Goal: Task Accomplishment & Management: Manage account settings

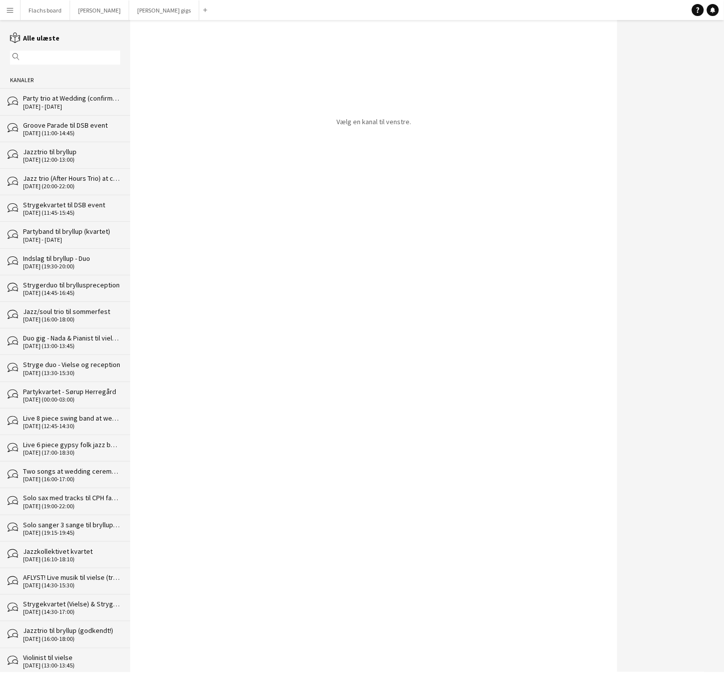
click at [56, 1] on button "Flachs board Luk" at bounding box center [46, 11] width 50 height 20
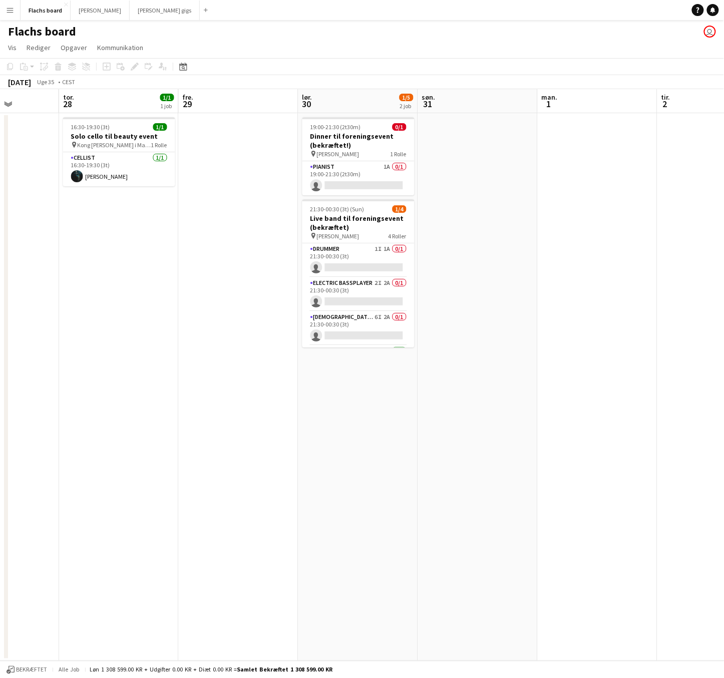
click at [15, 15] on button "Menu" at bounding box center [10, 10] width 20 height 20
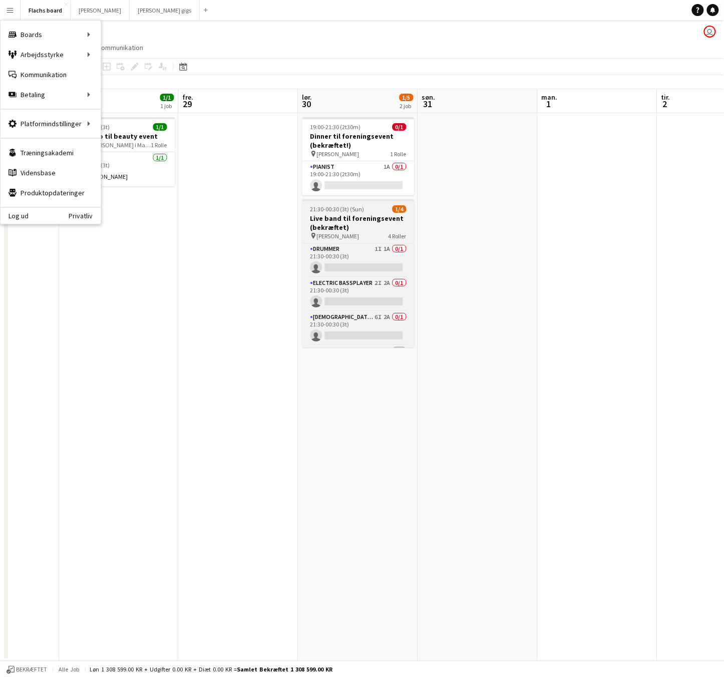
click at [389, 235] on span "4 Roller" at bounding box center [398, 236] width 18 height 8
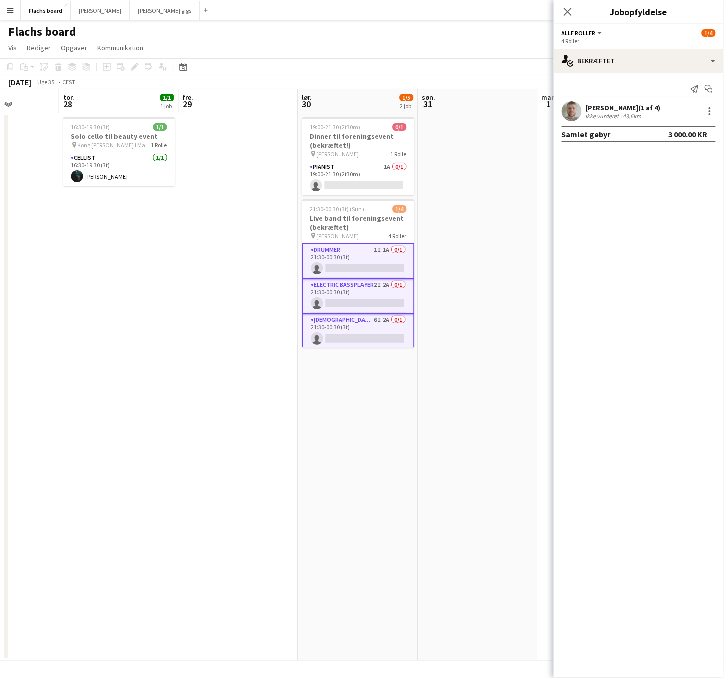
click at [382, 258] on app-card-role "Drummer 1I 1A 0/1 21:30-00:30 (3t) single-neutral-actions" at bounding box center [359, 261] width 112 height 36
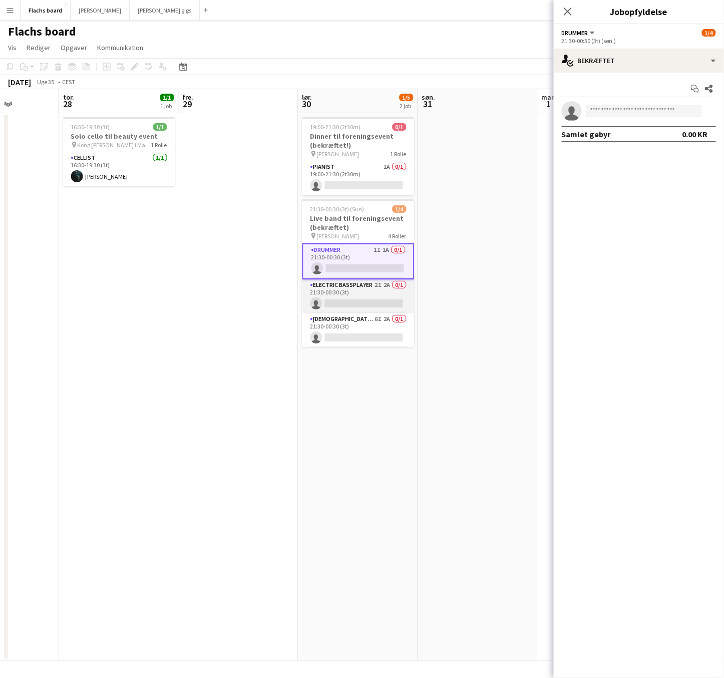
click at [396, 287] on app-card-role "Electric Bassplayer 2I 2A 0/1 21:30-00:30 (3t) single-neutral-actions" at bounding box center [359, 296] width 112 height 34
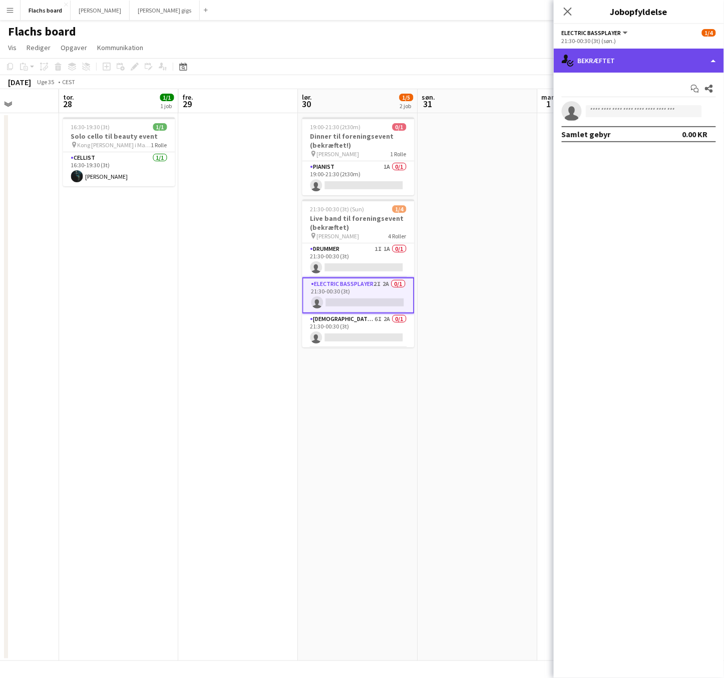
click at [673, 62] on div "single-neutral-actions-check-2 Bekræftet" at bounding box center [639, 61] width 170 height 24
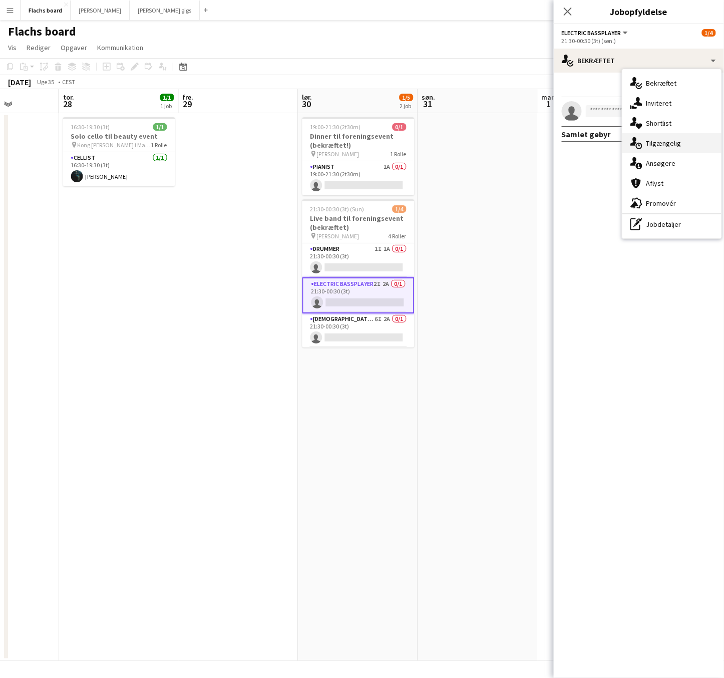
click at [674, 138] on div "single-neutral-actions-upload Tilgængelig" at bounding box center [672, 143] width 99 height 20
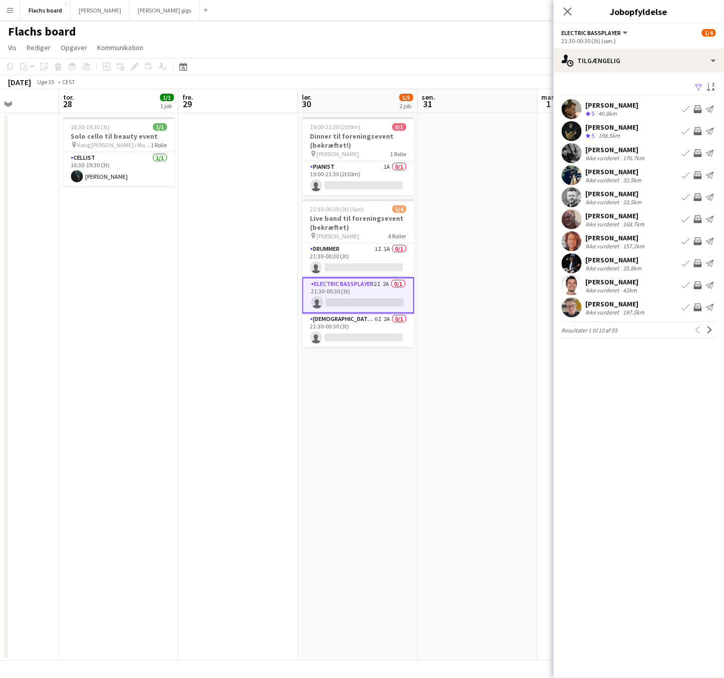
click at [698, 110] on app-icon "Inviter team" at bounding box center [698, 109] width 8 height 8
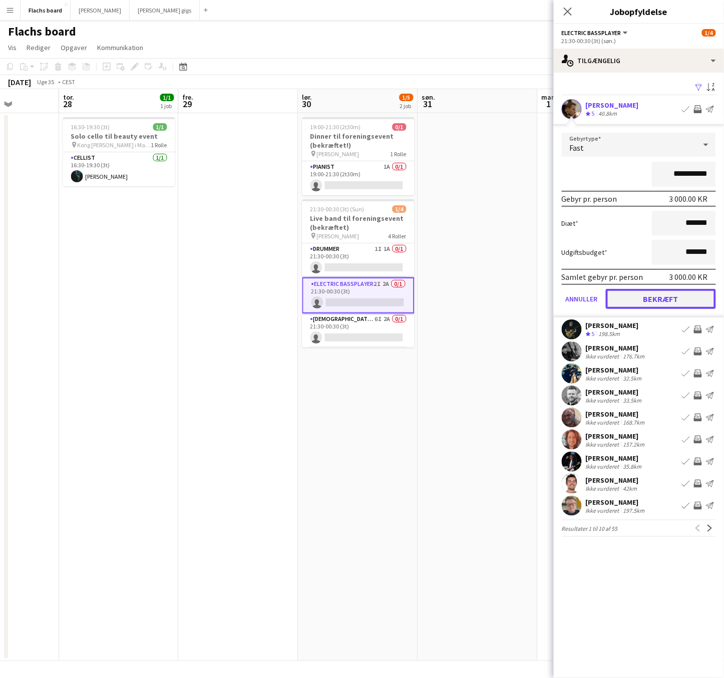
click at [673, 296] on button "Bekræft" at bounding box center [661, 299] width 110 height 20
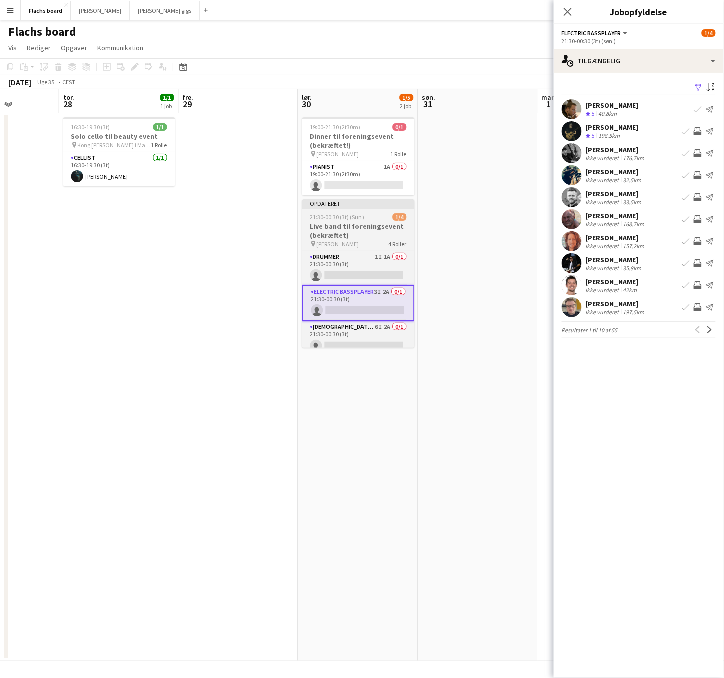
click at [367, 220] on div "21:30-00:30 (3t) (Sun) 1/4" at bounding box center [359, 217] width 112 height 8
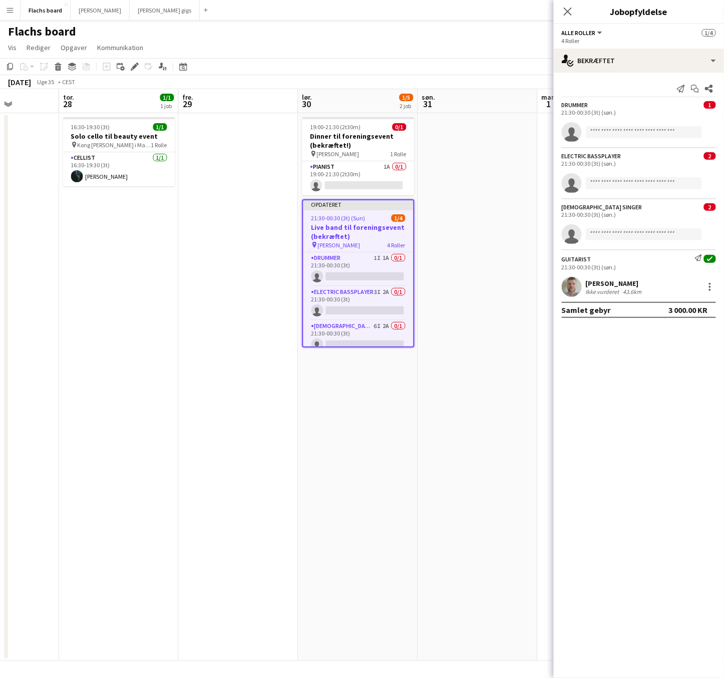
click at [569, 19] on div "Luk pop-in" at bounding box center [568, 11] width 28 height 23
click at [568, 16] on app-icon "Luk pop-in" at bounding box center [568, 12] width 15 height 15
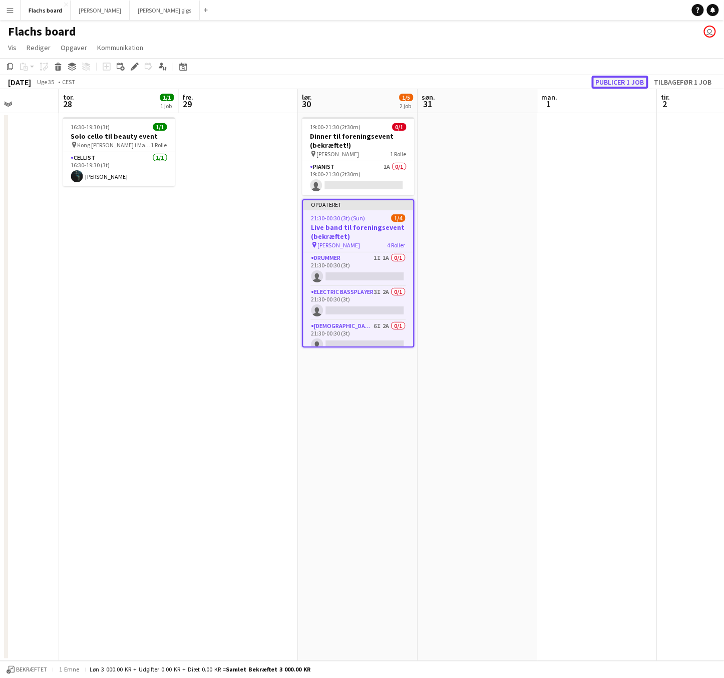
click at [614, 80] on button "Publicer 1 job" at bounding box center [620, 82] width 57 height 13
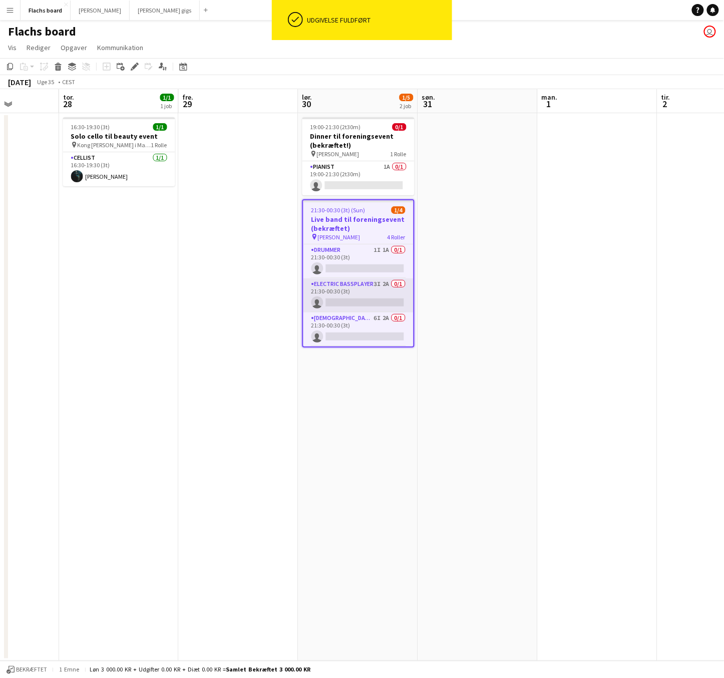
click at [387, 293] on app-card-role "Electric Bassplayer 3I 2A 0/1 21:30-00:30 (3t) single-neutral-actions" at bounding box center [359, 295] width 110 height 34
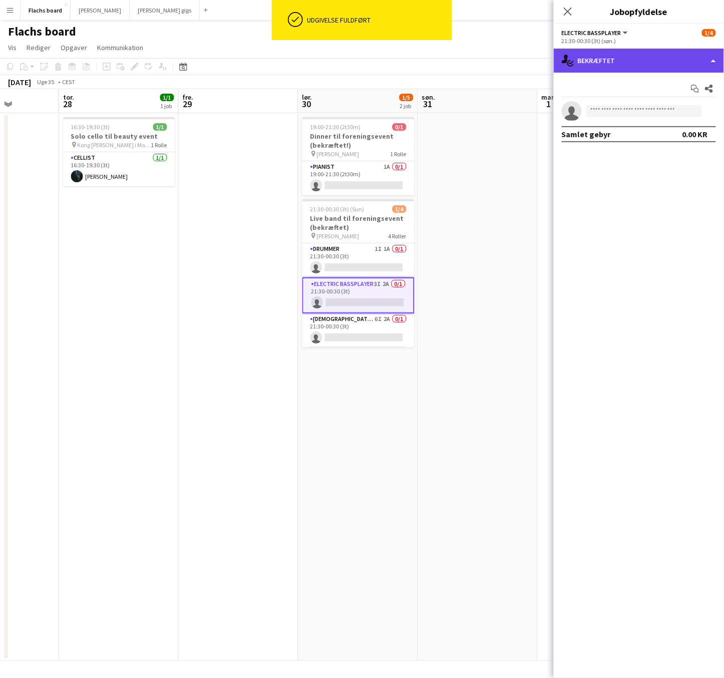
click at [630, 65] on div "single-neutral-actions-check-2 Bekræftet" at bounding box center [639, 61] width 170 height 24
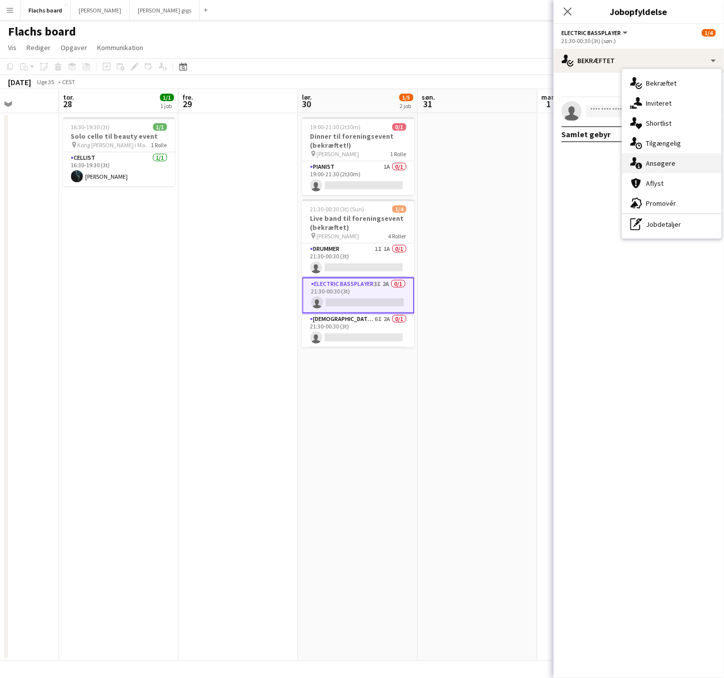
click at [666, 160] on div "single-neutral-actions-information Ansøgere" at bounding box center [672, 163] width 99 height 20
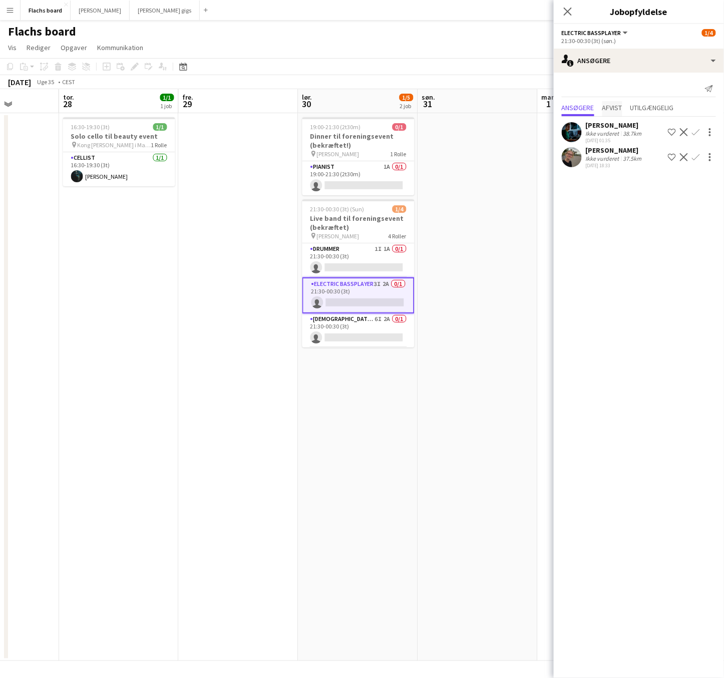
click at [613, 109] on span "Afvist" at bounding box center [613, 107] width 20 height 7
click at [584, 102] on span "Ansøgere" at bounding box center [578, 108] width 33 height 15
click at [612, 59] on div "single-neutral-actions-information Ansøgere" at bounding box center [639, 61] width 170 height 24
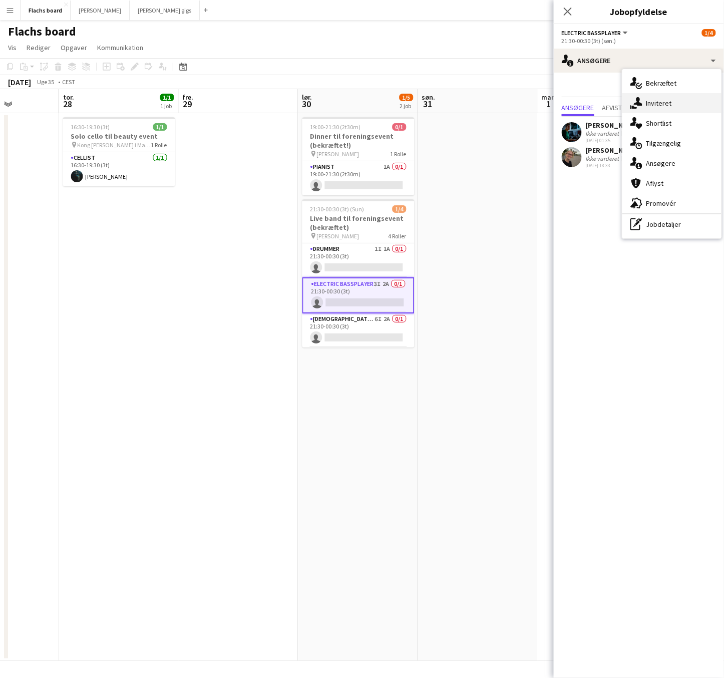
click at [657, 105] on div "single-neutral-actions-share-1 Inviteret" at bounding box center [672, 103] width 99 height 20
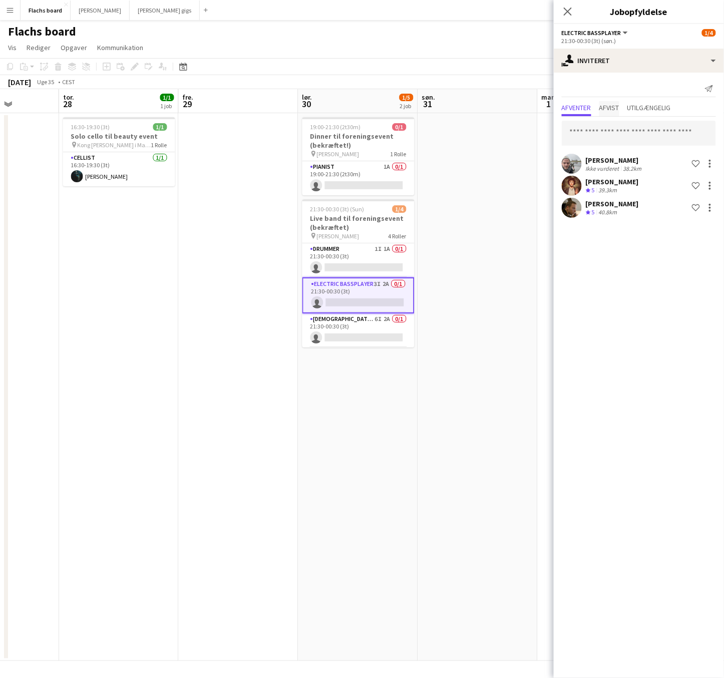
click at [617, 106] on span "Afvist" at bounding box center [610, 107] width 20 height 7
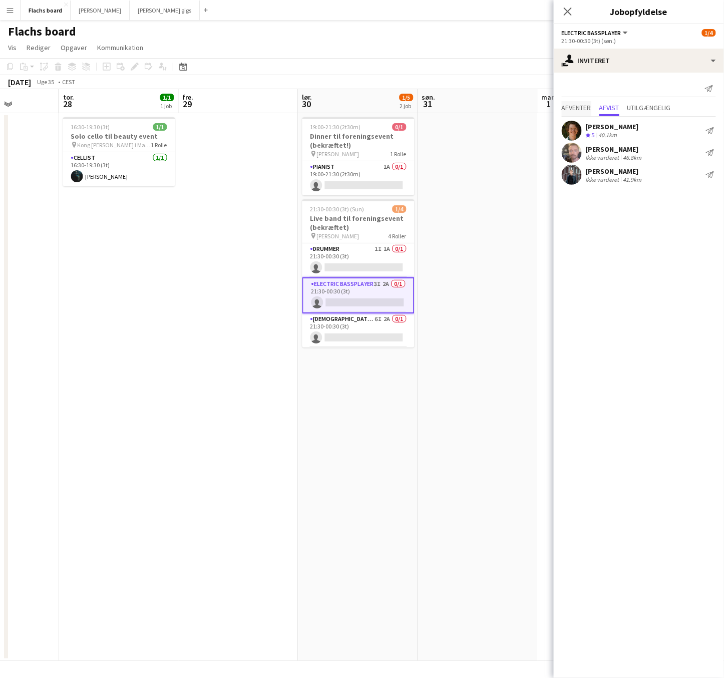
click at [582, 105] on span "Afventer" at bounding box center [577, 107] width 30 height 7
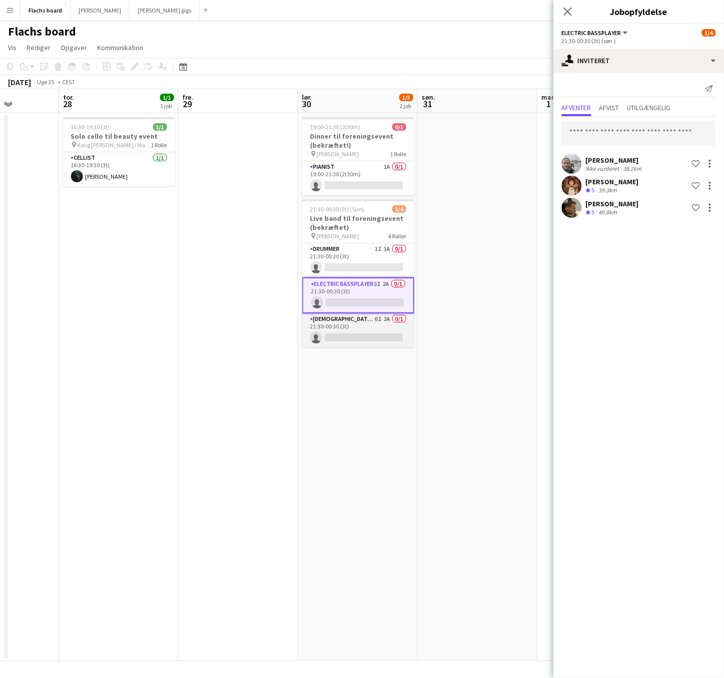
click at [365, 337] on app-card-role "[DEMOGRAPHIC_DATA] Singer 6I 2A 0/1 21:30-00:30 (3t) single-neutral-actions" at bounding box center [359, 331] width 112 height 34
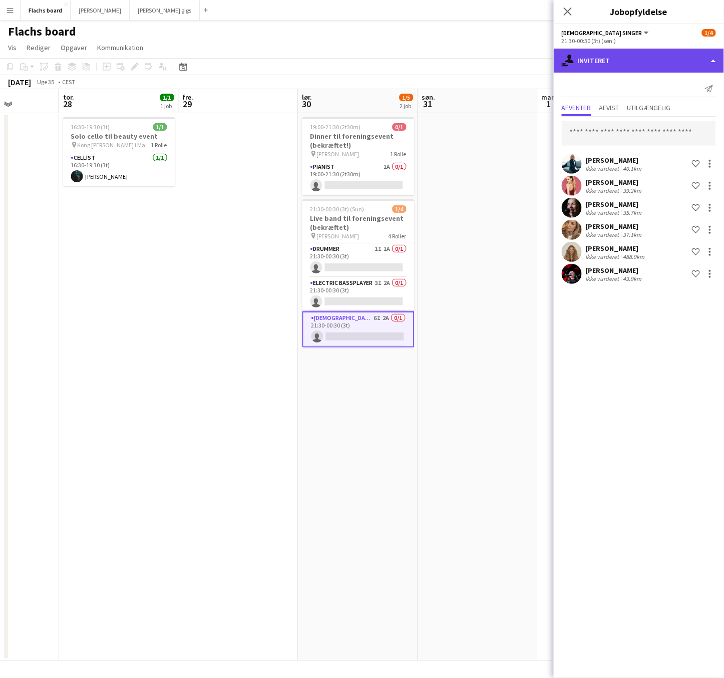
click at [640, 68] on div "single-neutral-actions-share-1 Inviteret" at bounding box center [639, 61] width 170 height 24
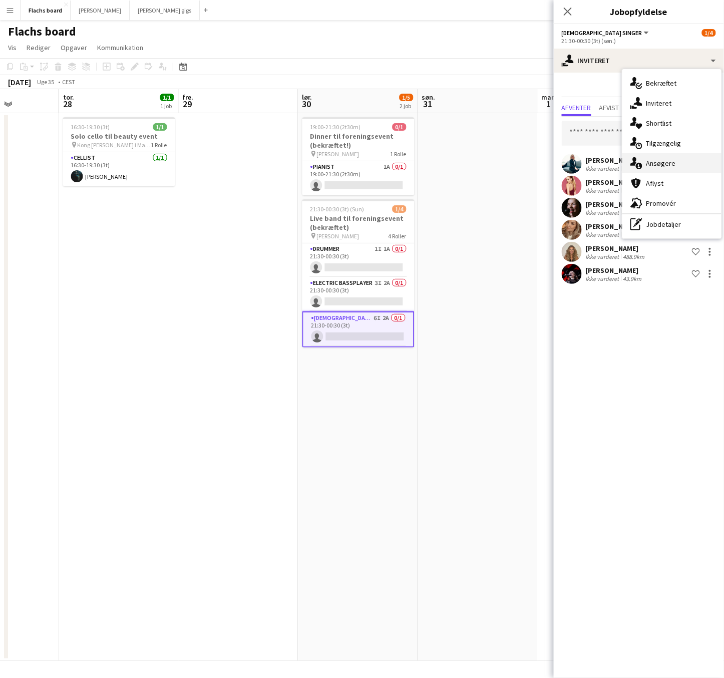
click at [668, 163] on div "single-neutral-actions-information Ansøgere" at bounding box center [672, 163] width 99 height 20
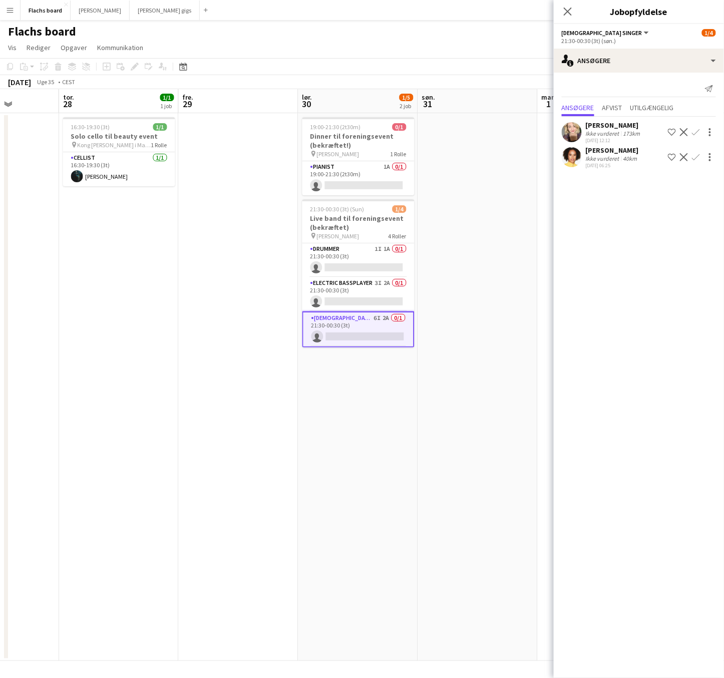
click at [638, 73] on div "Send notifikation Ansøgere Afvist Utilgængelig Joanna Wojtkiewicz Ikke vurderet…" at bounding box center [639, 126] width 170 height 106
click at [638, 62] on div "single-neutral-actions-information Ansøgere" at bounding box center [639, 61] width 170 height 24
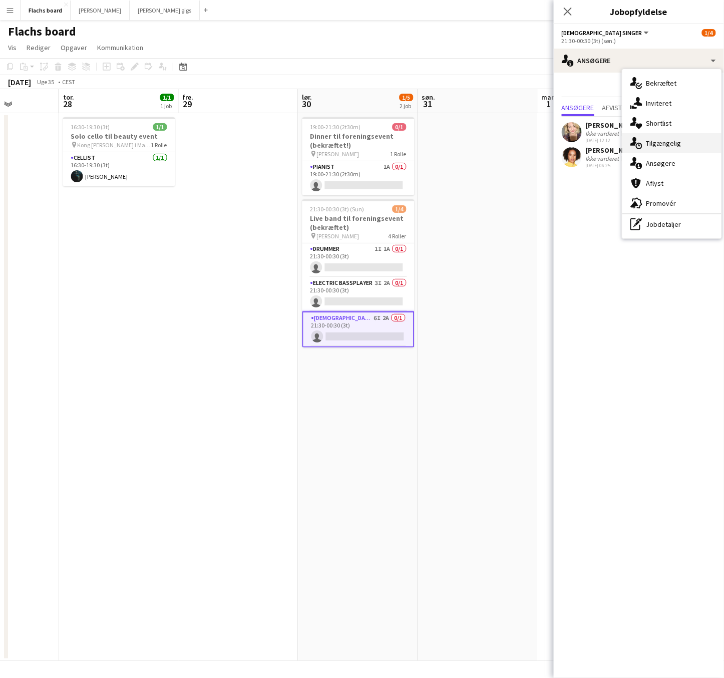
click at [683, 141] on div "single-neutral-actions-upload Tilgængelig" at bounding box center [672, 143] width 99 height 20
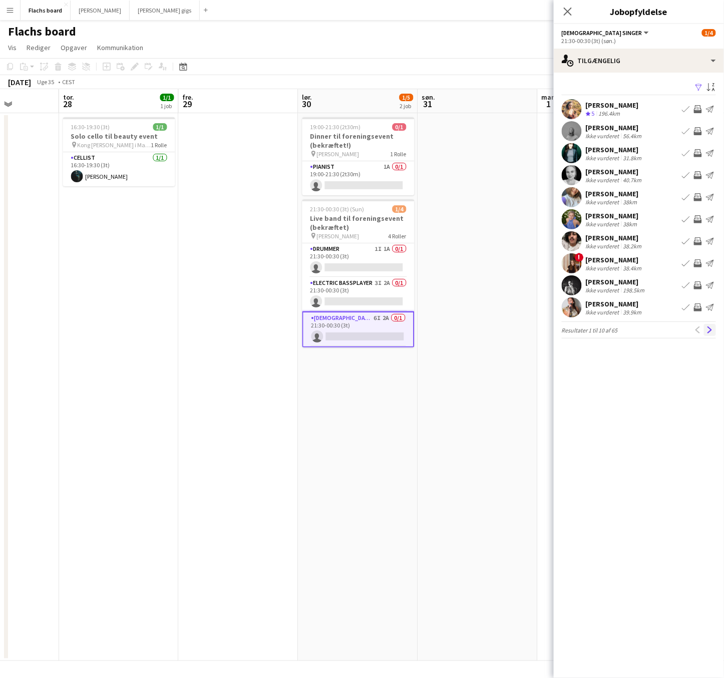
click at [708, 330] on app-icon "Næste" at bounding box center [710, 330] width 7 height 7
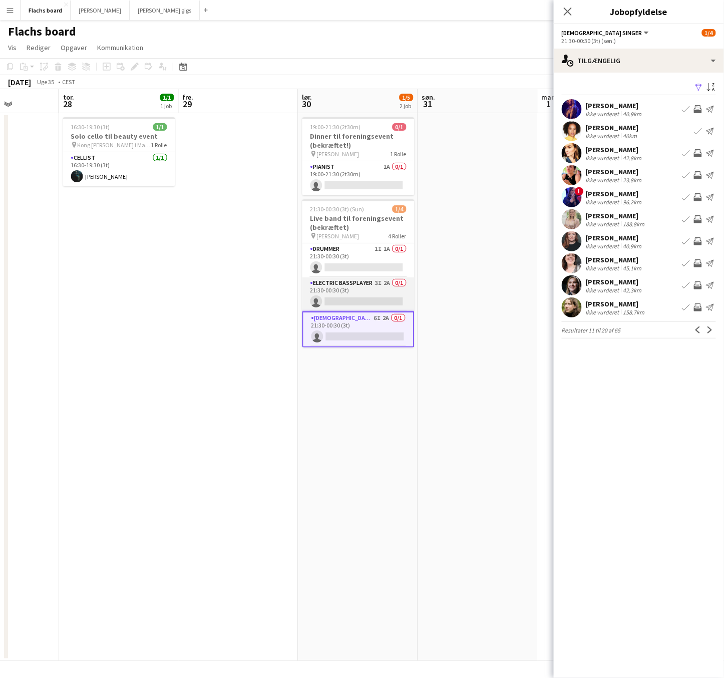
scroll to position [33, 0]
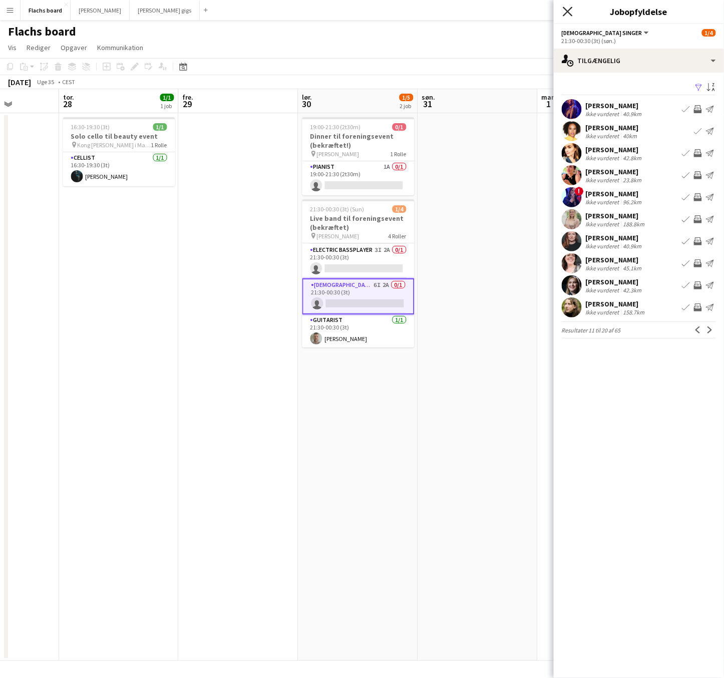
click at [563, 16] on app-icon "Luk pop-in" at bounding box center [568, 12] width 15 height 15
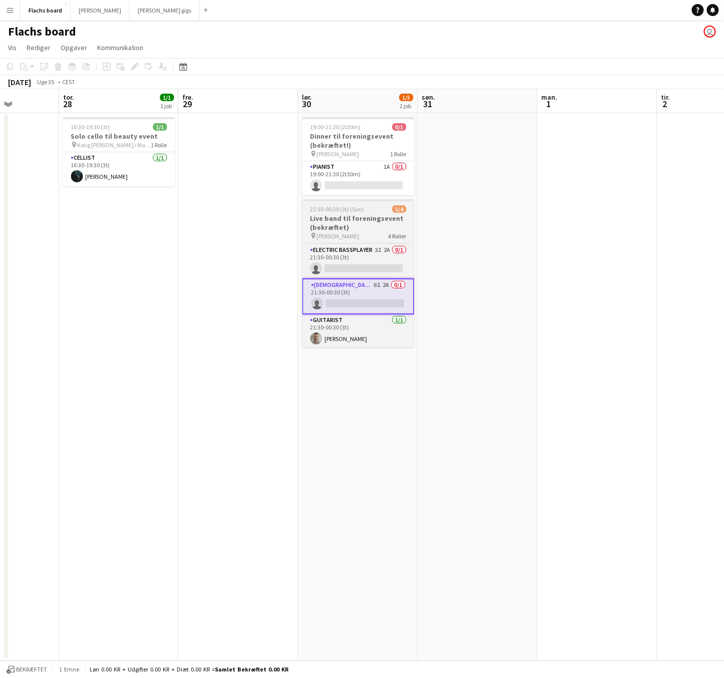
click at [375, 211] on div "21:30-00:30 (3t) (Sun) 1/4" at bounding box center [359, 209] width 112 height 8
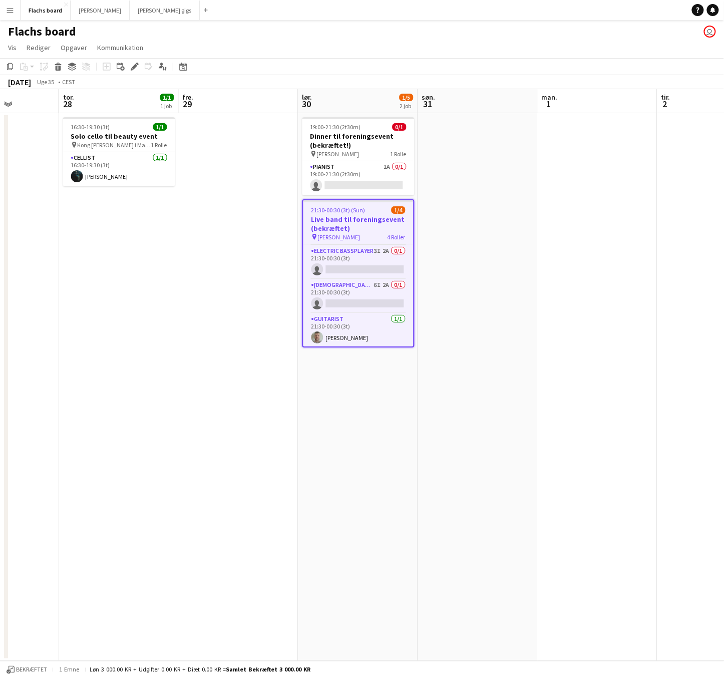
click at [481, 217] on app-date-cell at bounding box center [478, 387] width 120 height 548
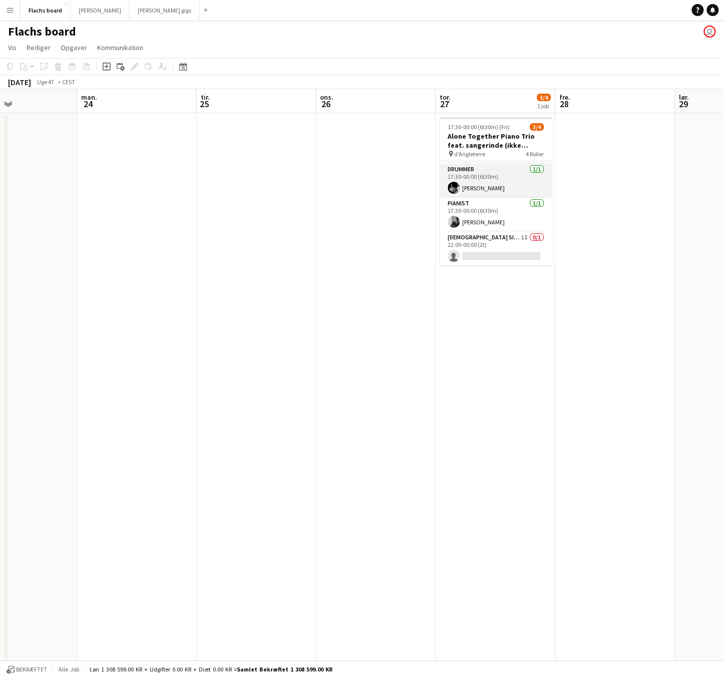
scroll to position [0, 0]
click at [45, 11] on button "Flachs board Luk" at bounding box center [46, 11] width 50 height 20
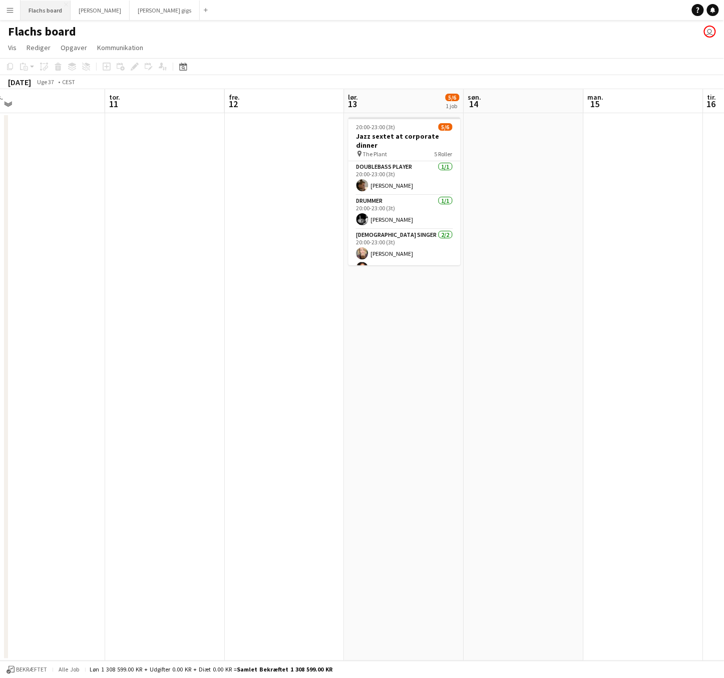
click at [41, 9] on button "Flachs board Luk" at bounding box center [46, 11] width 50 height 20
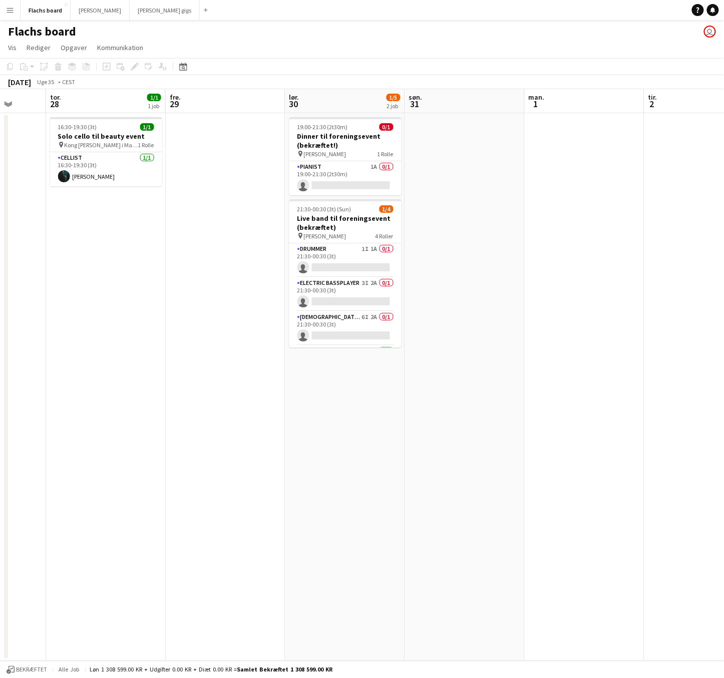
click at [11, 11] on app-icon "Menu" at bounding box center [10, 10] width 8 height 8
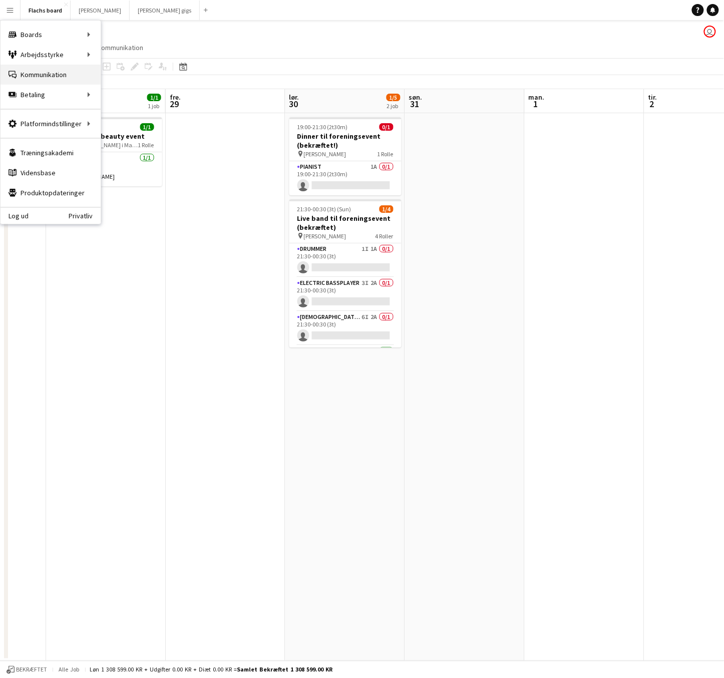
click at [27, 75] on link "Kommunikation Kommunikation" at bounding box center [51, 75] width 100 height 20
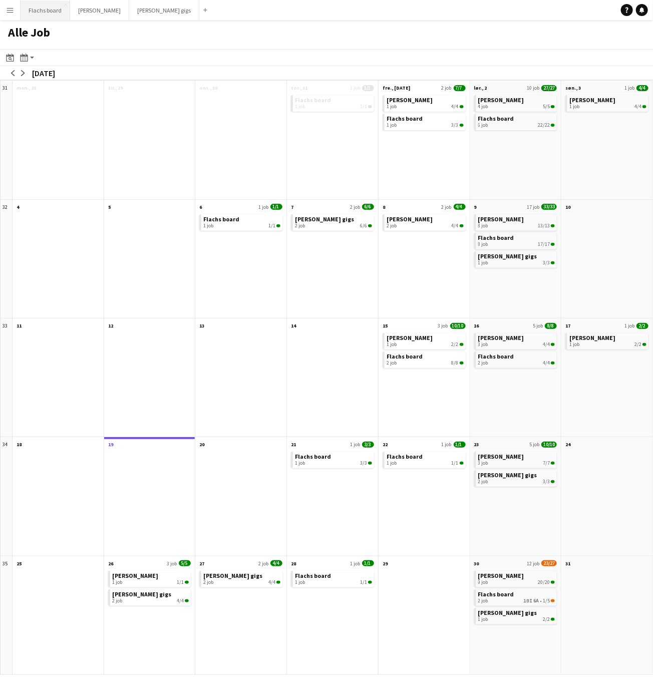
click at [35, 16] on button "Flachs board Luk" at bounding box center [46, 11] width 50 height 20
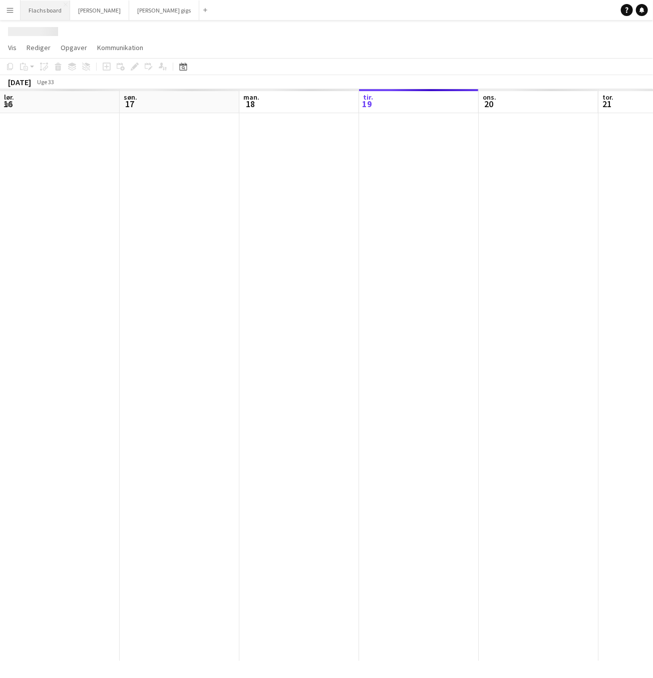
scroll to position [0, 239]
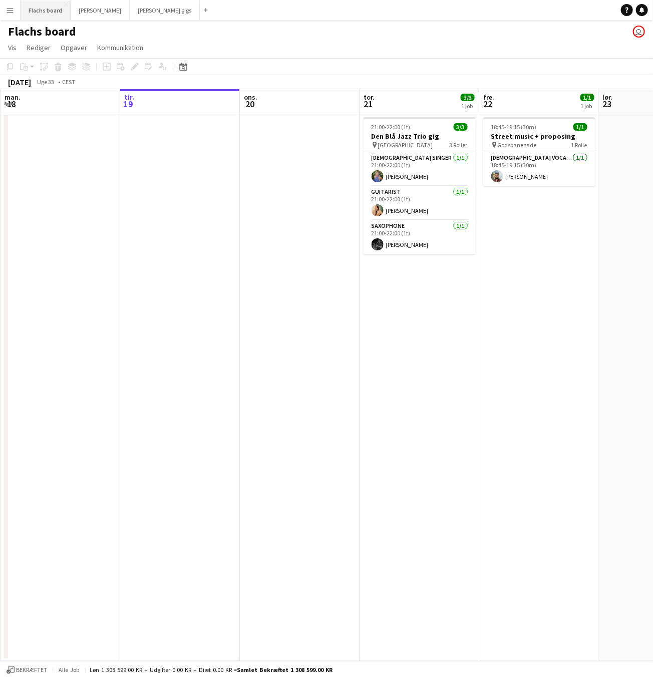
click at [44, 14] on button "Flachs board Luk" at bounding box center [46, 11] width 50 height 20
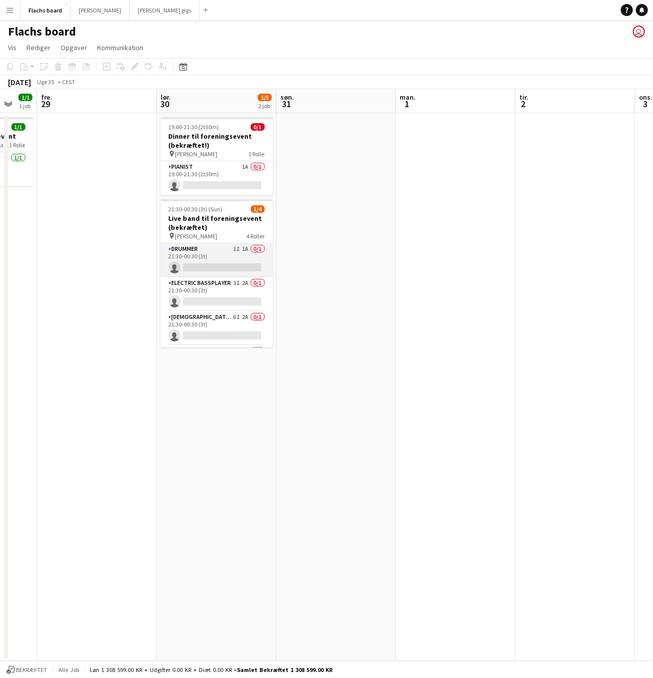
scroll to position [0, 442]
click at [241, 262] on app-card-role "Drummer 1I 1A 0/1 21:30-00:30 (3t) single-neutral-actions" at bounding box center [216, 260] width 112 height 34
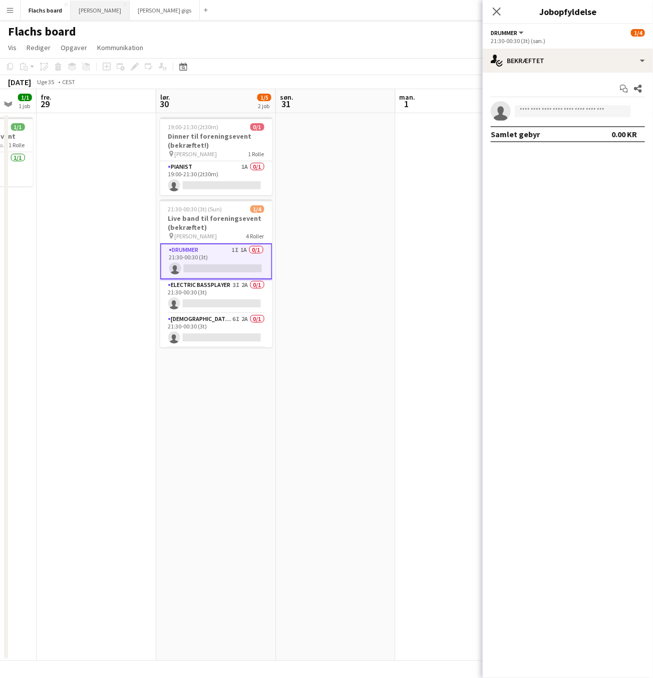
click at [75, 11] on button "Asger Gigs Luk" at bounding box center [100, 11] width 59 height 20
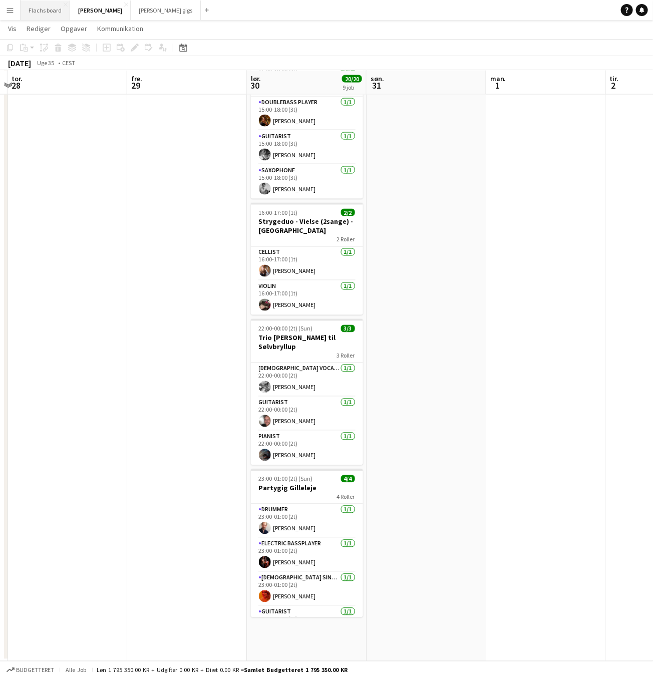
click at [38, 3] on button "Flachs board Luk" at bounding box center [46, 11] width 50 height 20
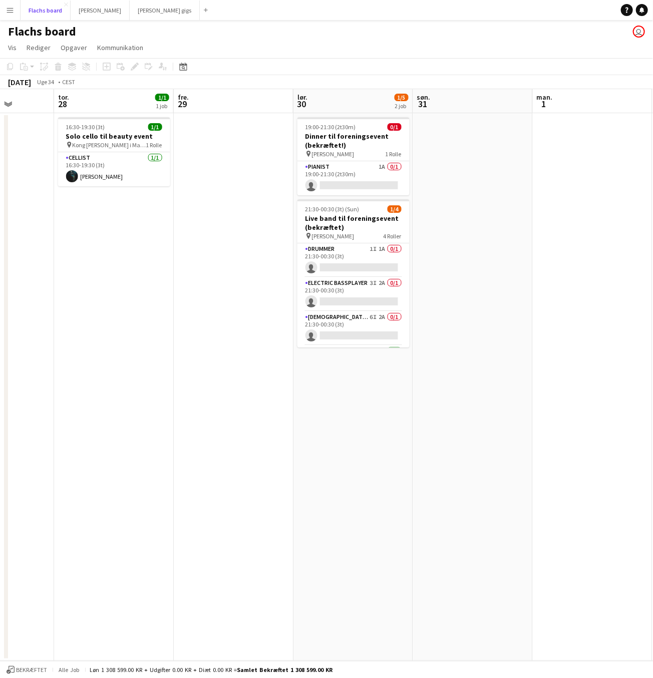
scroll to position [0, 438]
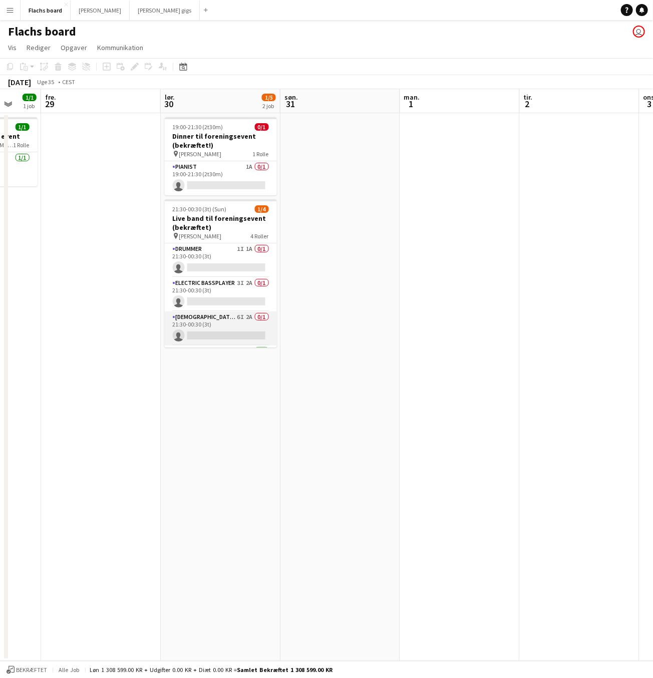
click at [236, 332] on app-card-role "[DEMOGRAPHIC_DATA] Singer 6I 2A 0/1 21:30-00:30 (3t) single-neutral-actions" at bounding box center [221, 329] width 112 height 34
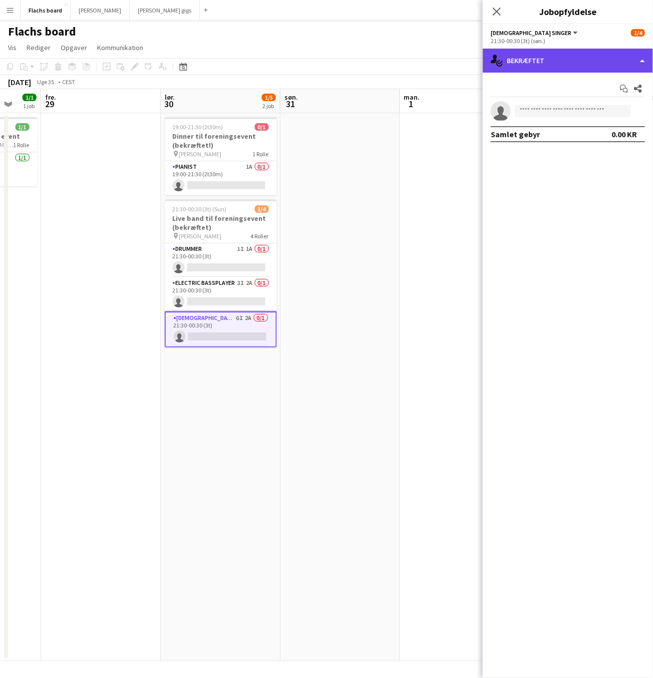
click at [552, 66] on div "single-neutral-actions-check-2 Bekræftet" at bounding box center [568, 61] width 170 height 24
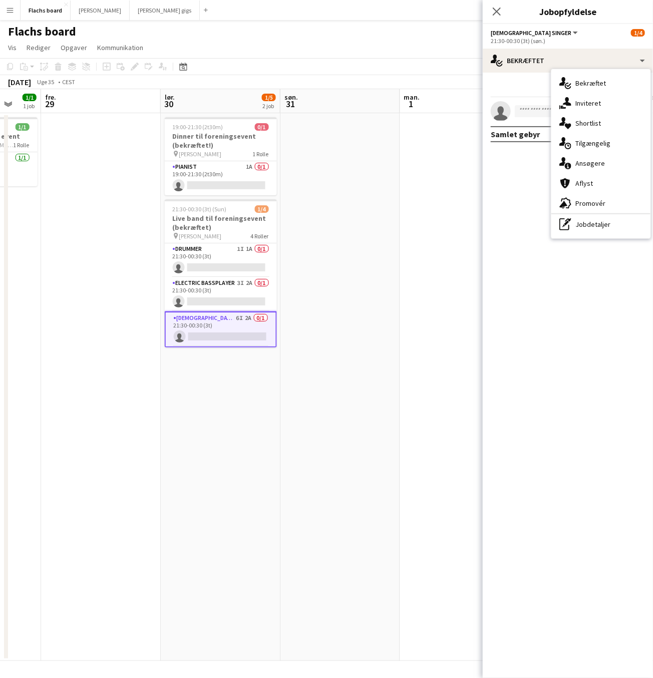
click at [594, 151] on div "single-neutral-actions-check-2 Bekræftet single-neutral-actions-share-1 Inviter…" at bounding box center [600, 153] width 99 height 169
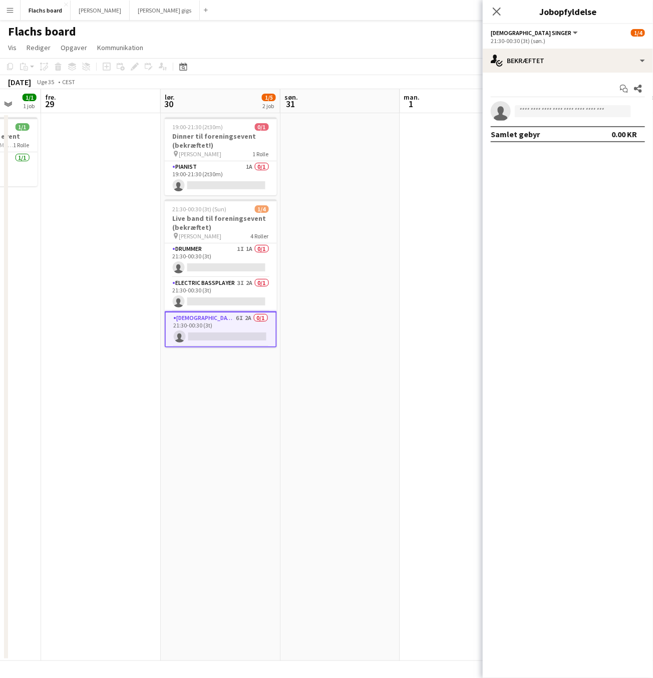
click at [594, 150] on mat-expansion-panel "check Bekræftet Start chat Del single-neutral-actions Samlet gebyr 0.00 KR" at bounding box center [568, 376] width 170 height 606
click at [574, 77] on div "Start chat Del single-neutral-actions Samlet gebyr 0.00 KR" at bounding box center [568, 112] width 170 height 78
click at [570, 64] on div "single-neutral-actions-check-2 Bekræftet" at bounding box center [568, 61] width 170 height 24
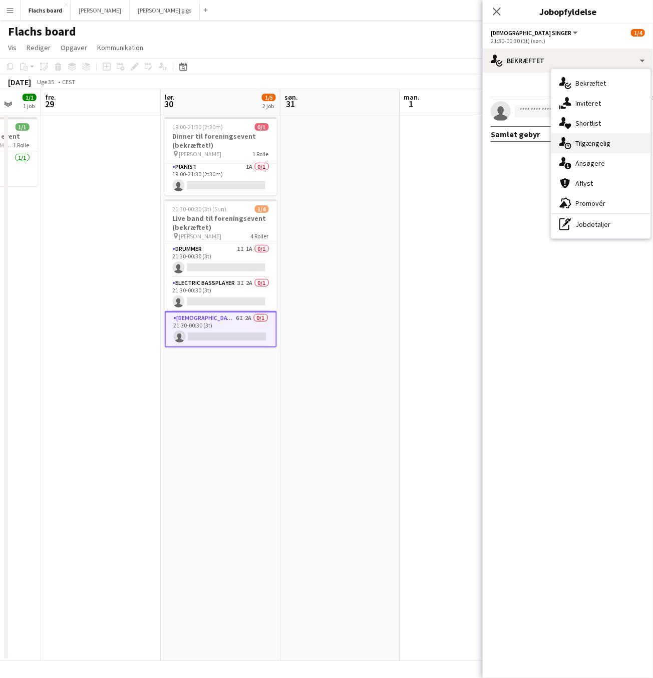
click at [614, 142] on div "single-neutral-actions-upload Tilgængelig" at bounding box center [600, 143] width 99 height 20
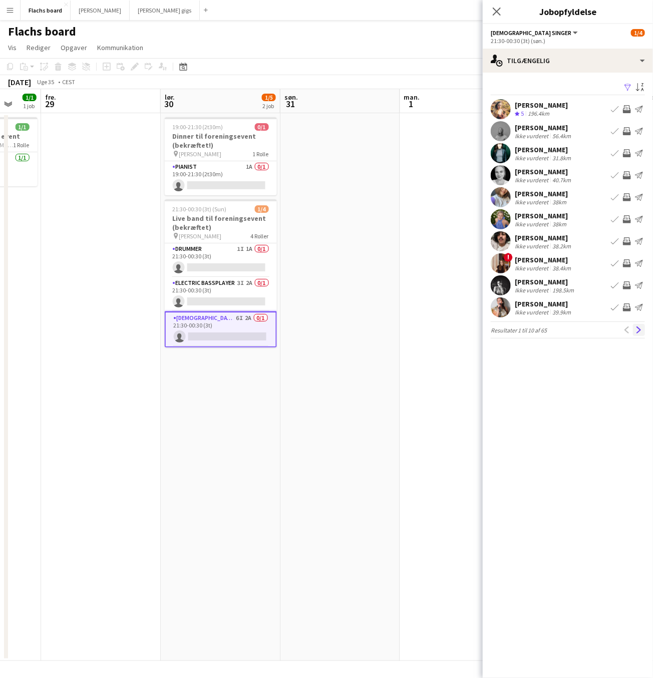
click at [636, 329] on app-icon "Næste" at bounding box center [639, 330] width 7 height 7
click at [637, 330] on button "Næste" at bounding box center [639, 330] width 12 height 12
click at [492, 6] on app-icon "Luk pop-in" at bounding box center [497, 12] width 12 height 12
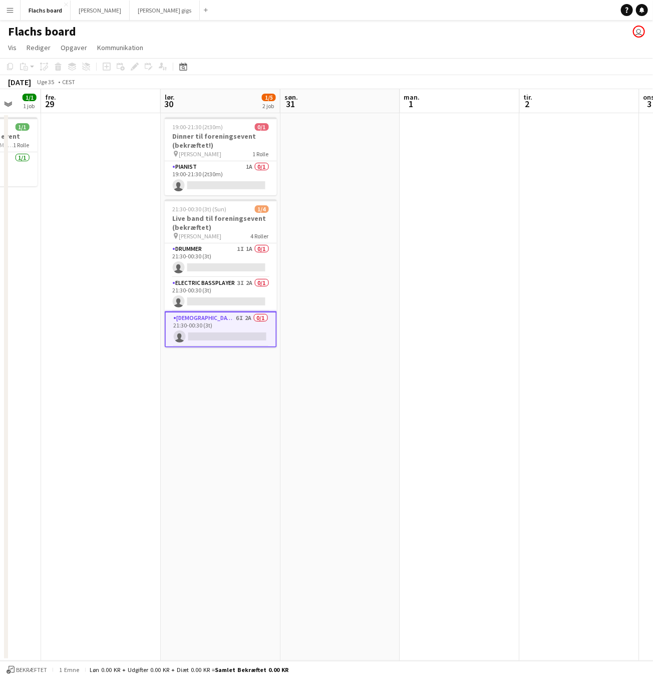
click at [401, 164] on app-date-cell at bounding box center [460, 387] width 120 height 548
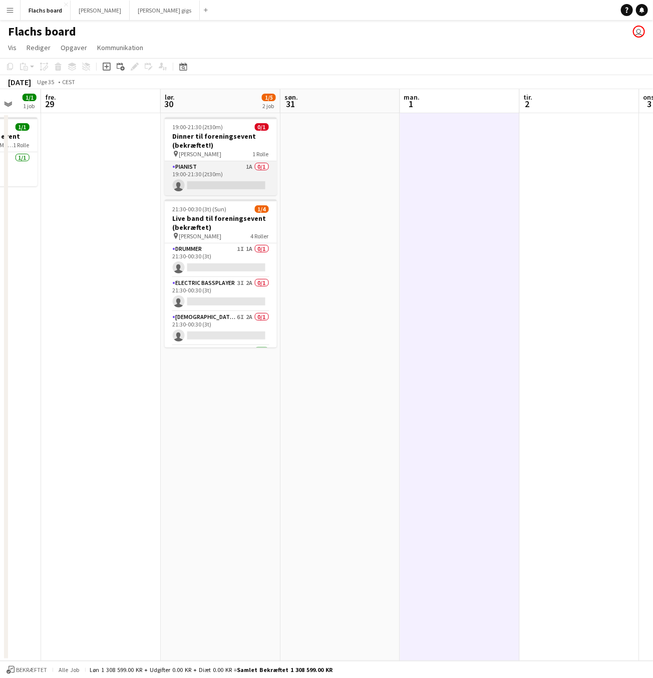
click at [230, 171] on app-card-role "Pianist 1A 0/1 19:00-21:30 (2t30m) single-neutral-actions" at bounding box center [221, 178] width 112 height 34
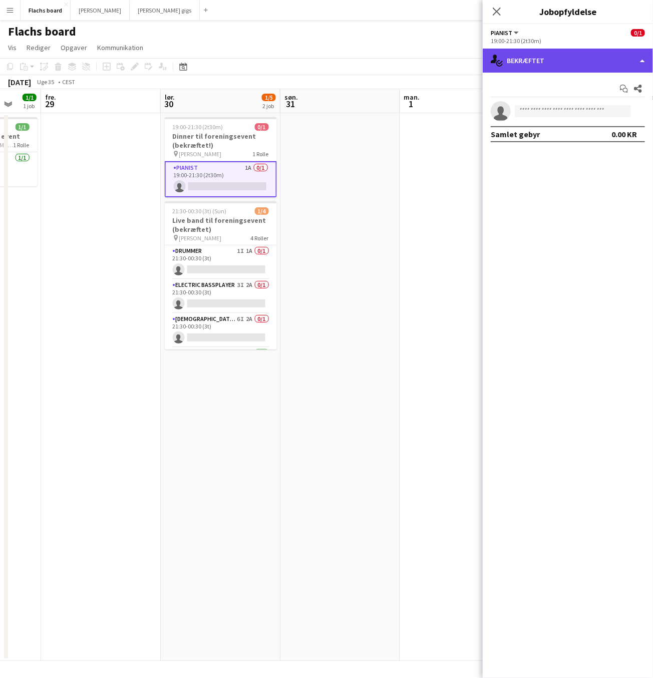
click at [530, 57] on div "single-neutral-actions-check-2 Bekræftet" at bounding box center [568, 61] width 170 height 24
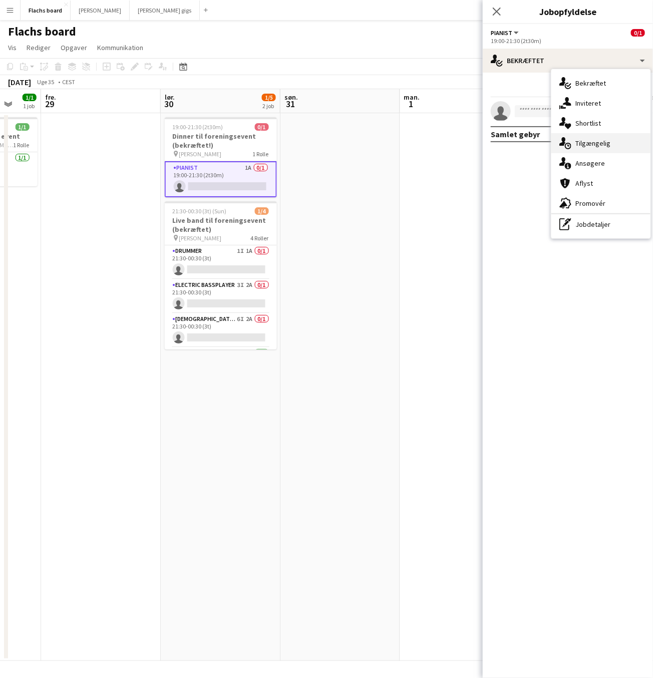
click at [582, 138] on div "single-neutral-actions-upload Tilgængelig" at bounding box center [600, 143] width 99 height 20
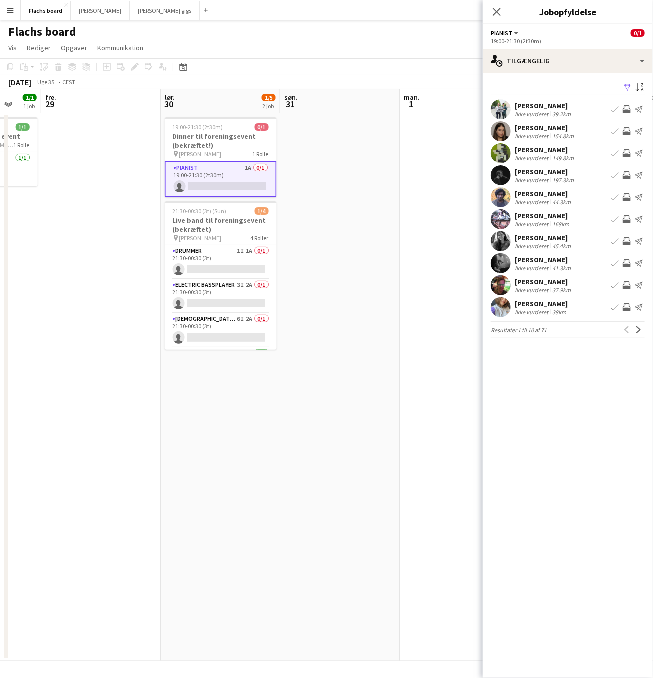
click at [627, 289] on app-icon "Inviter team" at bounding box center [627, 285] width 8 height 8
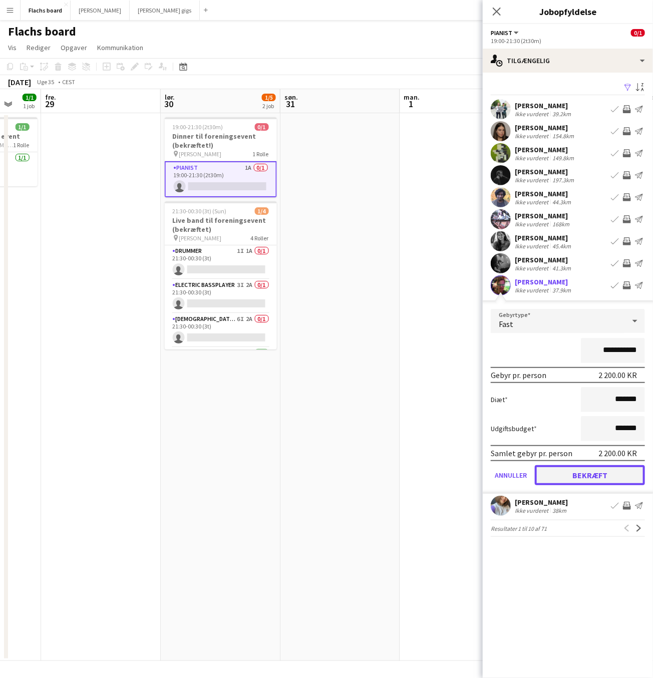
click at [591, 480] on button "Bekræft" at bounding box center [590, 475] width 110 height 20
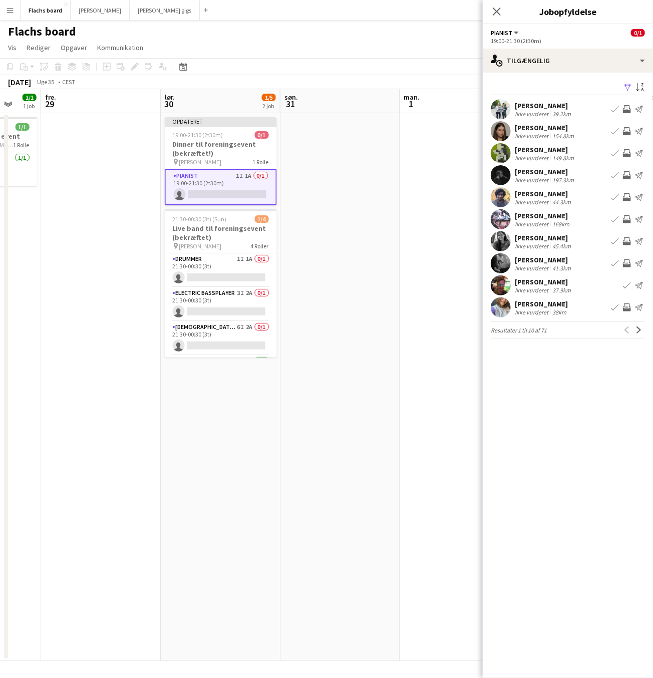
click at [499, 19] on div "Luk pop-in" at bounding box center [497, 11] width 28 height 23
click at [495, 10] on icon at bounding box center [497, 12] width 10 height 10
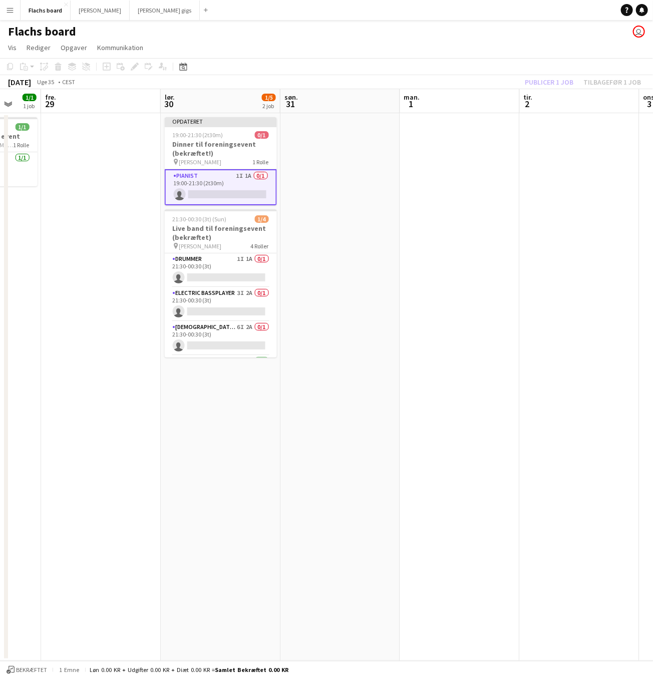
click at [244, 115] on app-date-cell "Opdateret 19:00-21:30 (2t30m) 0/1 Dinner til foreningsevent (bekræftet!) pin Ma…" at bounding box center [221, 387] width 120 height 548
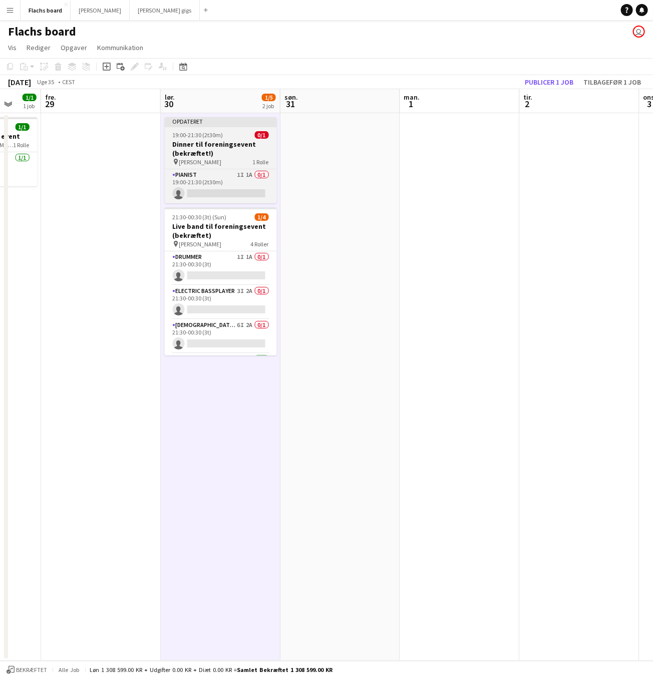
click at [243, 119] on div "Opdateret" at bounding box center [221, 121] width 112 height 8
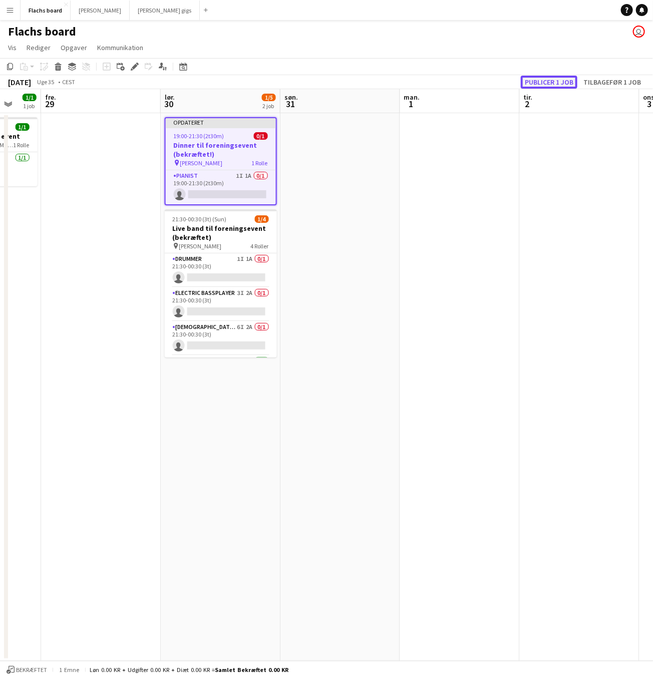
click at [536, 87] on button "Publicer 1 job" at bounding box center [549, 82] width 57 height 13
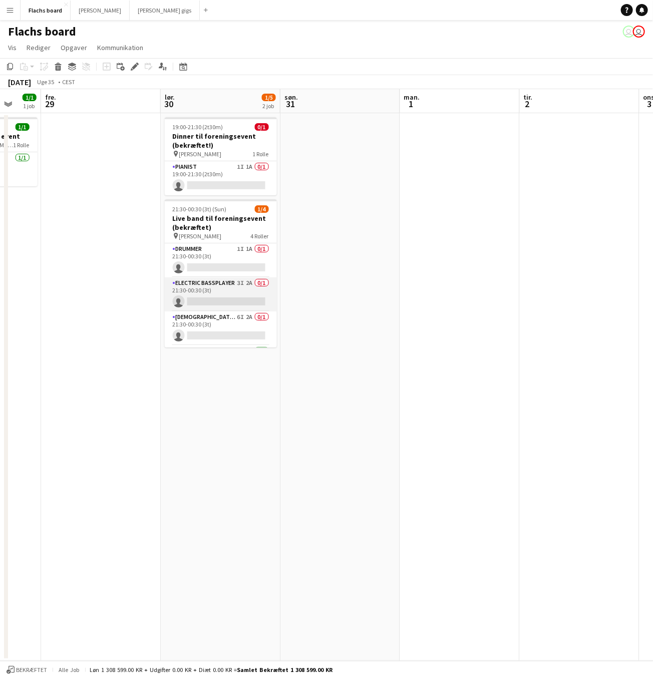
scroll to position [32, 0]
click at [237, 295] on app-card-role "[DEMOGRAPHIC_DATA] Singer 6I 2A 0/1 21:30-00:30 (3t) single-neutral-actions" at bounding box center [221, 297] width 112 height 34
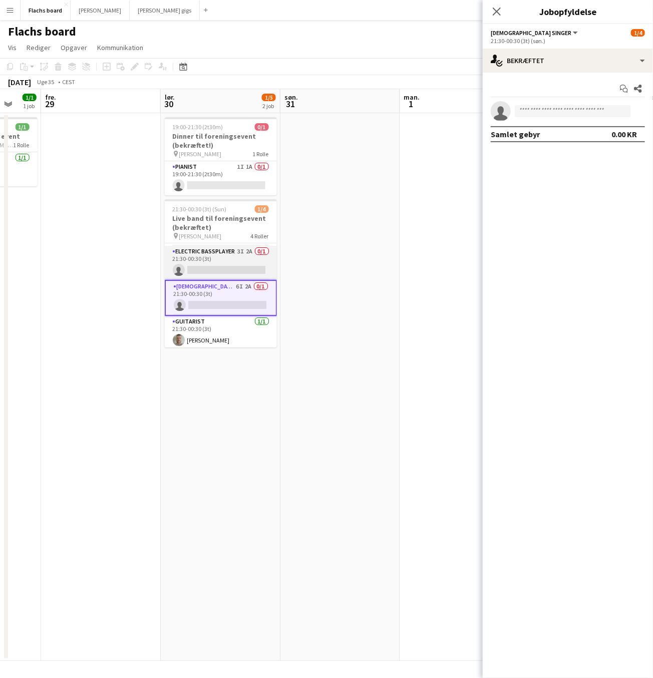
click at [242, 262] on app-card-role "Electric Bassplayer 3I 2A 0/1 21:30-00:30 (3t) single-neutral-actions" at bounding box center [221, 263] width 112 height 34
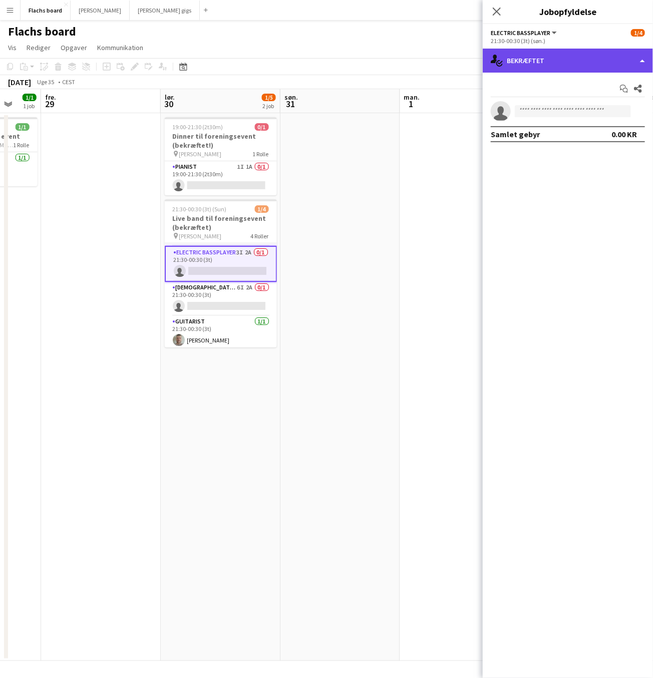
click at [590, 50] on div "single-neutral-actions-check-2 Bekræftet" at bounding box center [568, 61] width 170 height 24
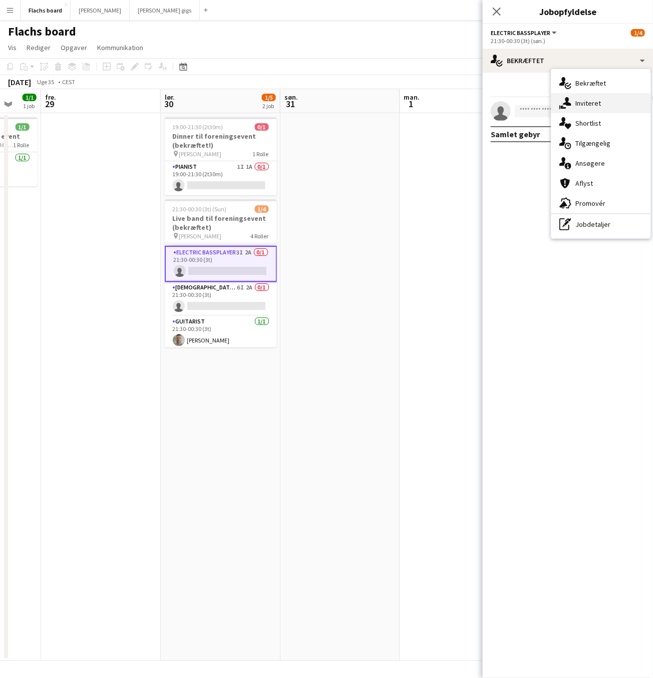
click at [601, 101] on div "single-neutral-actions-share-1 Inviteret" at bounding box center [600, 103] width 99 height 20
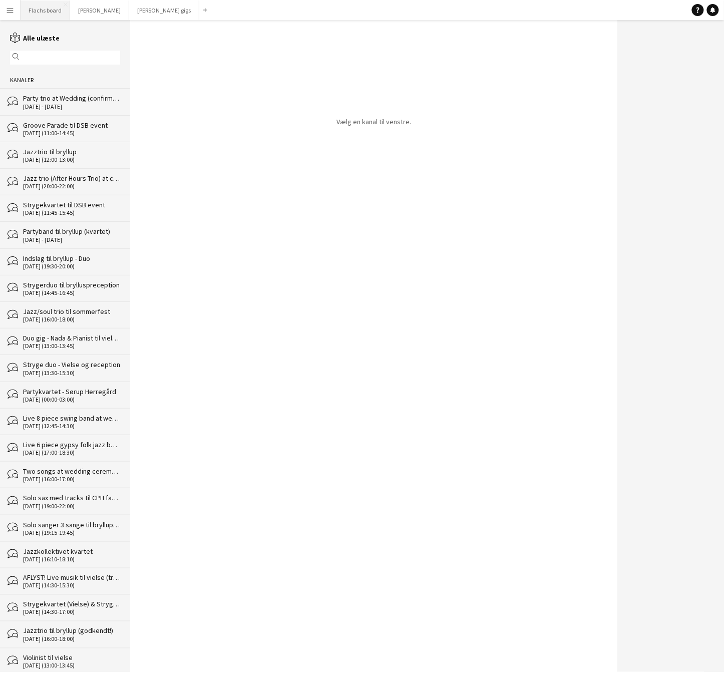
click at [38, 10] on button "Flachs board Luk" at bounding box center [46, 11] width 50 height 20
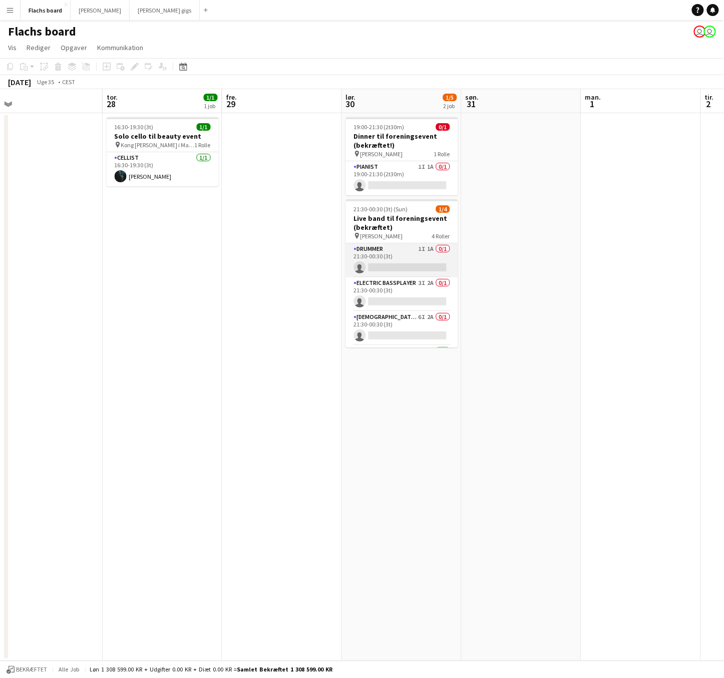
click at [422, 257] on app-card-role "Drummer 1I 1A 0/1 21:30-00:30 (3t) single-neutral-actions" at bounding box center [402, 260] width 112 height 34
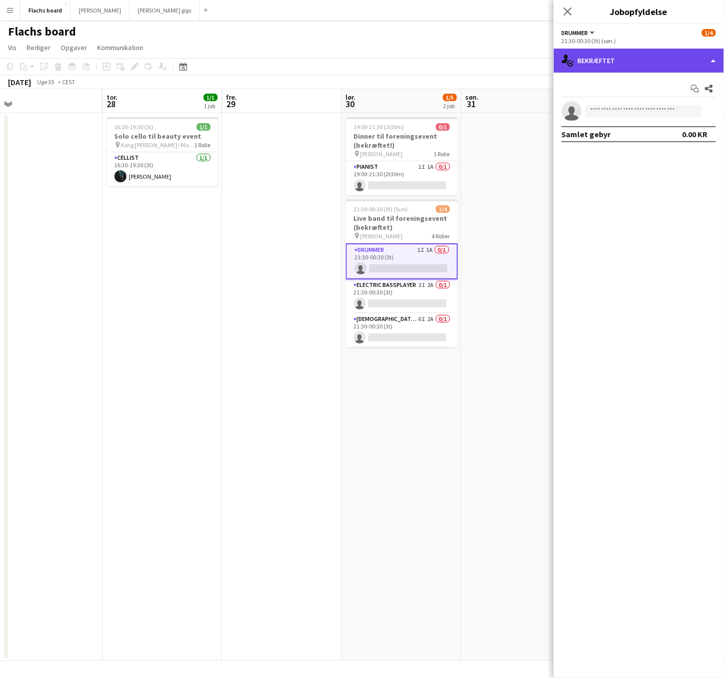
click at [646, 62] on div "single-neutral-actions-check-2 Bekræftet" at bounding box center [639, 61] width 170 height 24
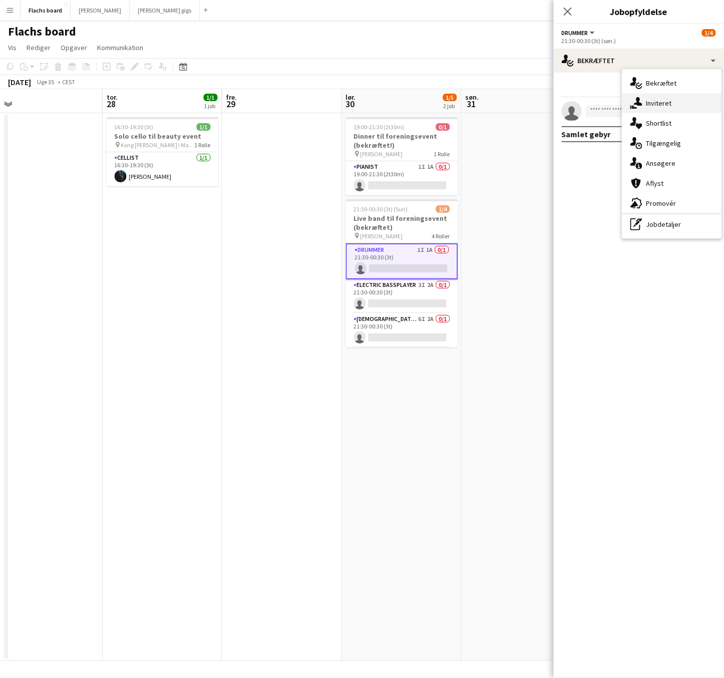
click at [664, 101] on div "single-neutral-actions-share-1 Inviteret" at bounding box center [672, 103] width 99 height 20
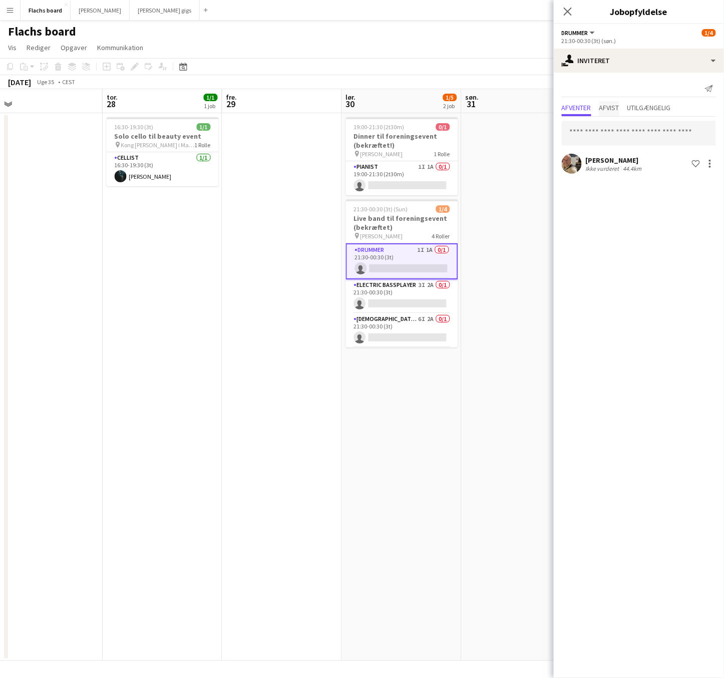
click at [607, 108] on span "Afvist" at bounding box center [610, 107] width 20 height 7
click at [577, 107] on span "Afventer" at bounding box center [577, 107] width 30 height 7
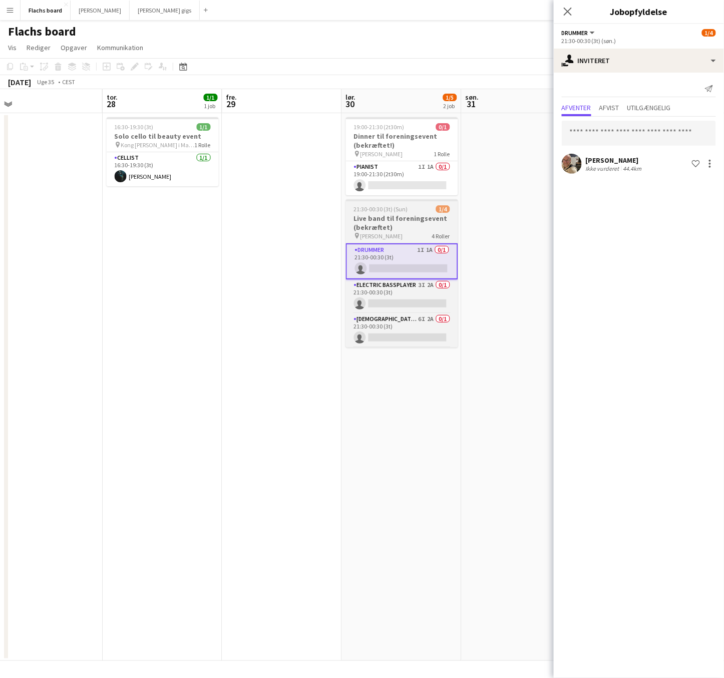
click at [388, 217] on h3 "Live band til foreningsevent (bekræftet)" at bounding box center [402, 223] width 112 height 18
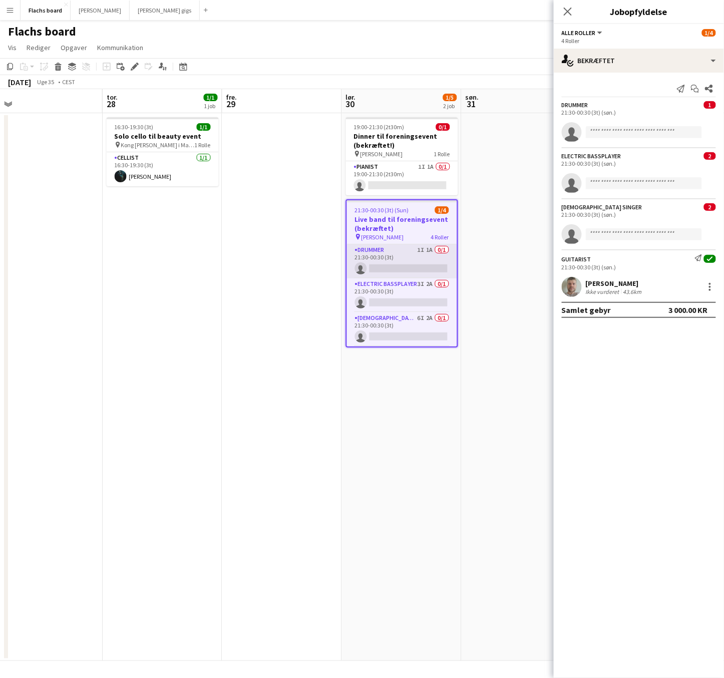
click at [420, 265] on app-card-role "Drummer 1I 1A 0/1 21:30-00:30 (3t) single-neutral-actions" at bounding box center [402, 261] width 110 height 34
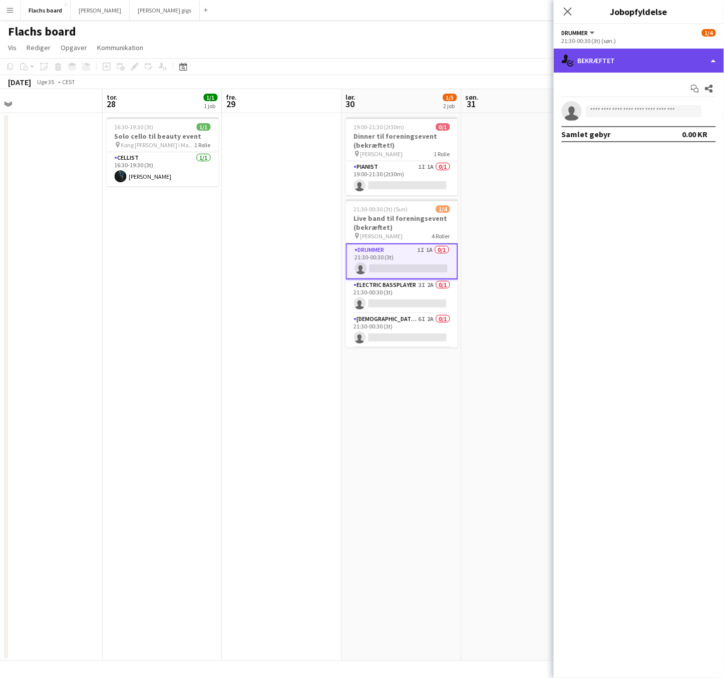
click at [632, 58] on div "single-neutral-actions-check-2 Bekræftet" at bounding box center [639, 61] width 170 height 24
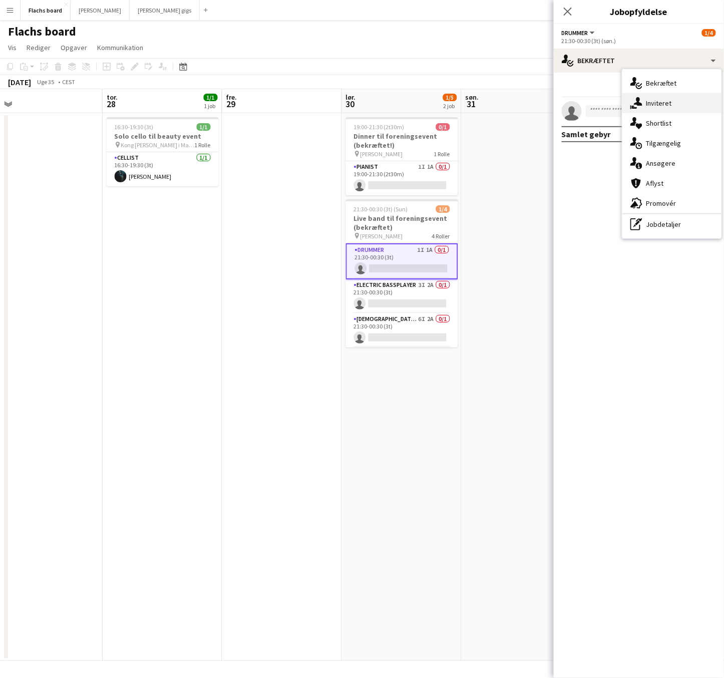
click at [651, 104] on div "single-neutral-actions-share-1 Inviteret" at bounding box center [672, 103] width 99 height 20
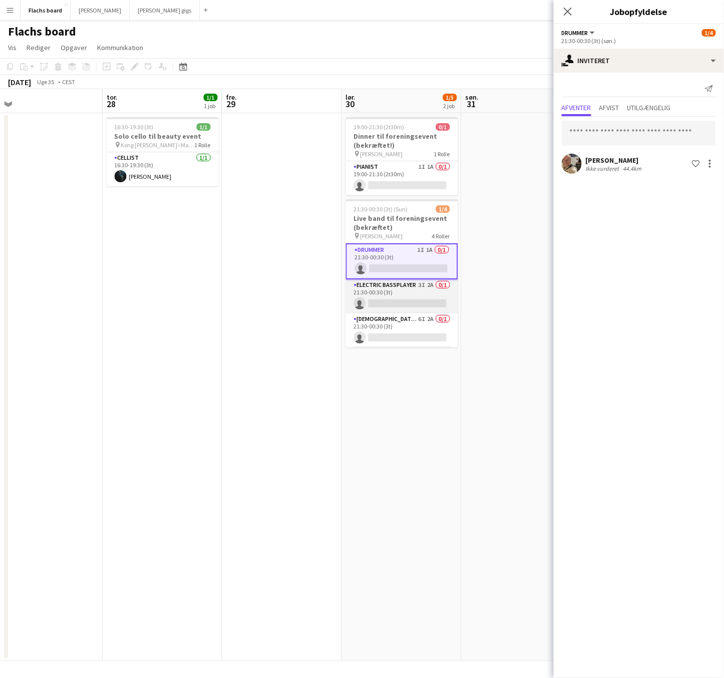
click at [411, 309] on app-card-role "Electric Bassplayer 3I 2A 0/1 21:30-00:30 (3t) single-neutral-actions" at bounding box center [402, 296] width 112 height 34
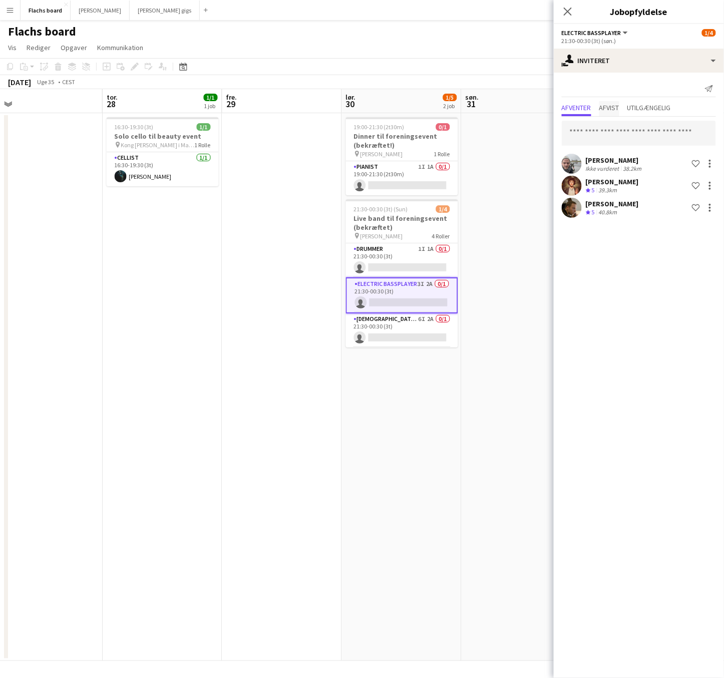
click at [612, 104] on span "Afvist" at bounding box center [610, 107] width 20 height 7
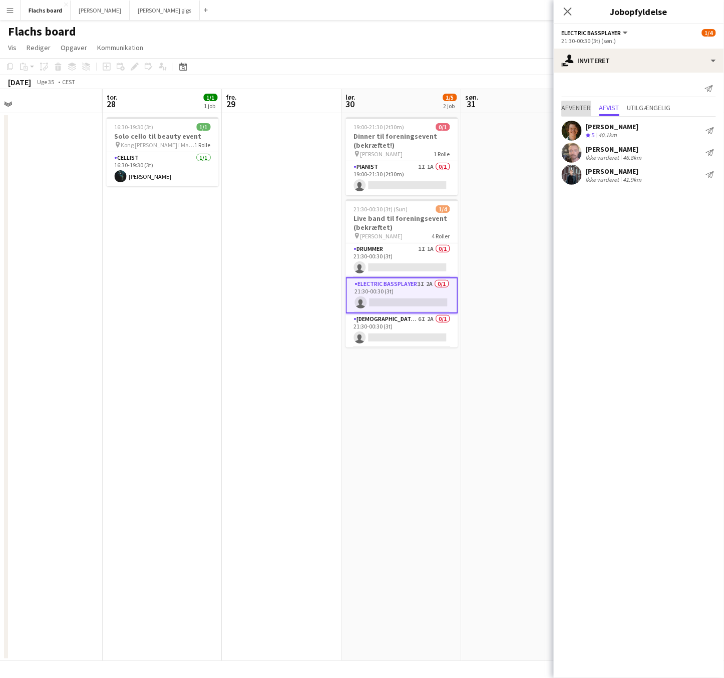
click at [579, 109] on span "Afventer" at bounding box center [577, 107] width 30 height 7
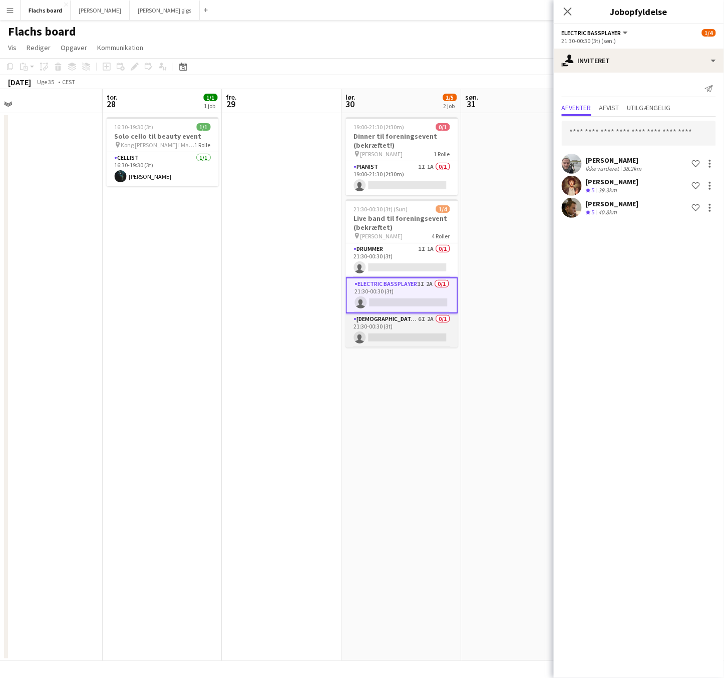
click at [397, 325] on app-card-role "[DEMOGRAPHIC_DATA] Singer 6I 2A 0/1 21:30-00:30 (3t) single-neutral-actions" at bounding box center [402, 331] width 112 height 34
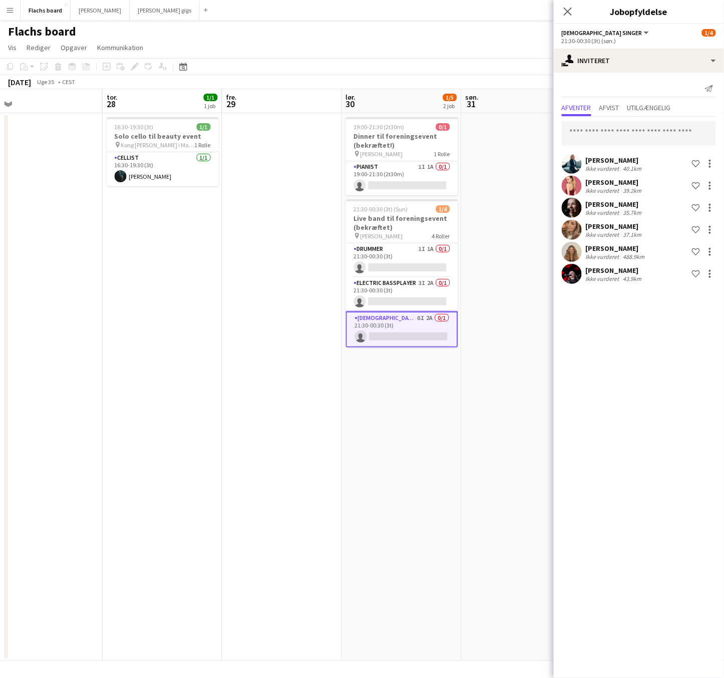
click at [509, 141] on app-date-cell at bounding box center [522, 387] width 120 height 548
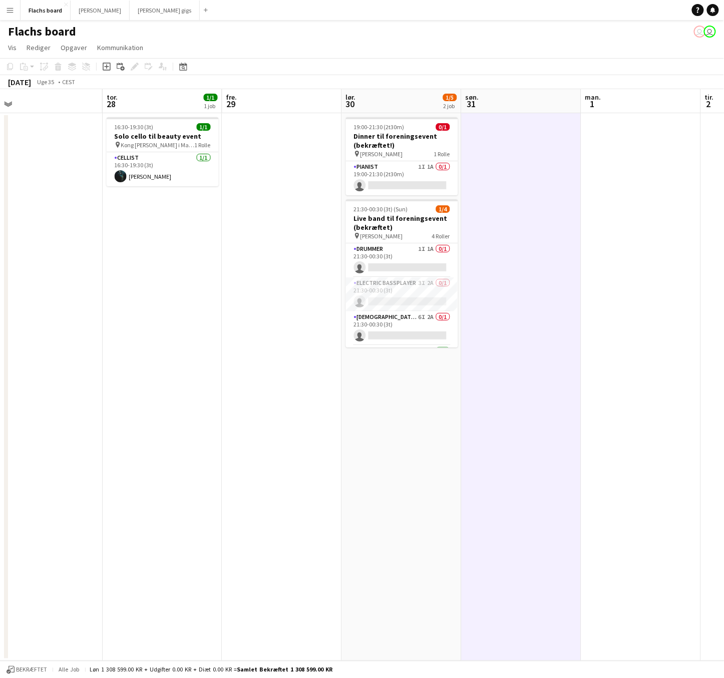
click at [225, 208] on app-date-cell at bounding box center [282, 387] width 120 height 548
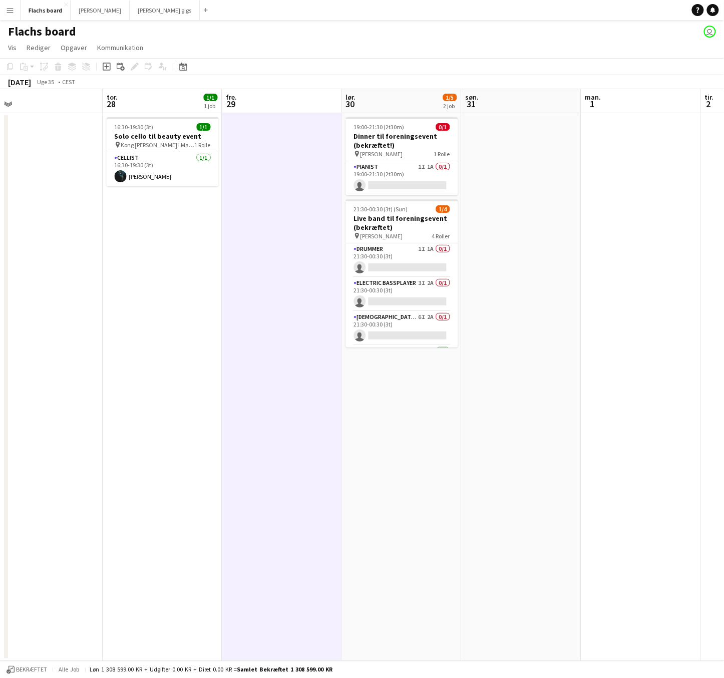
click at [542, 234] on app-date-cell at bounding box center [522, 387] width 120 height 548
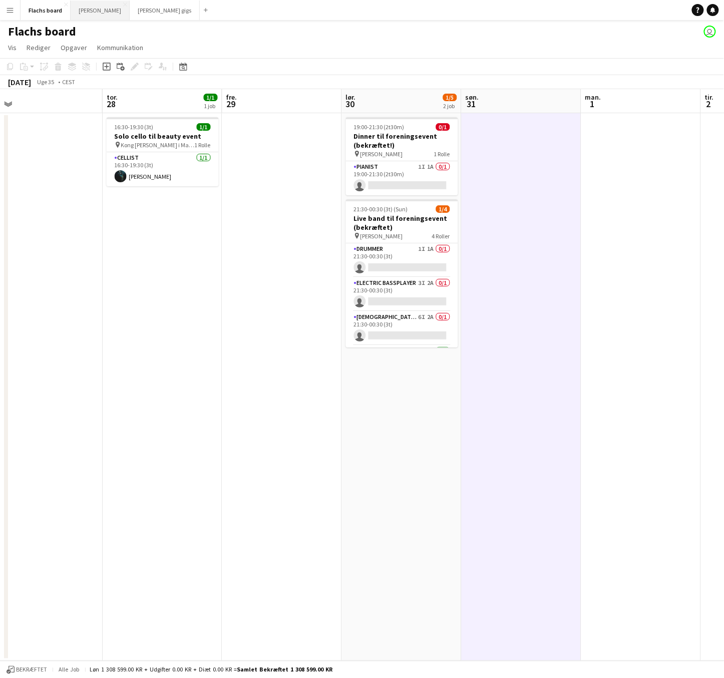
click at [83, 13] on button "Asger Gigs Luk" at bounding box center [100, 11] width 59 height 20
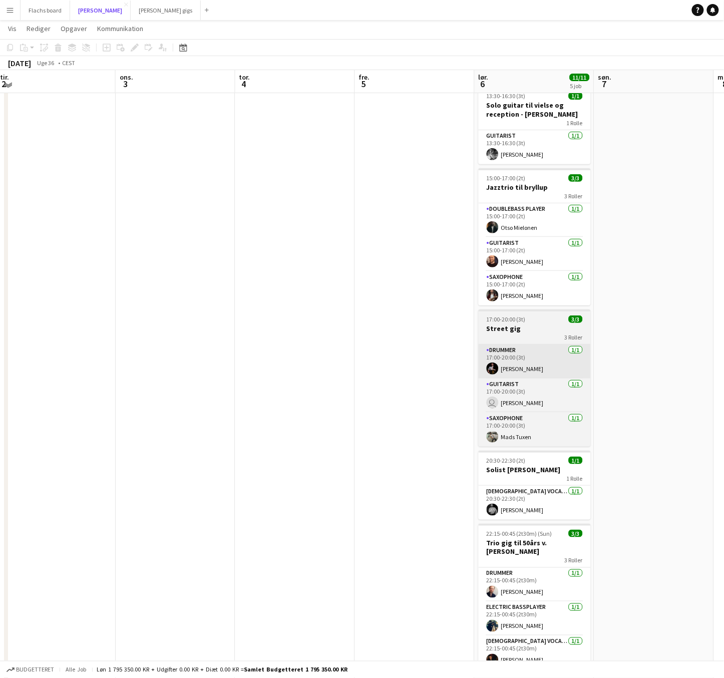
scroll to position [28, 0]
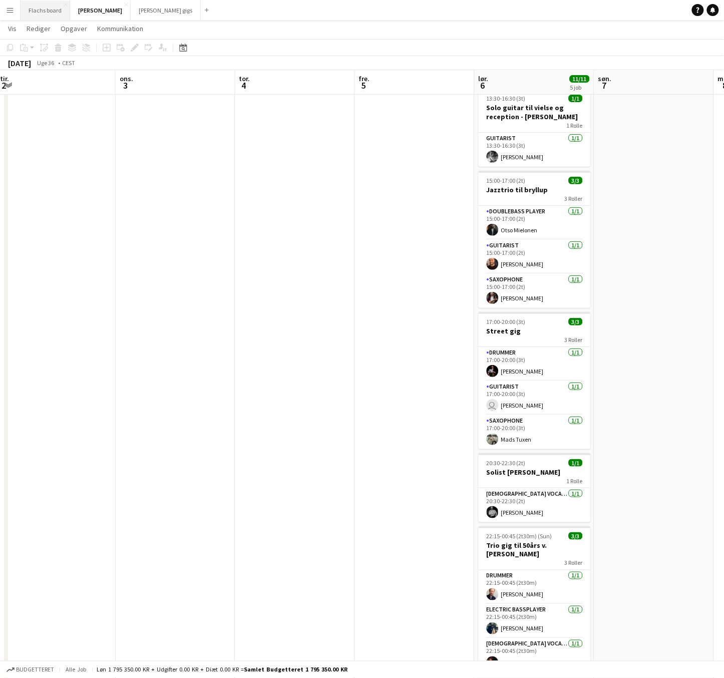
click at [29, 12] on button "Flachs board Luk" at bounding box center [46, 11] width 50 height 20
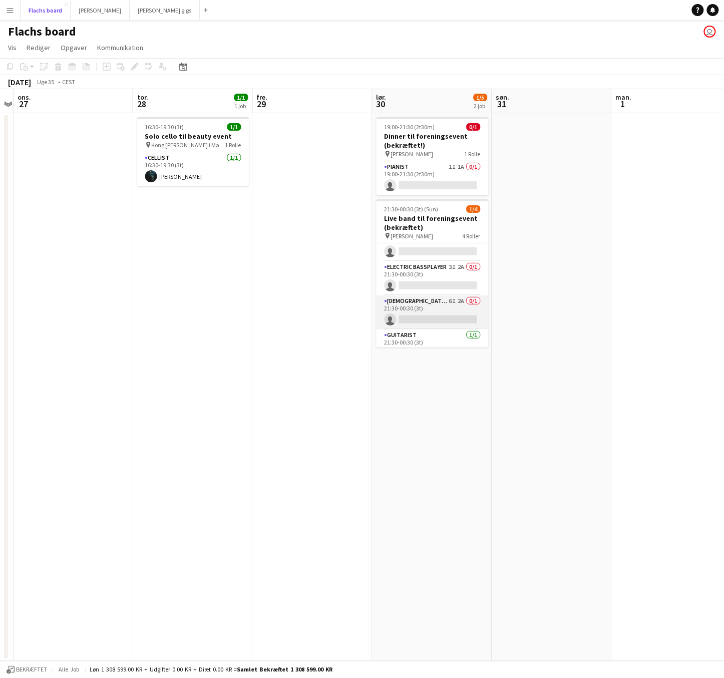
scroll to position [13, 0]
click at [443, 309] on app-card-role "[DEMOGRAPHIC_DATA] Singer 6I 2A 0/1 21:30-00:30 (3t) single-neutral-actions" at bounding box center [433, 316] width 112 height 34
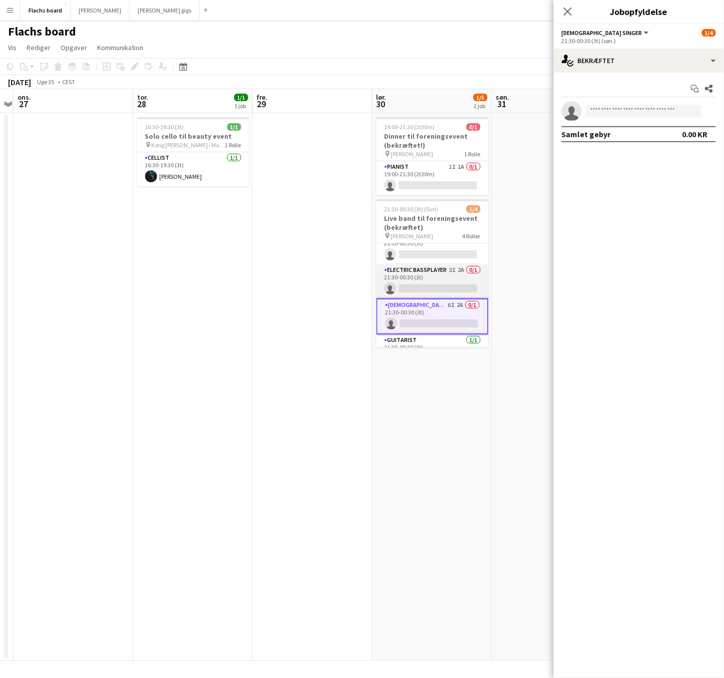
click at [472, 278] on app-card-role "Electric Bassplayer 3I 2A 0/1 21:30-00:30 (3t) single-neutral-actions" at bounding box center [433, 281] width 112 height 34
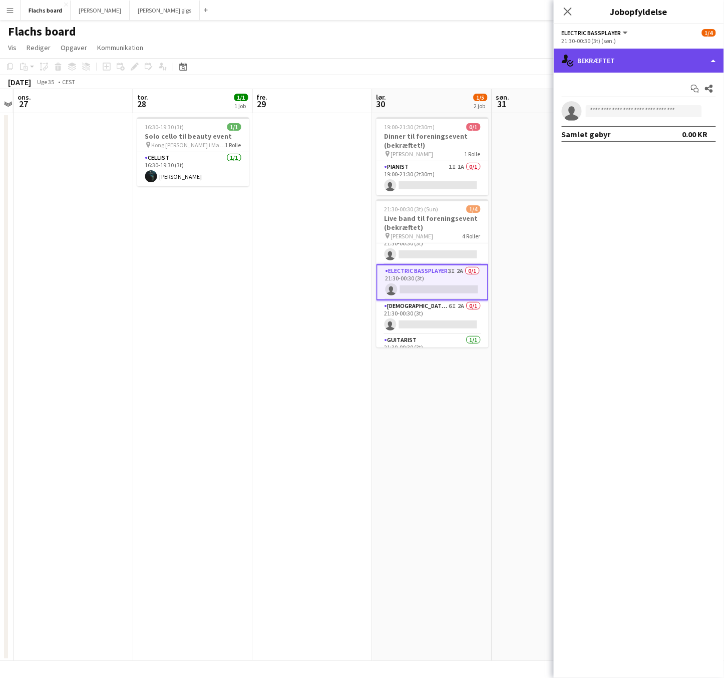
click at [652, 56] on div "single-neutral-actions-check-2 Bekræftet" at bounding box center [639, 61] width 170 height 24
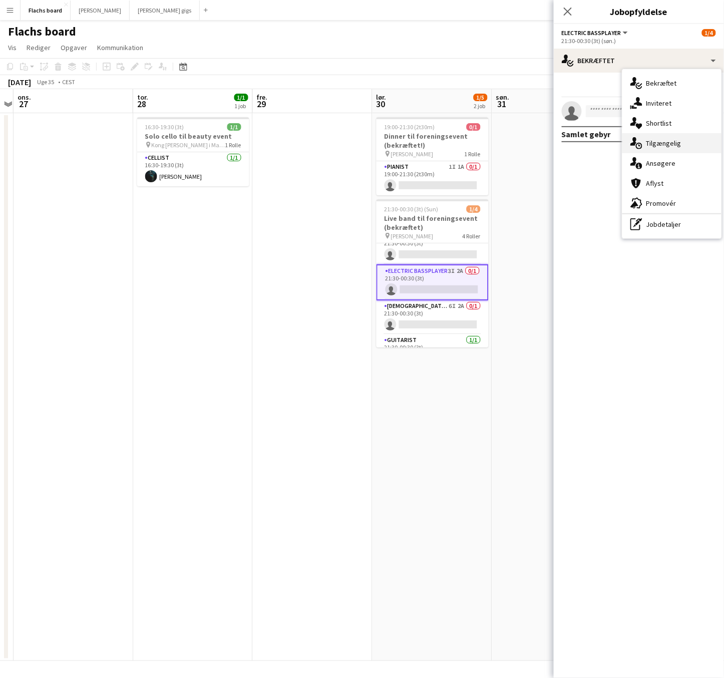
click at [676, 135] on div "single-neutral-actions-upload Tilgængelig" at bounding box center [672, 143] width 99 height 20
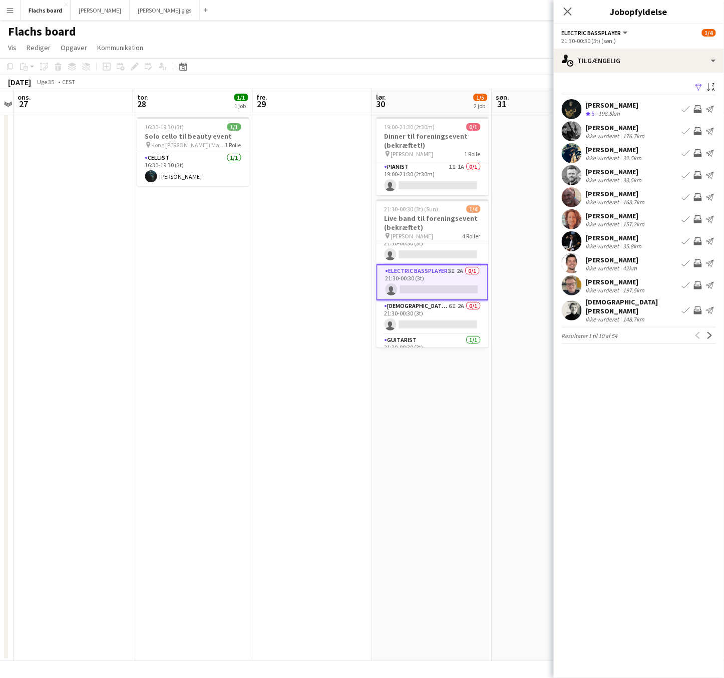
click at [624, 104] on div "[PERSON_NAME]" at bounding box center [612, 105] width 53 height 9
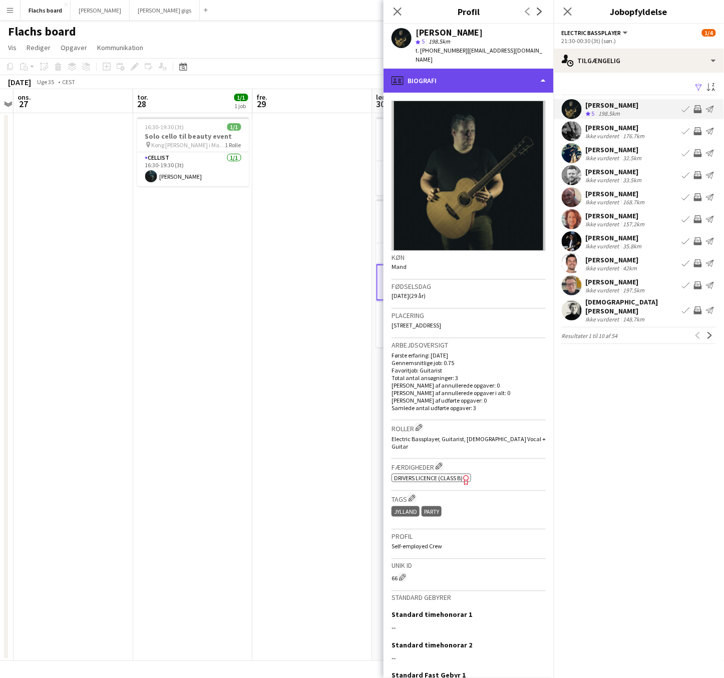
click at [426, 71] on div "profile Biografi" at bounding box center [469, 81] width 170 height 24
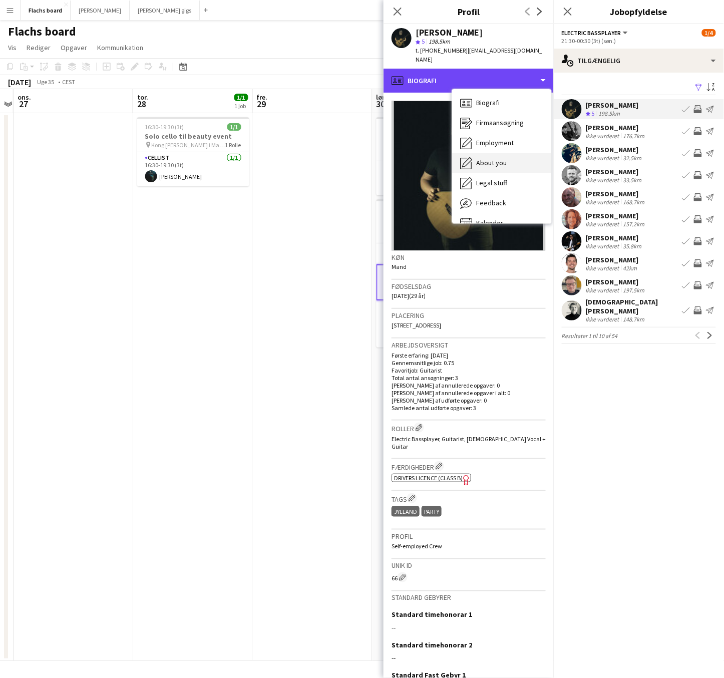
scroll to position [14, 0]
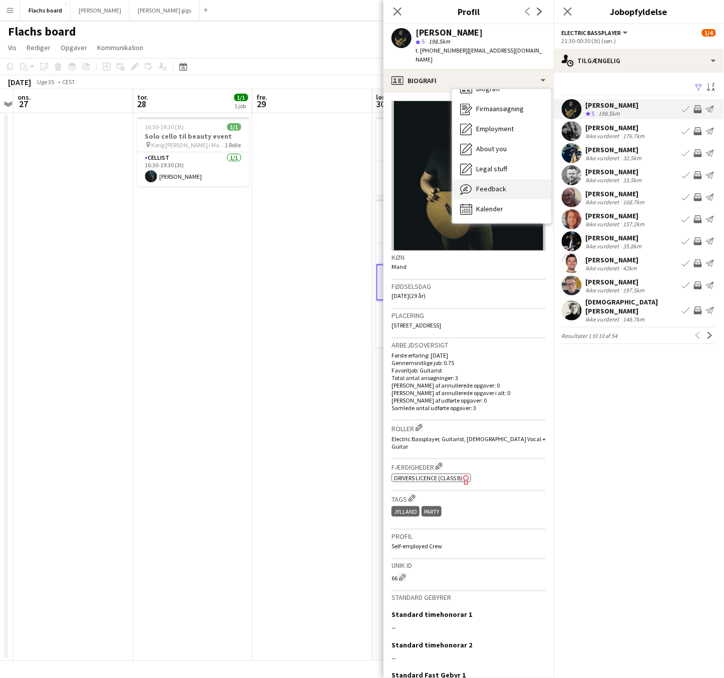
click at [510, 183] on div "Feedback Feedback" at bounding box center [501, 189] width 99 height 20
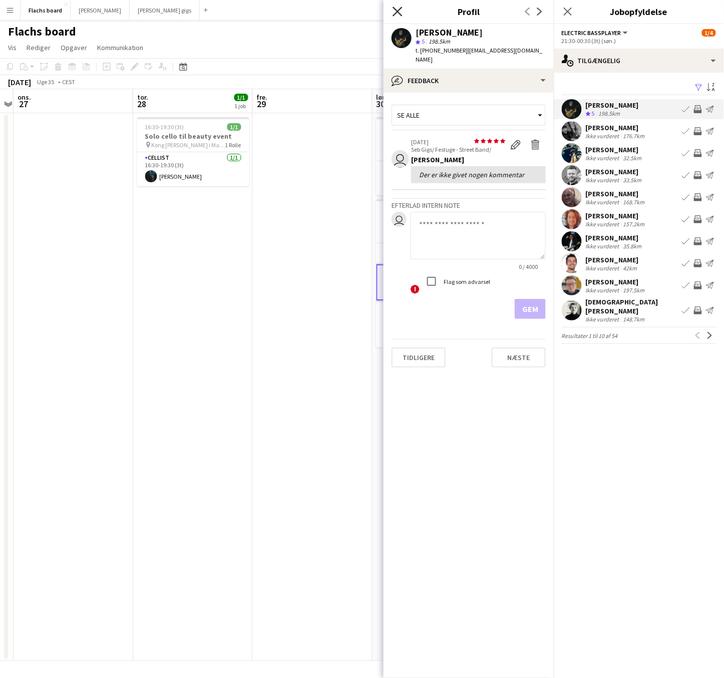
click at [394, 10] on icon "Luk pop-in" at bounding box center [398, 12] width 10 height 10
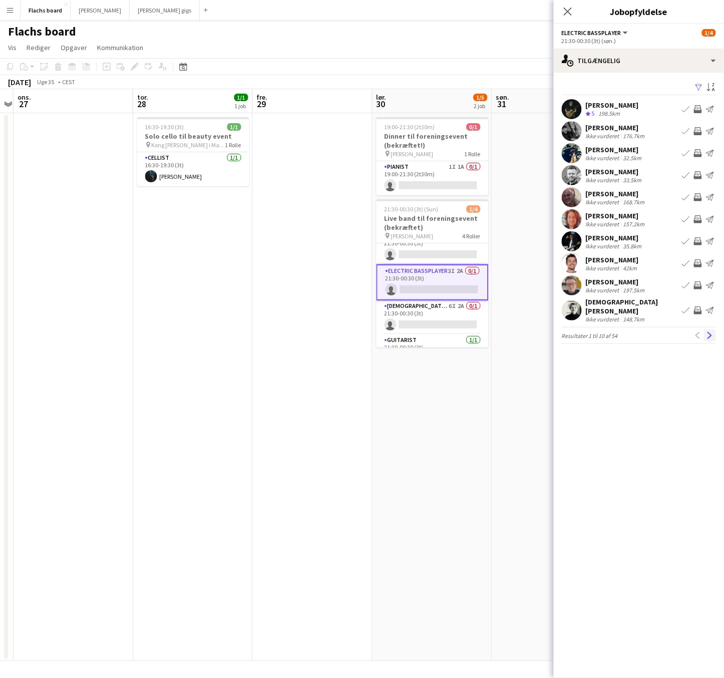
click at [713, 330] on button "Næste" at bounding box center [710, 336] width 12 height 12
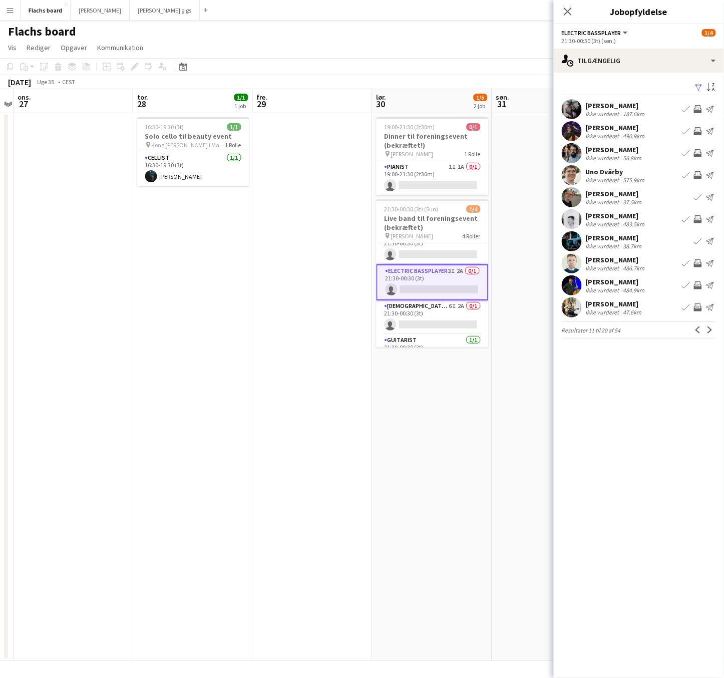
click at [697, 307] on app-icon "Inviter team" at bounding box center [698, 308] width 8 height 8
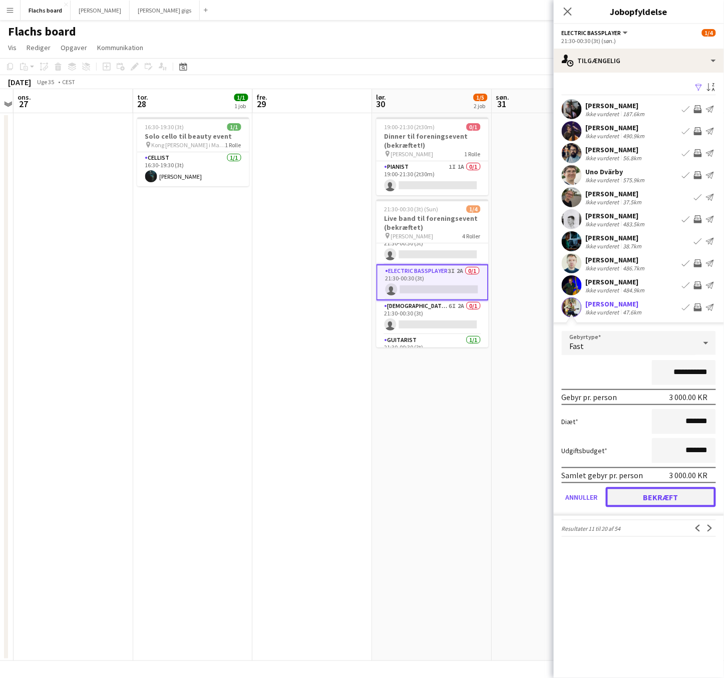
click at [667, 495] on button "Bekræft" at bounding box center [661, 497] width 110 height 20
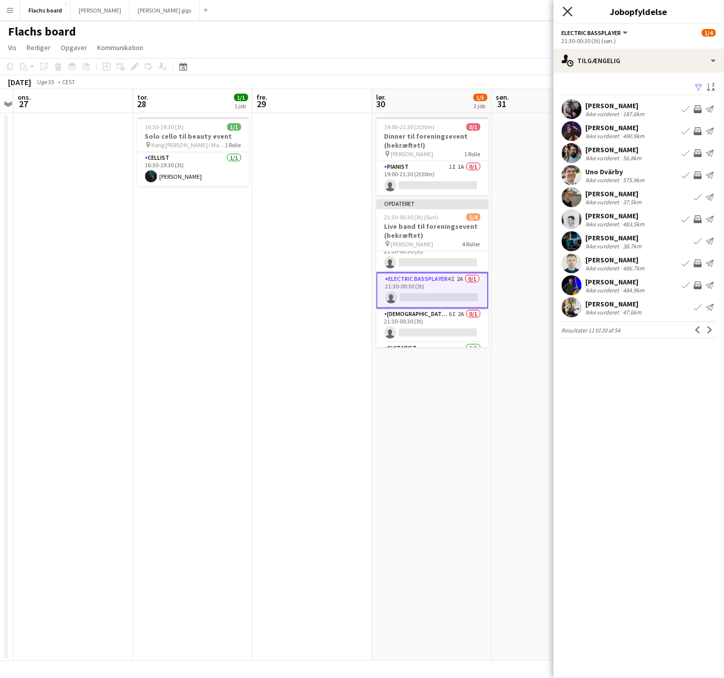
click at [563, 12] on icon "Luk pop-in" at bounding box center [568, 12] width 10 height 10
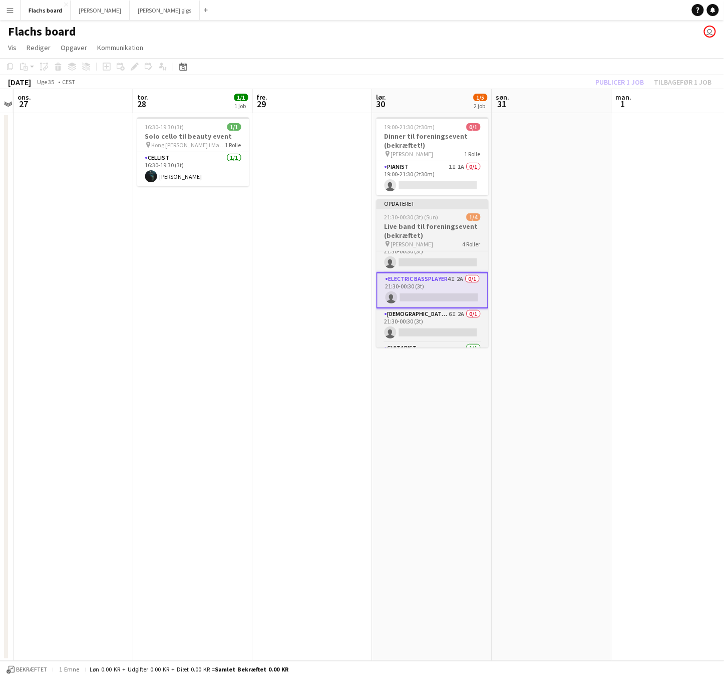
click at [473, 217] on span "1/4" at bounding box center [474, 217] width 14 height 8
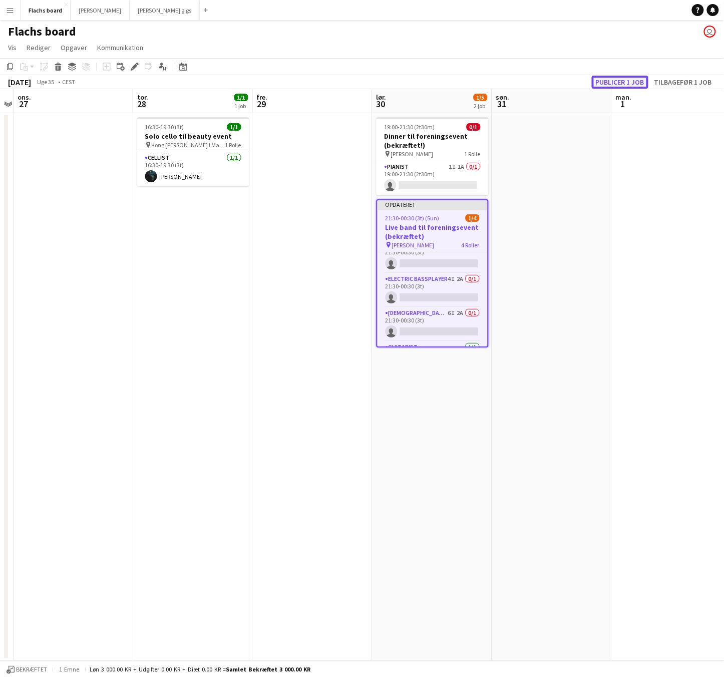
click at [606, 83] on button "Publicer 1 job" at bounding box center [620, 82] width 57 height 13
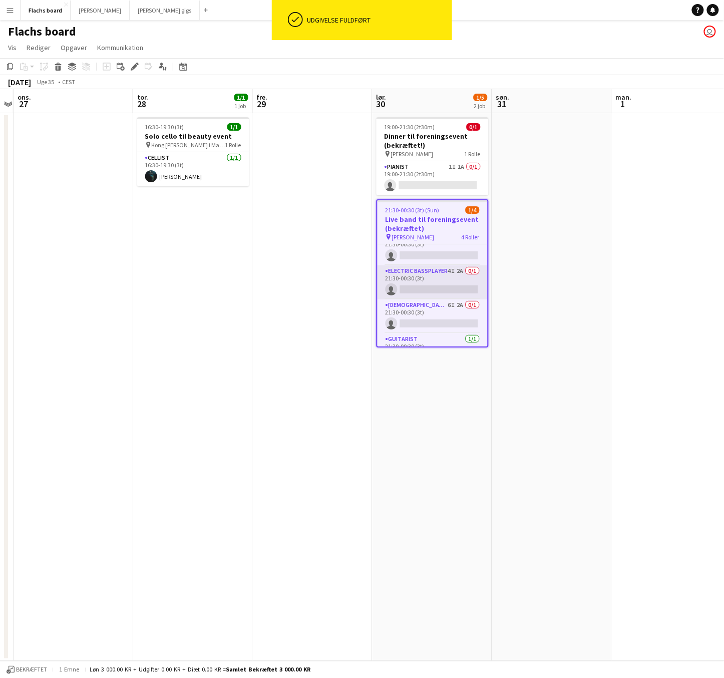
scroll to position [0, 0]
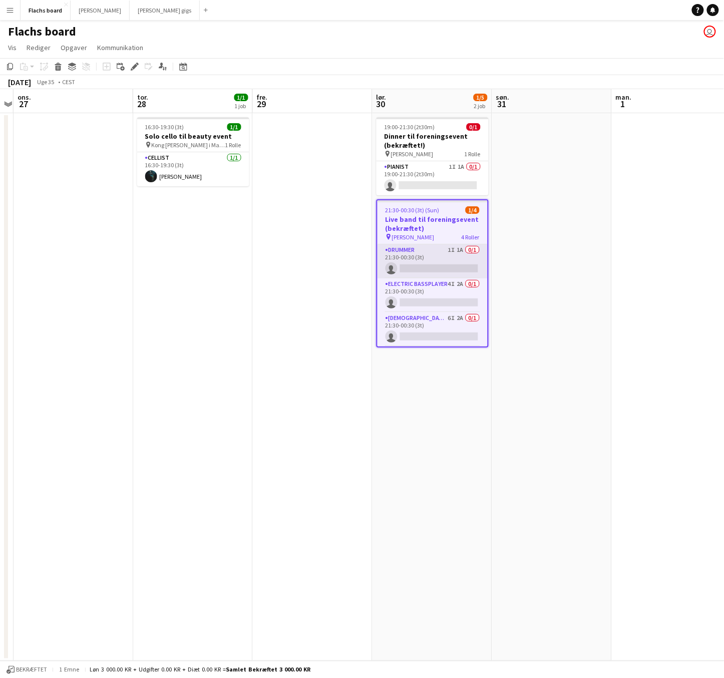
click at [444, 262] on app-card-role "Drummer 1I 1A 0/1 21:30-00:30 (3t) single-neutral-actions" at bounding box center [433, 261] width 110 height 34
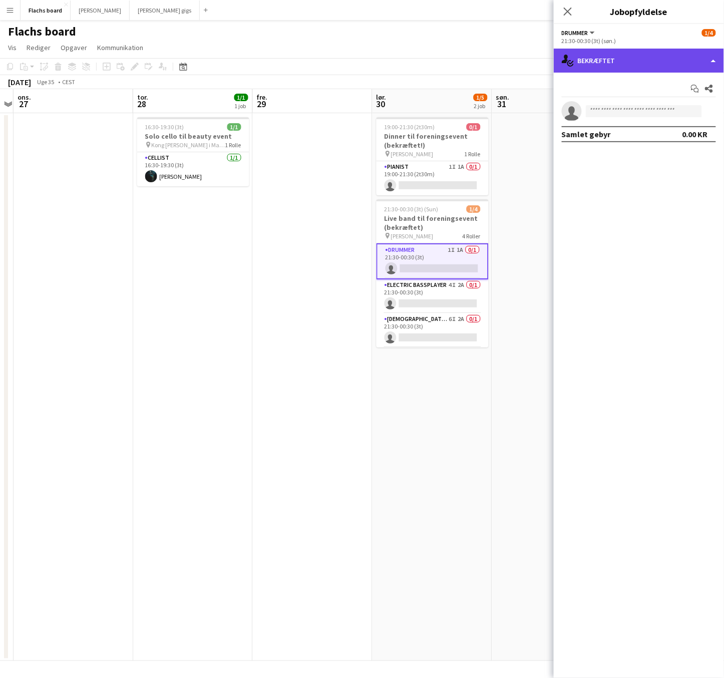
click at [615, 59] on div "single-neutral-actions-check-2 Bekræftet" at bounding box center [639, 61] width 170 height 24
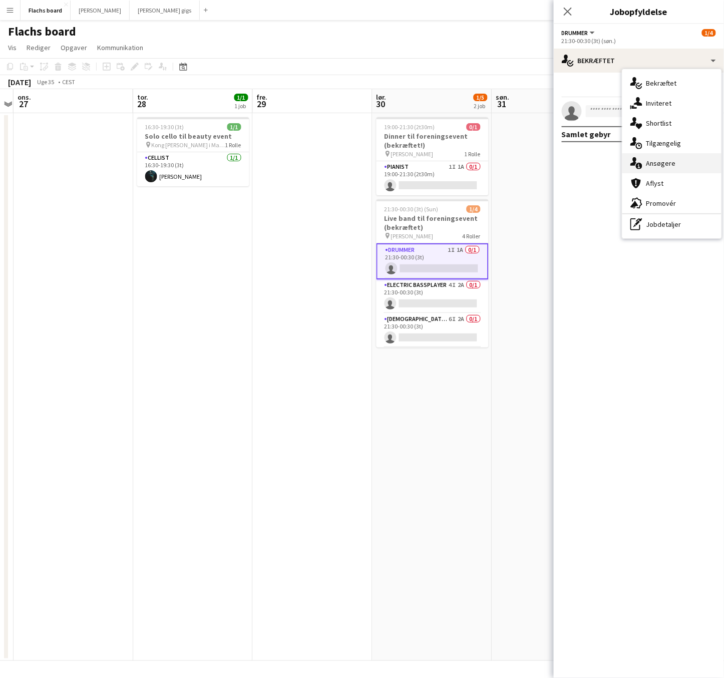
click at [668, 167] on div "single-neutral-actions-information Ansøgere" at bounding box center [672, 163] width 99 height 20
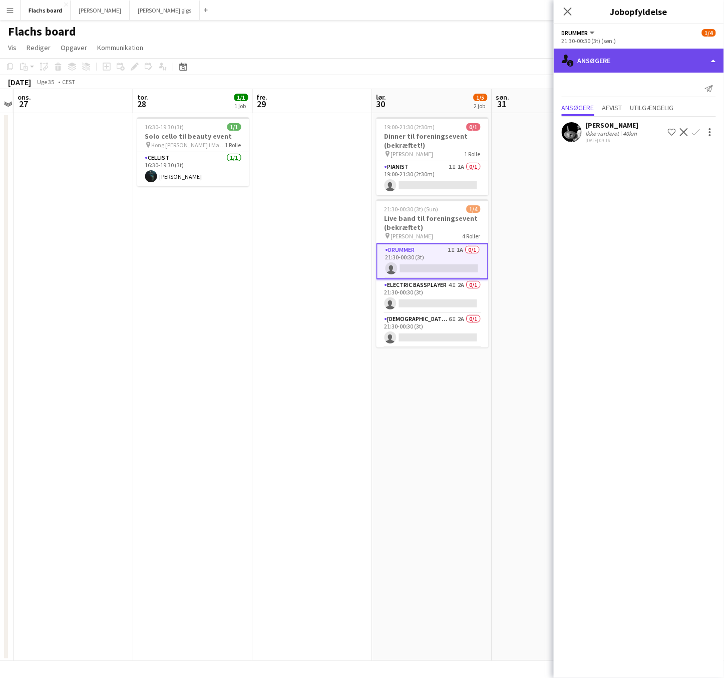
click at [633, 60] on div "single-neutral-actions-information Ansøgere" at bounding box center [639, 61] width 170 height 24
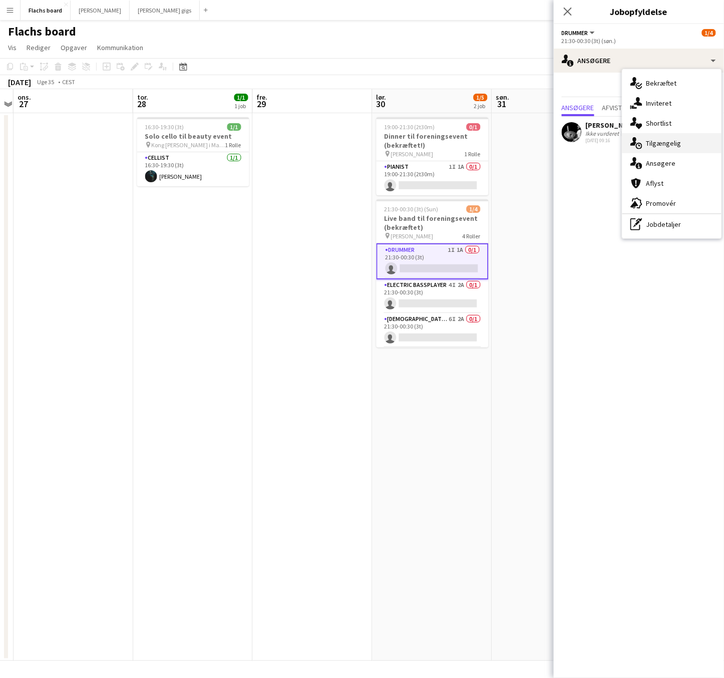
click at [665, 145] on div "single-neutral-actions-upload Tilgængelig" at bounding box center [672, 143] width 99 height 20
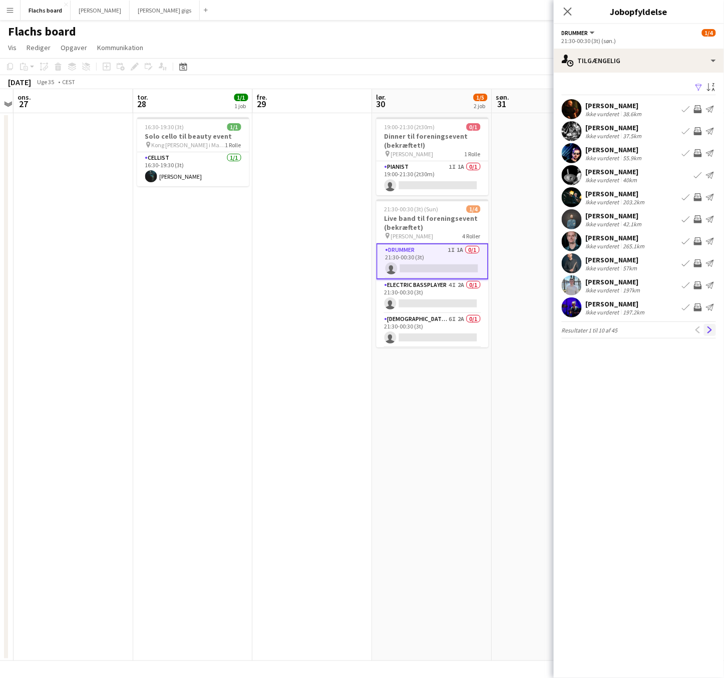
click at [715, 330] on button "Næste" at bounding box center [710, 330] width 12 height 12
click at [695, 327] on app-icon "Tidligere" at bounding box center [698, 330] width 7 height 7
click at [583, 217] on div "[PERSON_NAME] Ikke vurderet 42.1km Book team Inviter team Send notifikation" at bounding box center [639, 219] width 170 height 20
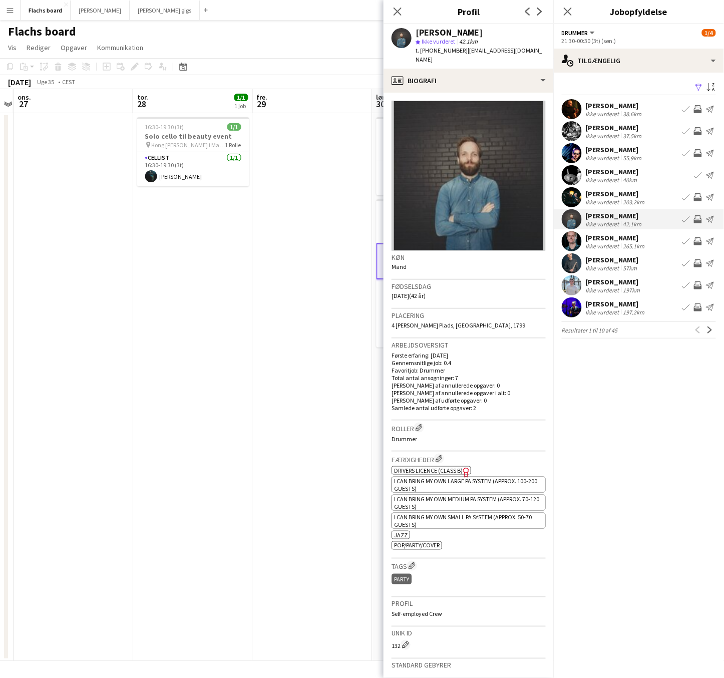
click at [692, 224] on button "Book team" at bounding box center [686, 219] width 12 height 12
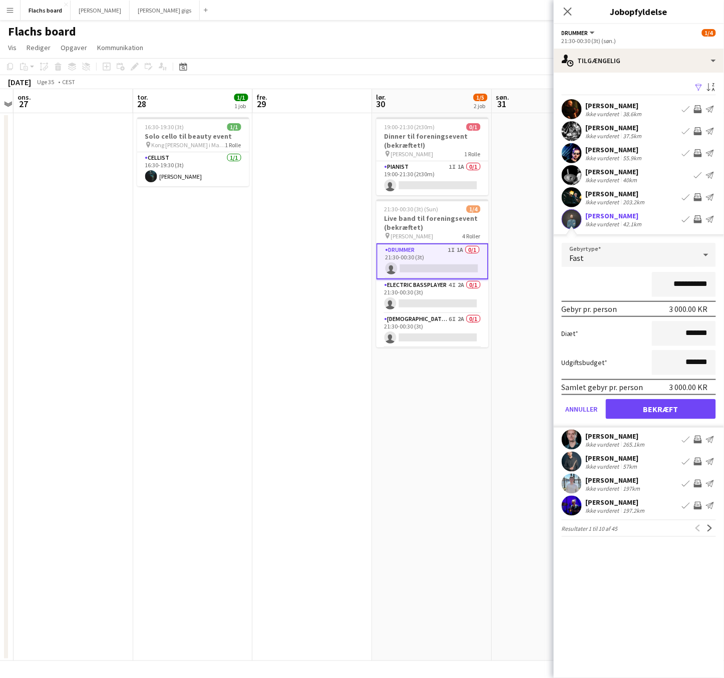
click at [696, 223] on app-icon "Inviter team" at bounding box center [698, 219] width 8 height 8
click at [685, 410] on button "Bekræft" at bounding box center [661, 409] width 110 height 20
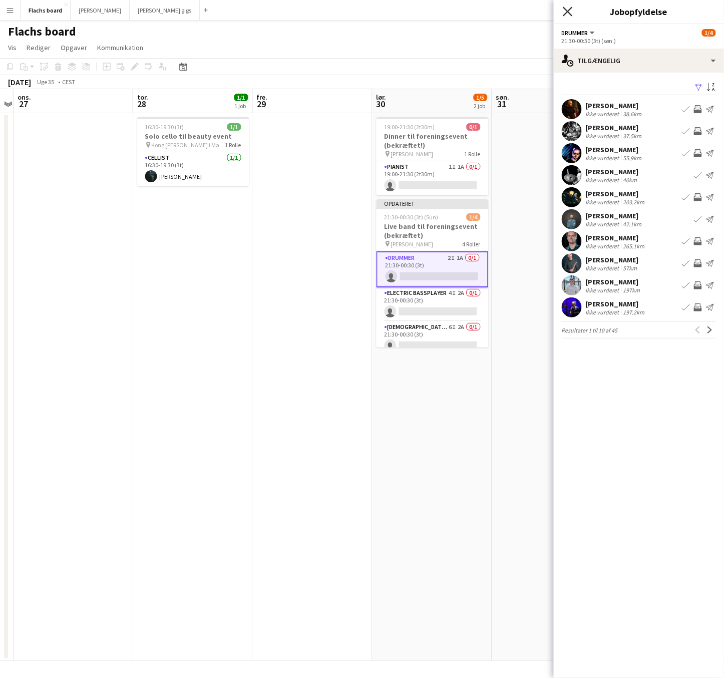
click at [569, 10] on icon at bounding box center [568, 12] width 10 height 10
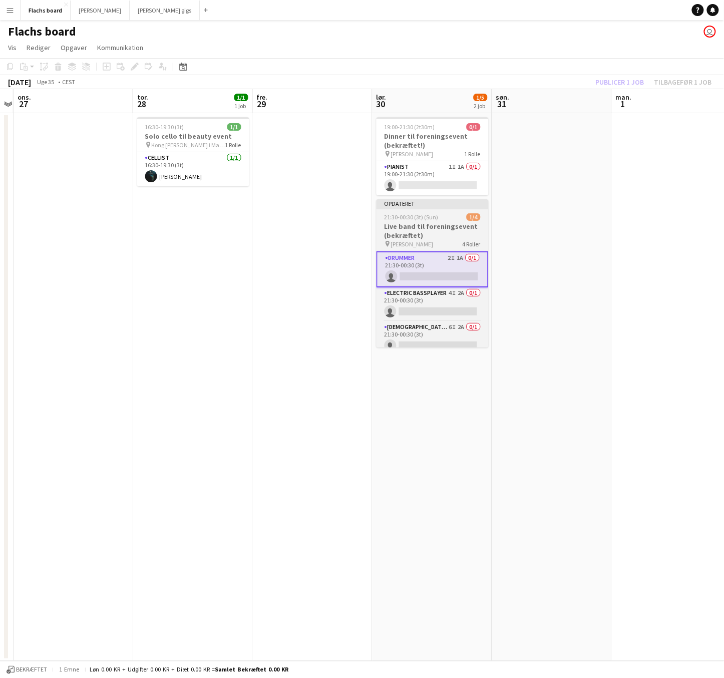
click at [479, 212] on app-job-card "Opdateret 21:30-00:30 (3t) (Sun) 1/4 Live band til foreningsevent (bekræftet) p…" at bounding box center [433, 273] width 112 height 148
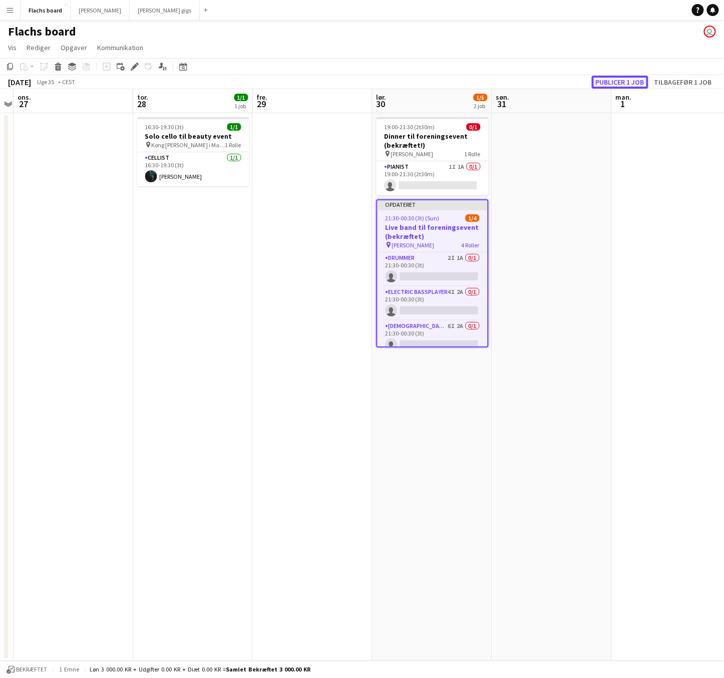
click at [628, 78] on button "Publicer 1 job" at bounding box center [620, 82] width 57 height 13
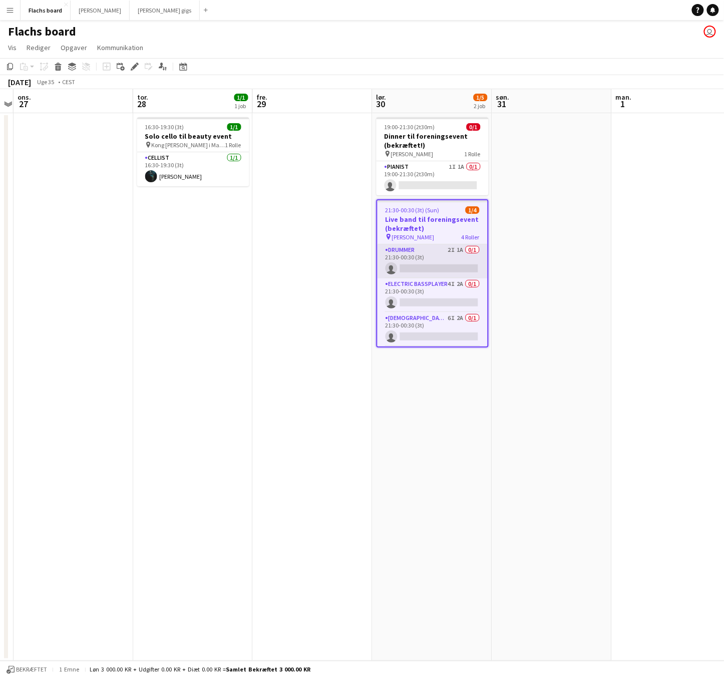
click at [463, 253] on app-card-role "Drummer 2I 1A 0/1 21:30-00:30 (3t) single-neutral-actions" at bounding box center [433, 261] width 110 height 34
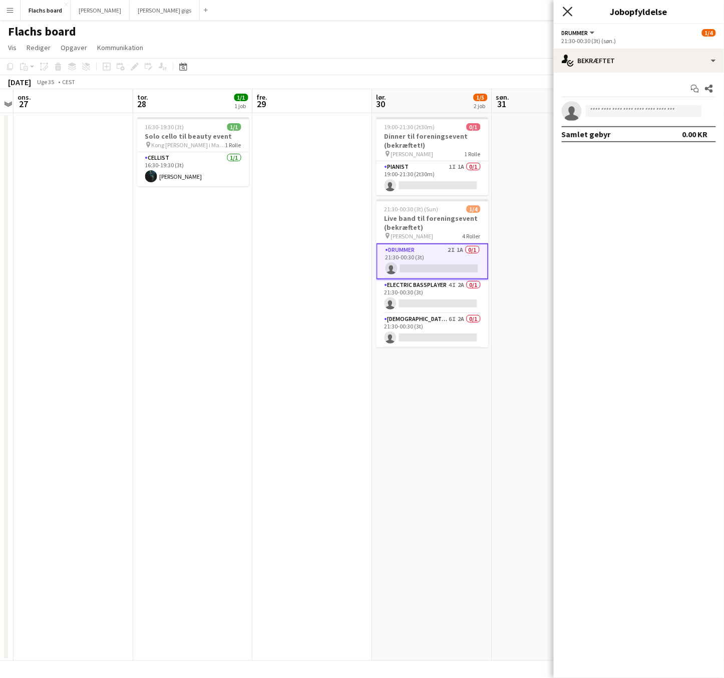
click at [572, 12] on icon "Luk pop-in" at bounding box center [568, 12] width 10 height 10
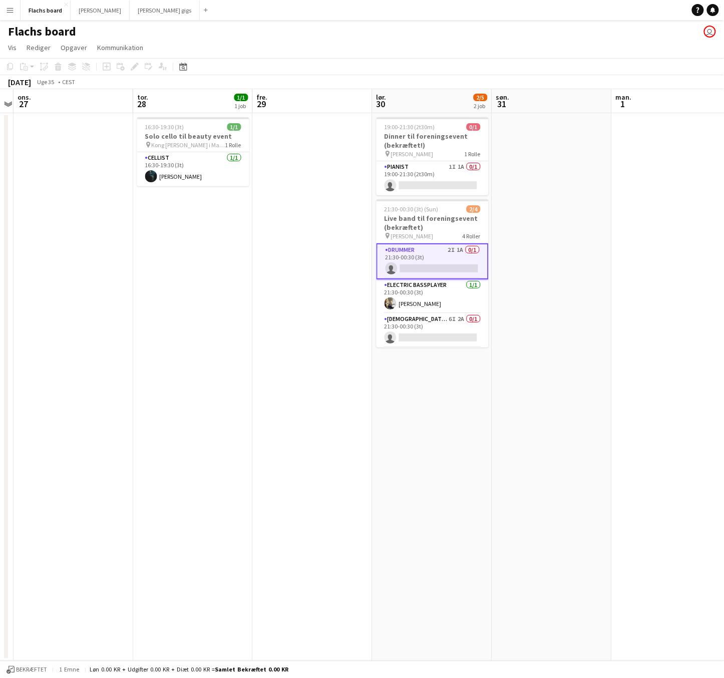
click at [308, 246] on app-date-cell at bounding box center [313, 387] width 120 height 548
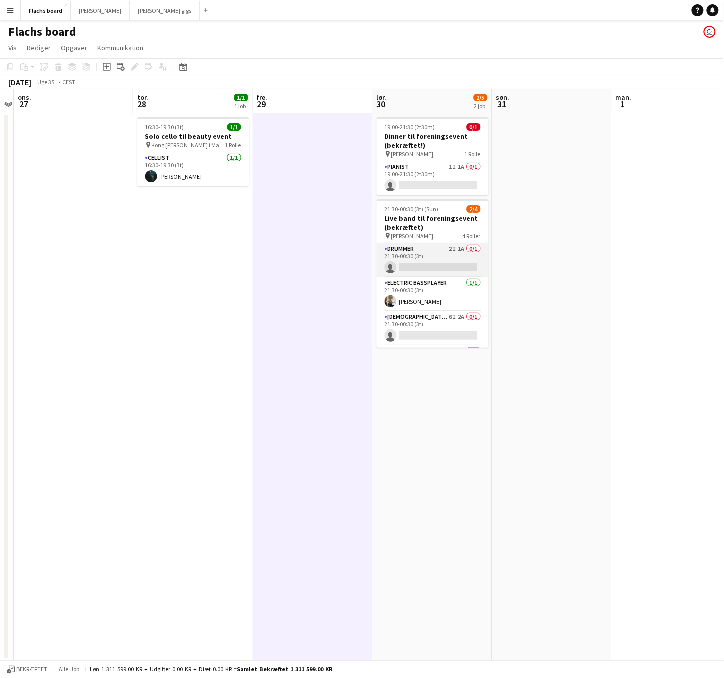
click at [441, 254] on app-card-role "Drummer 2I 1A 0/1 21:30-00:30 (3t) single-neutral-actions" at bounding box center [433, 260] width 112 height 34
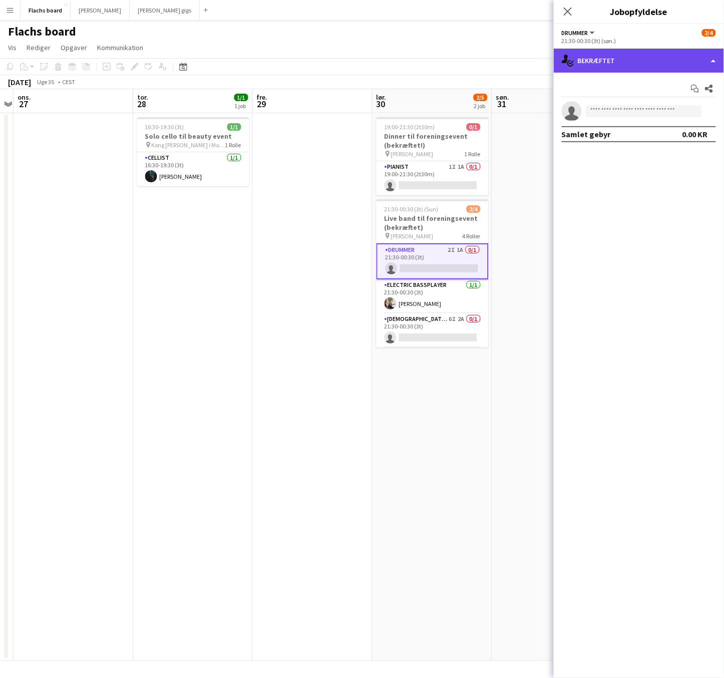
click at [629, 63] on div "single-neutral-actions-check-2 Bekræftet" at bounding box center [639, 61] width 170 height 24
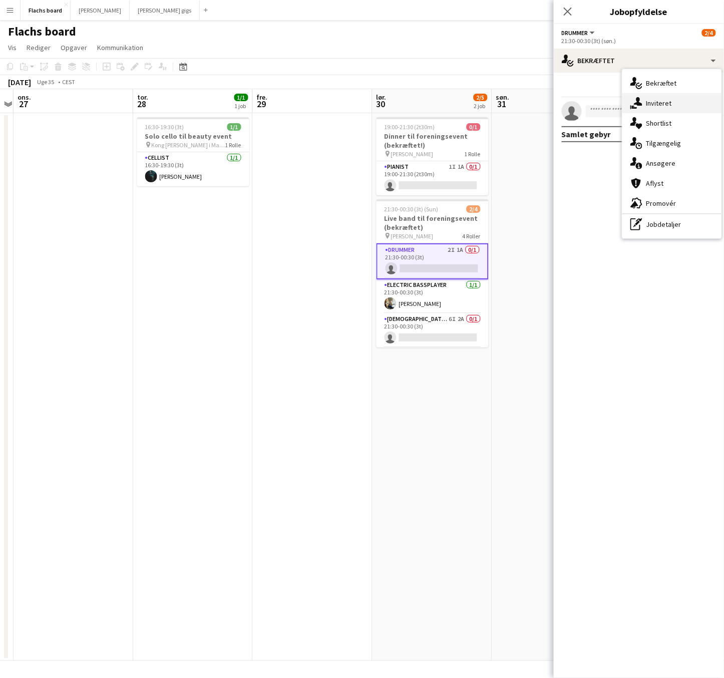
click at [661, 102] on div "single-neutral-actions-share-1 Inviteret" at bounding box center [672, 103] width 99 height 20
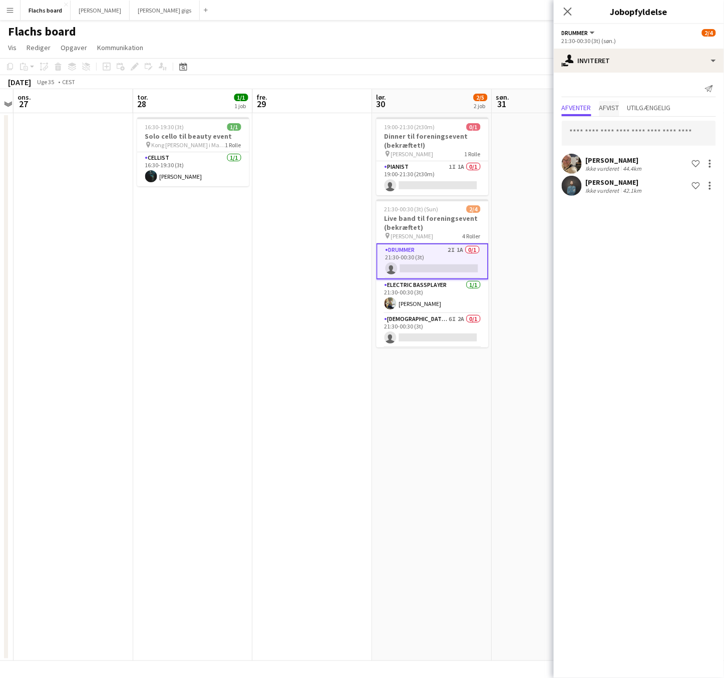
click at [610, 108] on span "Afvist" at bounding box center [610, 107] width 20 height 7
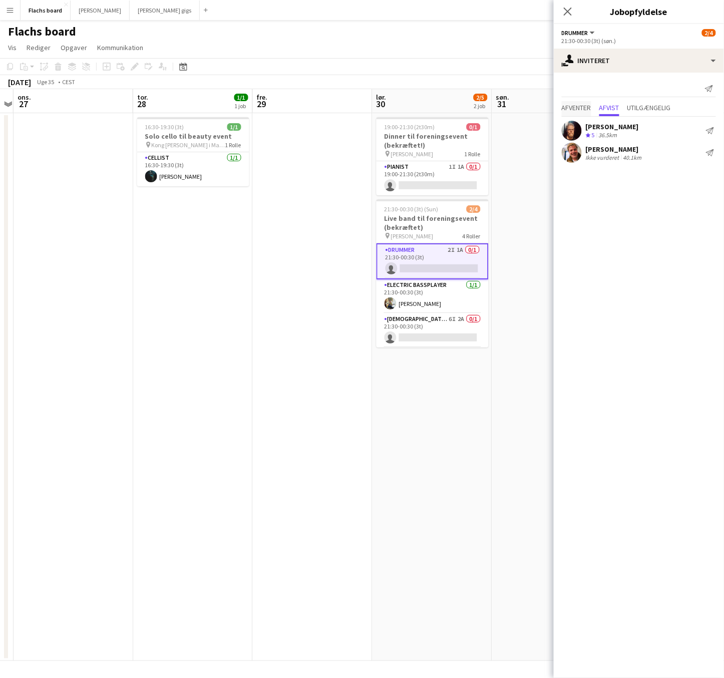
click at [575, 104] on span "Afventer" at bounding box center [577, 107] width 30 height 7
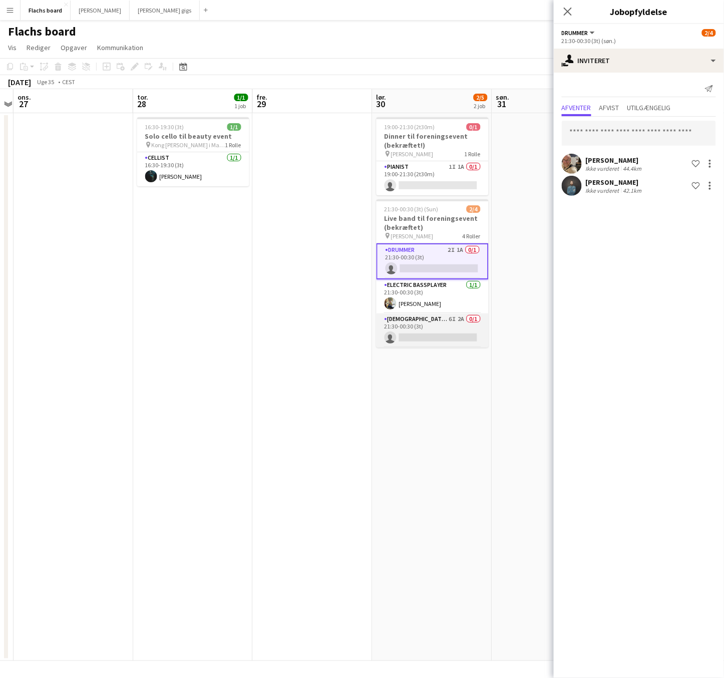
click at [445, 339] on app-card-role "[DEMOGRAPHIC_DATA] Singer 6I 2A 0/1 21:30-00:30 (3t) single-neutral-actions" at bounding box center [433, 331] width 112 height 34
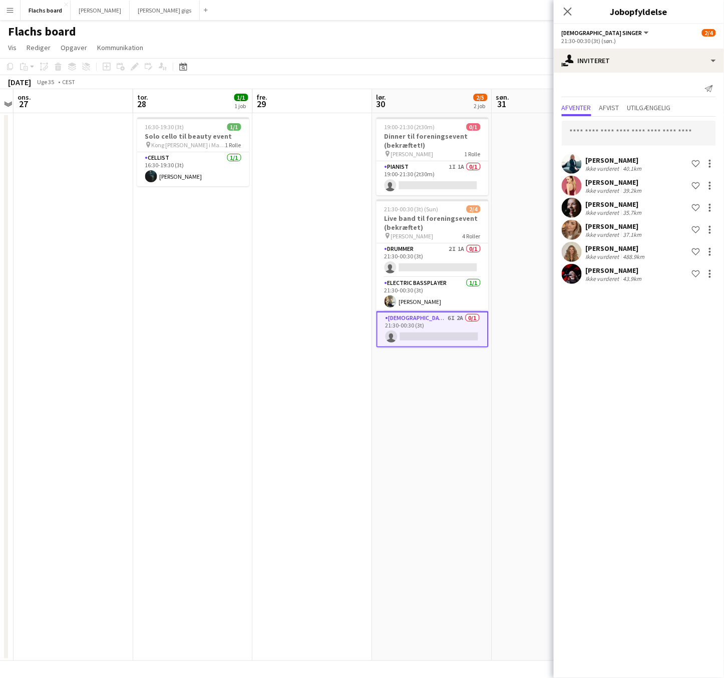
click at [534, 202] on app-date-cell at bounding box center [552, 387] width 120 height 548
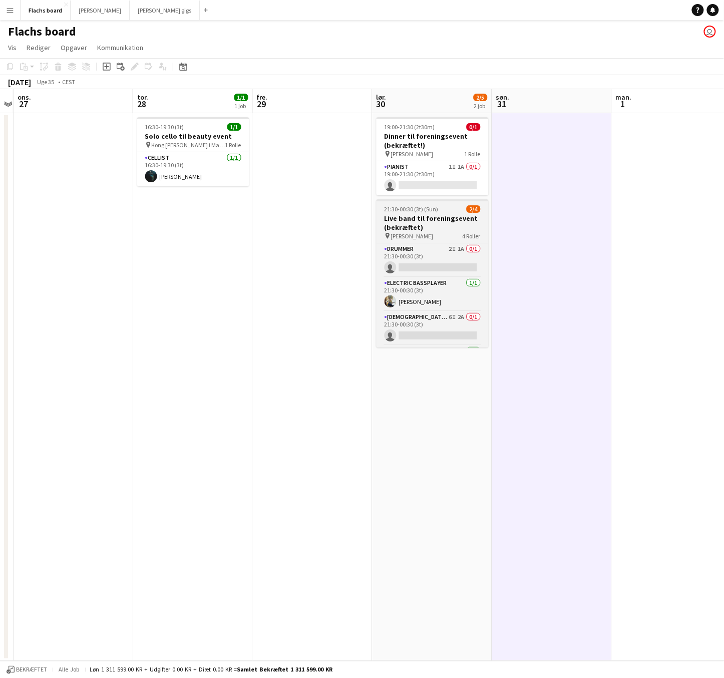
click at [475, 213] on app-job-card "21:30-00:30 (3t) (Sun) 2/4 Live band til foreningsevent (bekræftet) pin Marienl…" at bounding box center [433, 273] width 112 height 148
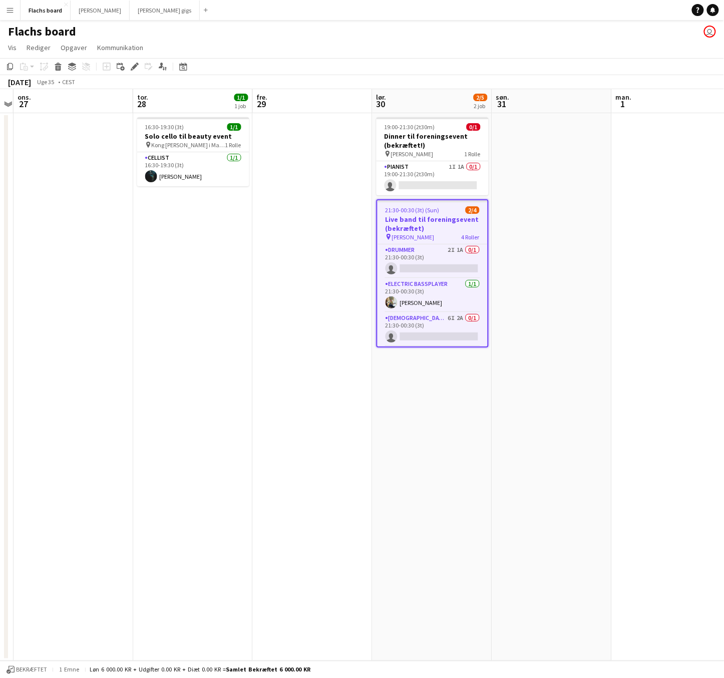
click at [546, 213] on app-date-cell at bounding box center [552, 387] width 120 height 548
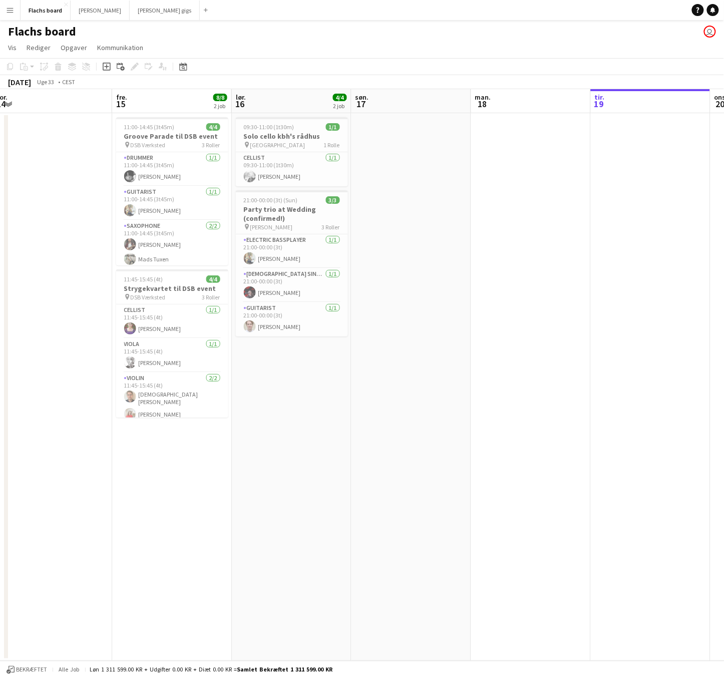
scroll to position [0, 248]
click at [351, 201] on app-date-cell at bounding box center [410, 387] width 120 height 548
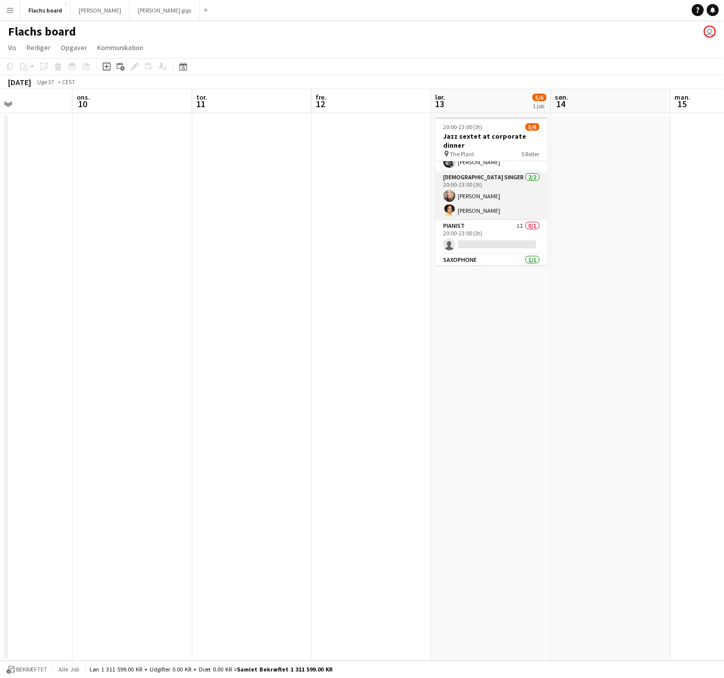
scroll to position [71, 0]
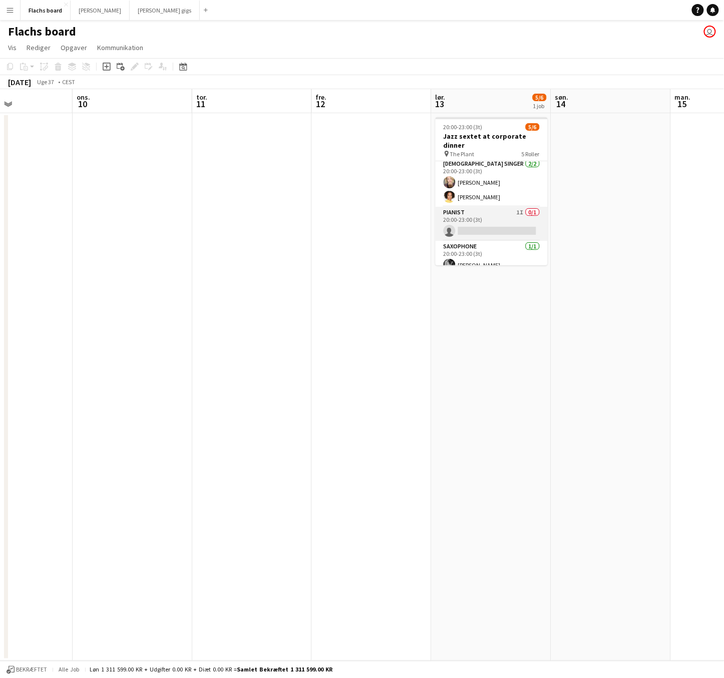
click at [516, 222] on app-card-role "Pianist 1I 0/1 20:00-23:00 (3t) single-neutral-actions" at bounding box center [492, 224] width 112 height 34
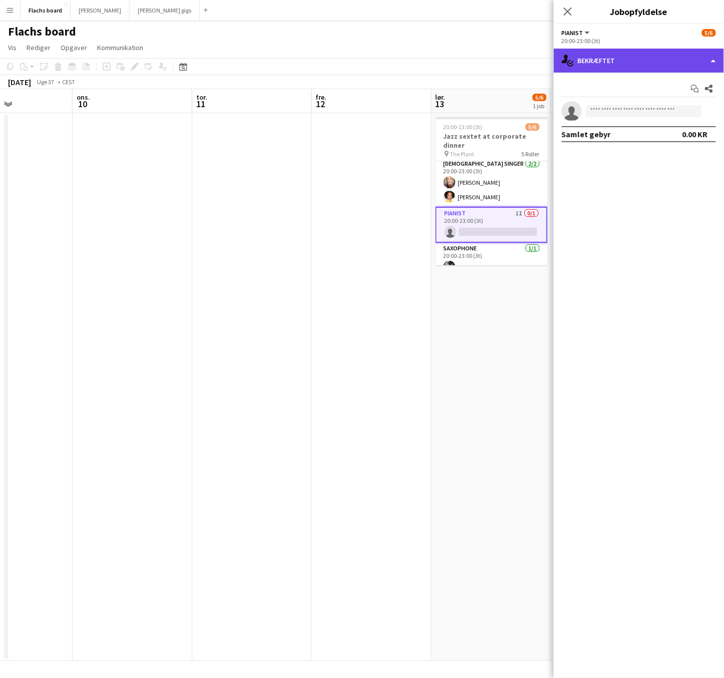
click at [645, 66] on div "single-neutral-actions-check-2 Bekræftet" at bounding box center [639, 61] width 170 height 24
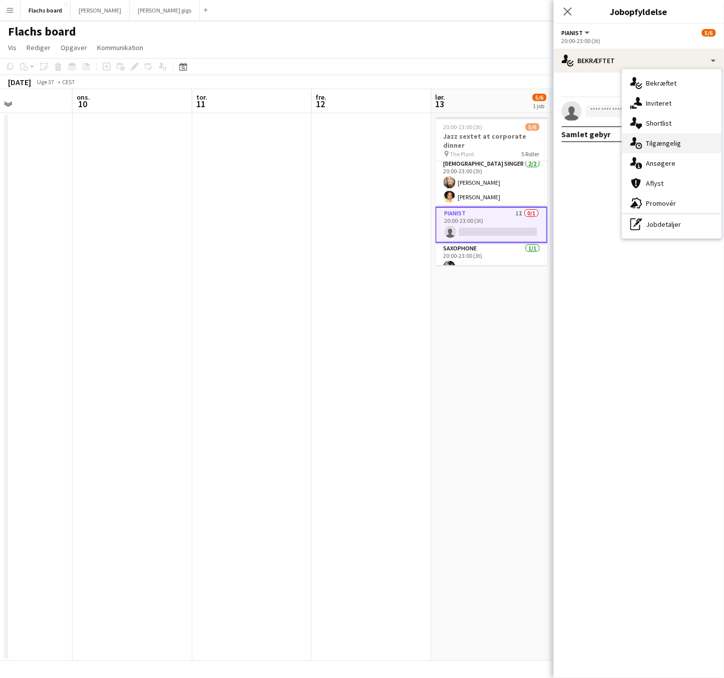
click at [666, 141] on div "single-neutral-actions-upload Tilgængelig" at bounding box center [672, 143] width 99 height 20
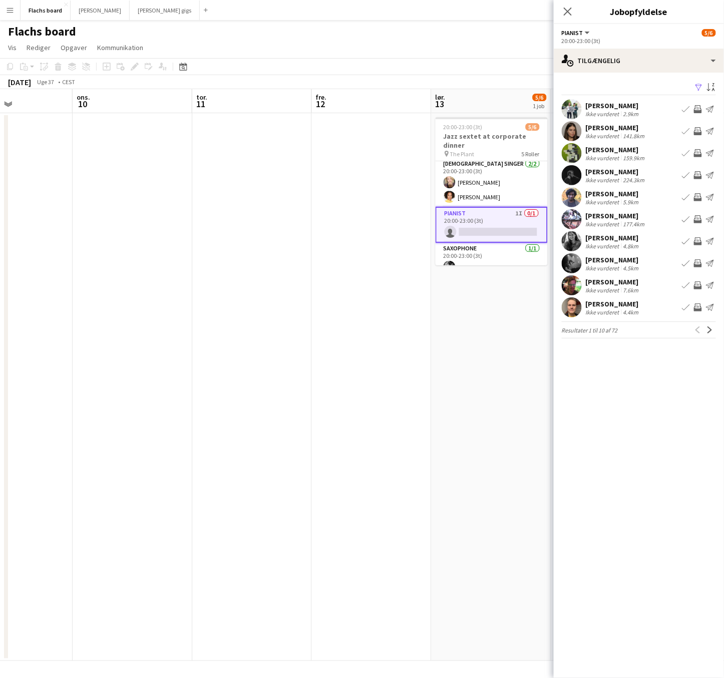
click at [625, 129] on div "[PERSON_NAME]" at bounding box center [616, 127] width 61 height 9
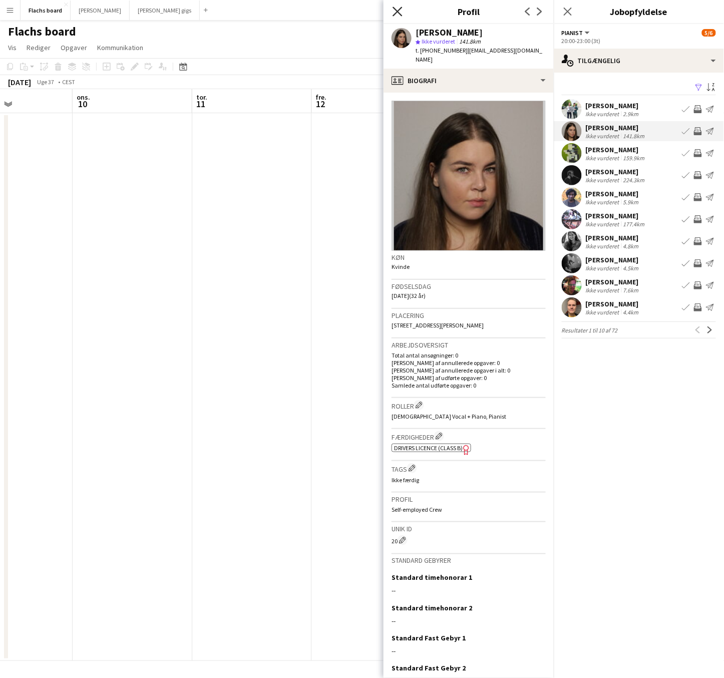
click at [395, 14] on icon at bounding box center [398, 12] width 10 height 10
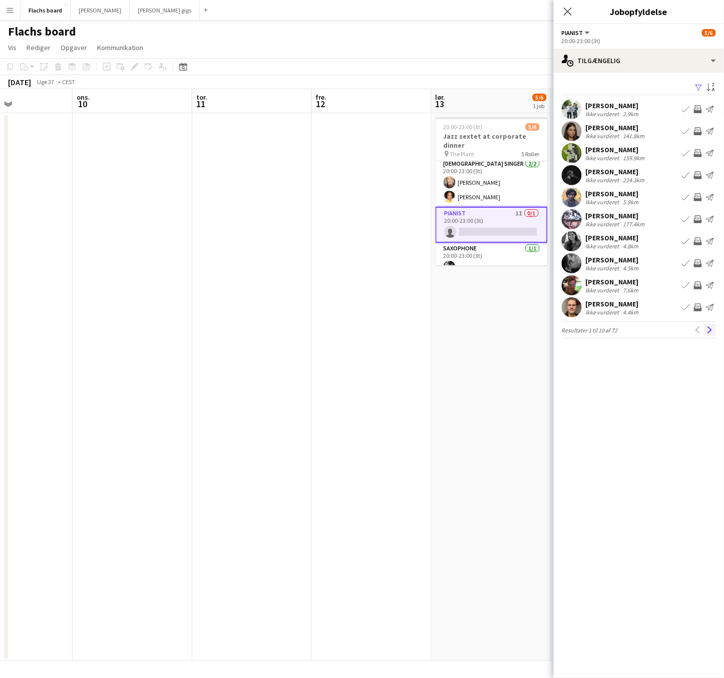
click at [709, 334] on app-icon "Næste" at bounding box center [710, 330] width 7 height 7
click at [709, 335] on button "Næste" at bounding box center [710, 330] width 12 height 12
click at [609, 286] on div "Ikke vurderet" at bounding box center [604, 290] width 36 height 8
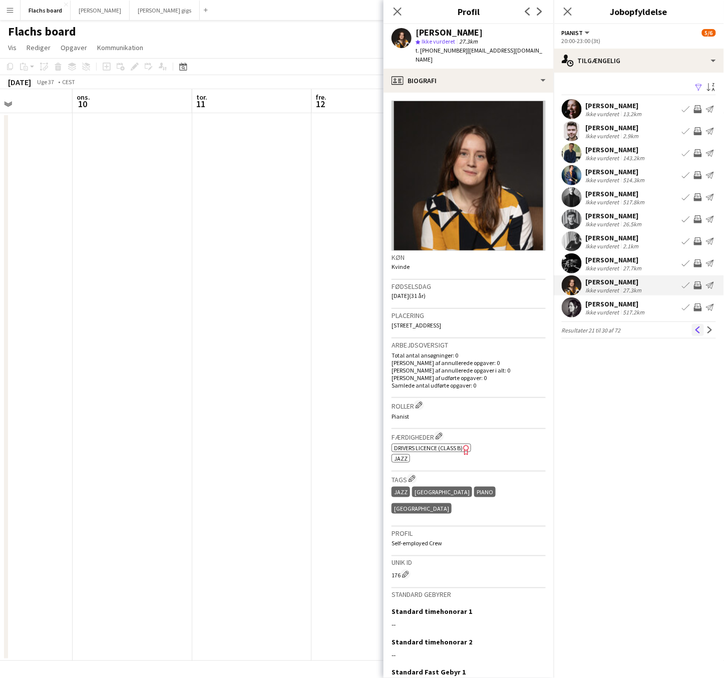
click at [702, 329] on app-icon "Tidligere" at bounding box center [698, 330] width 7 height 7
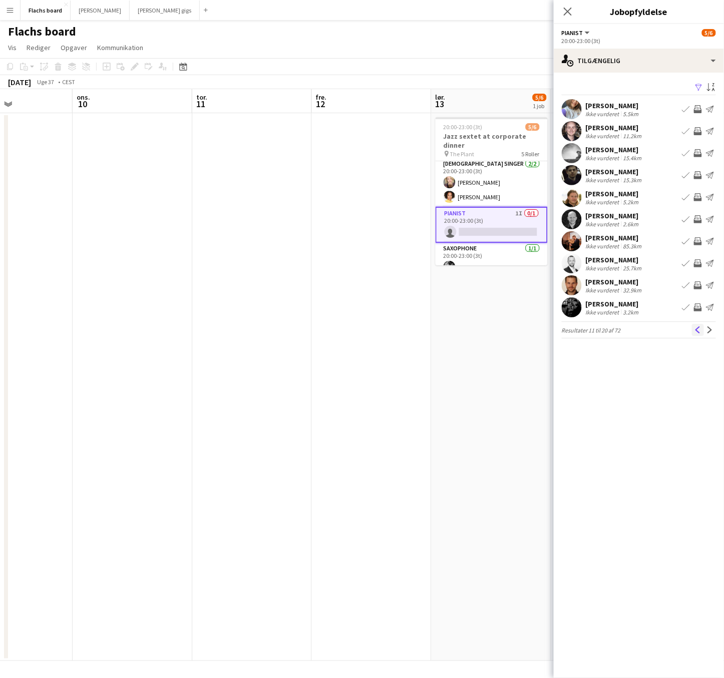
click at [700, 329] on app-icon "Tidligere" at bounding box center [698, 330] width 7 height 7
click at [698, 288] on app-icon "Inviter team" at bounding box center [698, 285] width 8 height 8
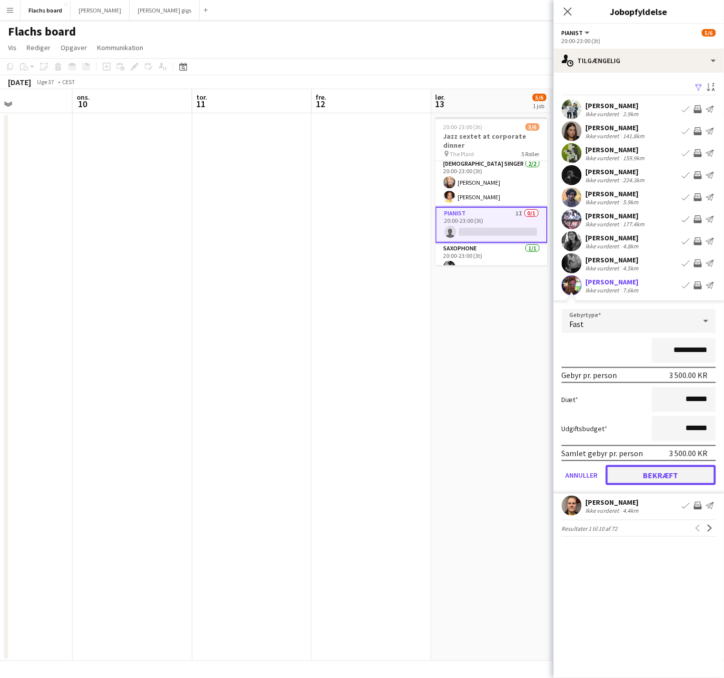
click at [658, 474] on button "Bekræft" at bounding box center [661, 475] width 110 height 20
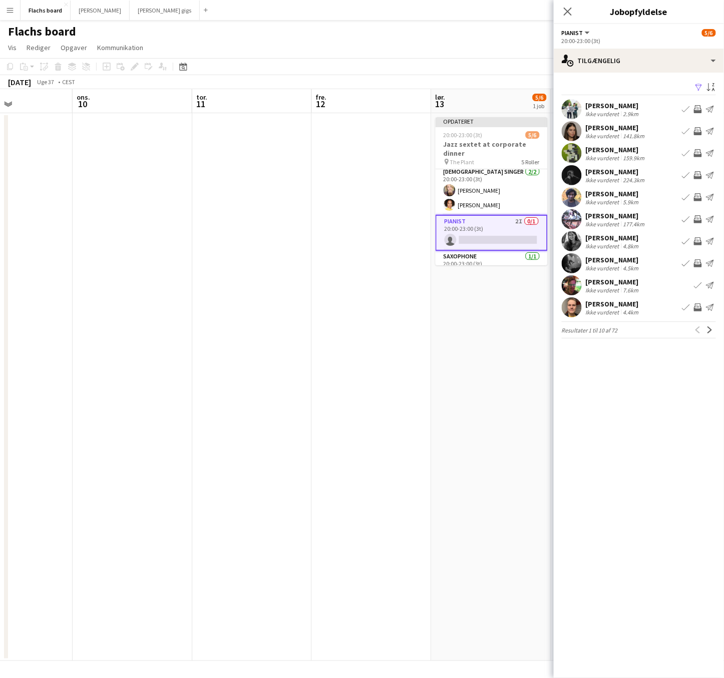
click at [562, 6] on app-icon "Luk pop-in" at bounding box center [568, 12] width 12 height 12
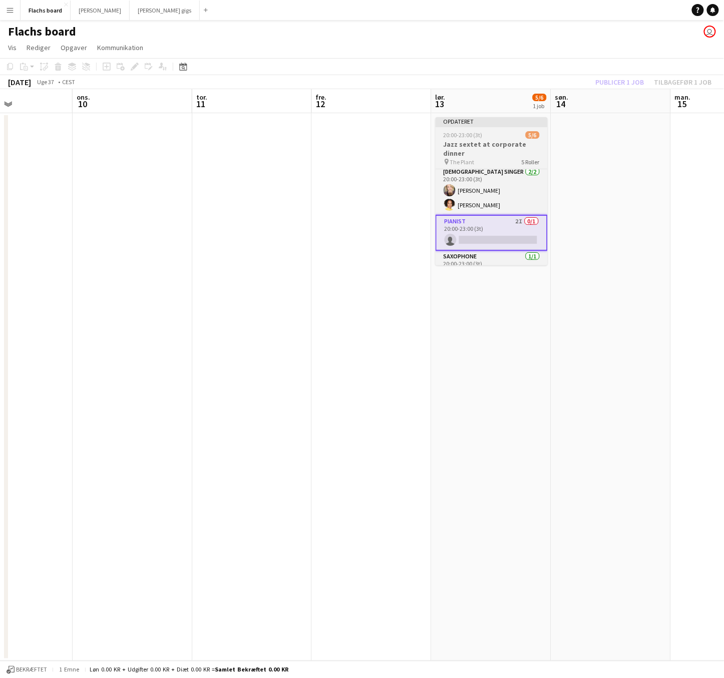
click at [522, 132] on div "20:00-23:00 (3t) 5/6" at bounding box center [492, 135] width 112 height 8
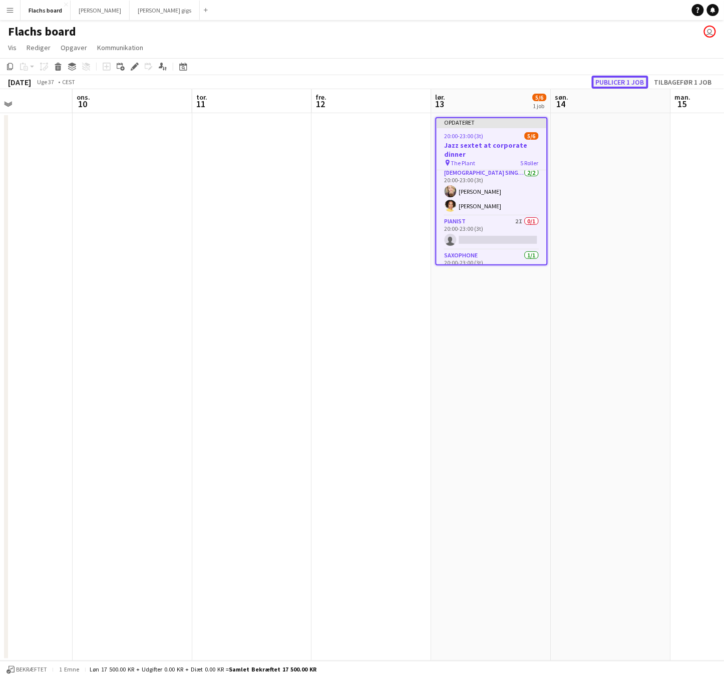
click at [614, 81] on button "Publicer 1 job" at bounding box center [620, 82] width 57 height 13
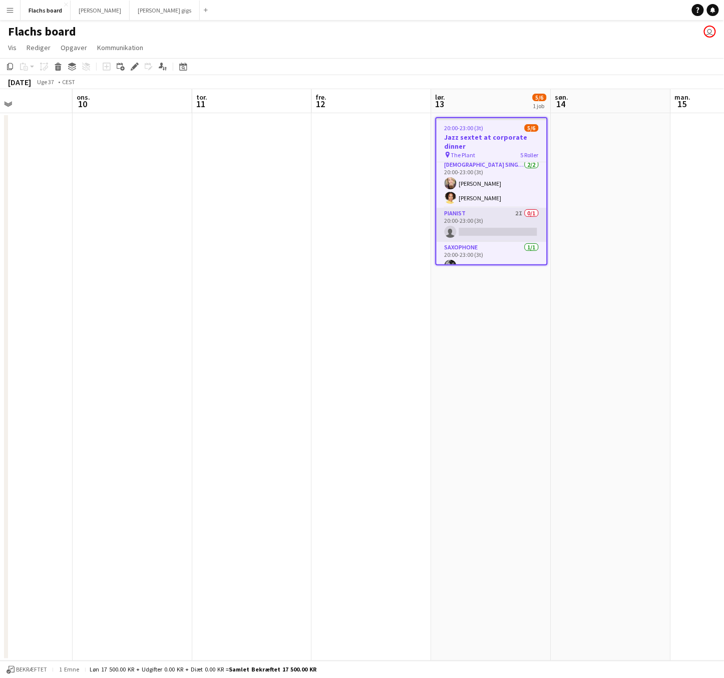
scroll to position [82, 0]
click at [522, 346] on app-date-cell "20:00-23:00 (3t) 5/6 Jazz sextet at corporate dinner pin The Plant 5 Roller Dou…" at bounding box center [492, 387] width 120 height 548
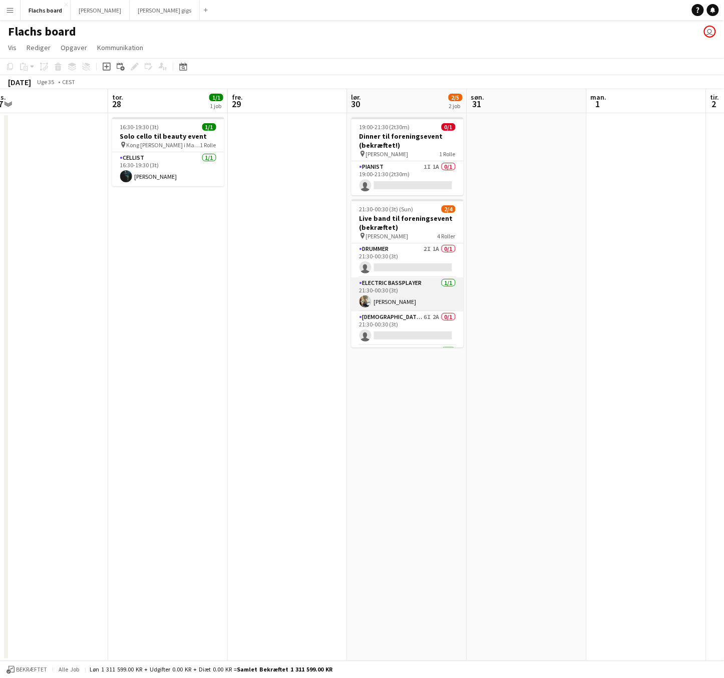
scroll to position [32, 0]
click at [437, 298] on app-card-role "[DEMOGRAPHIC_DATA] Singer 6I 2A 0/1 21:30-00:30 (3t) single-neutral-actions" at bounding box center [408, 297] width 112 height 34
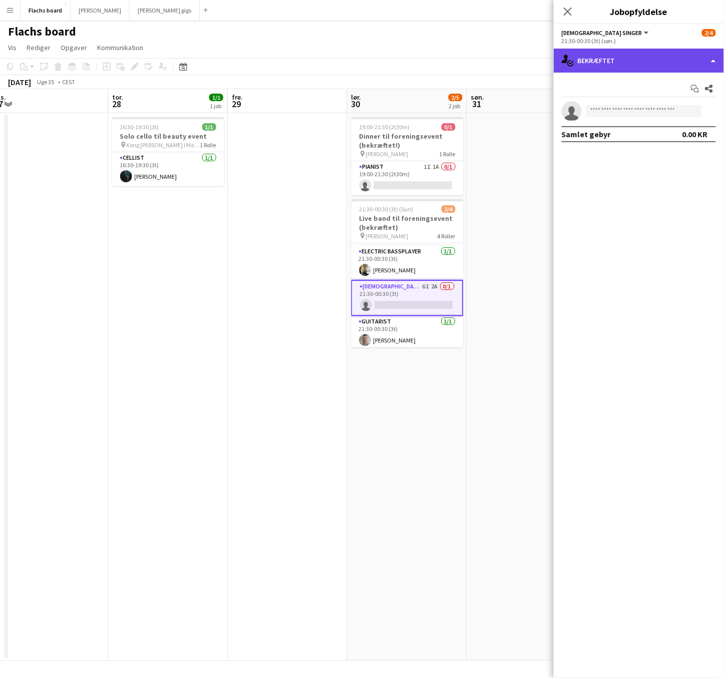
click at [637, 55] on div "single-neutral-actions-check-2 Bekræftet" at bounding box center [639, 61] width 170 height 24
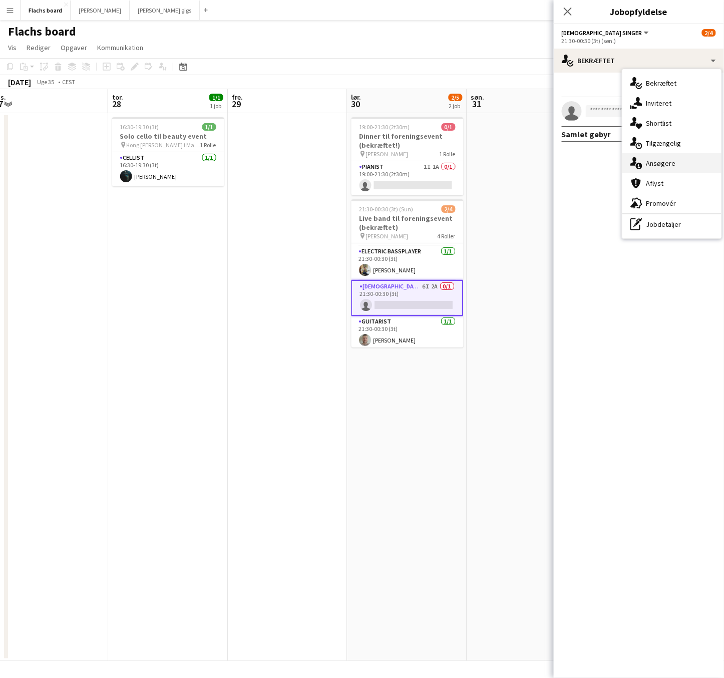
click at [669, 161] on div "single-neutral-actions-information Ansøgere" at bounding box center [672, 163] width 99 height 20
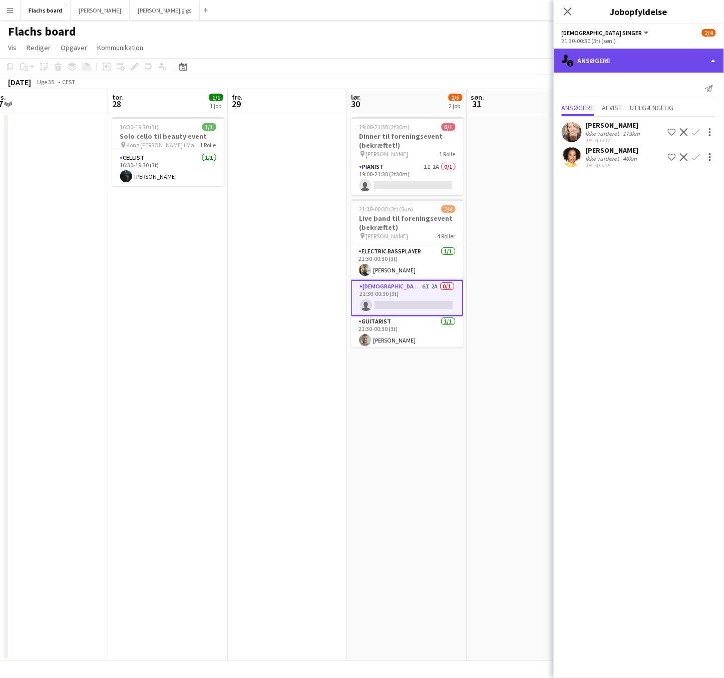
click at [613, 69] on div "single-neutral-actions-information Ansøgere" at bounding box center [639, 61] width 170 height 24
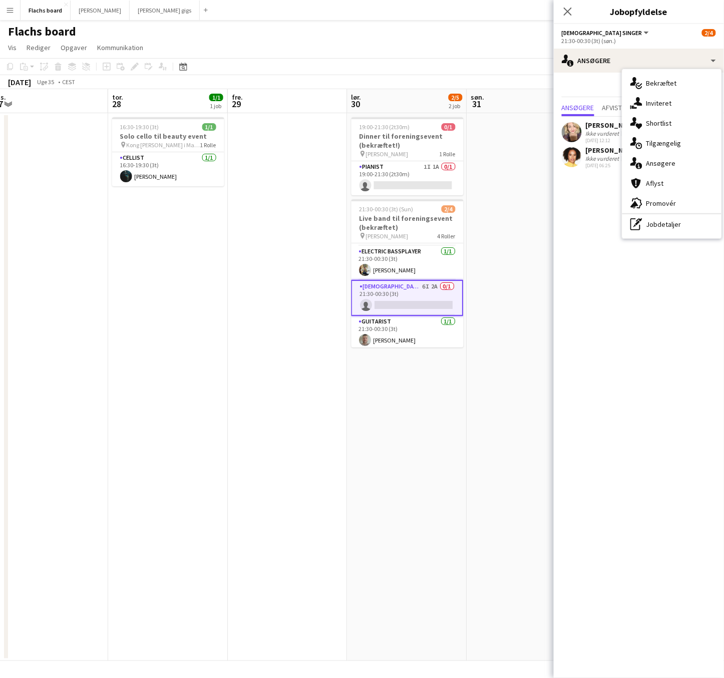
click at [522, 56] on app-page-menu "Vis Dagvisning udvidet Dagvisning kollapset Månedsvisning Datovælger Spring til…" at bounding box center [362, 48] width 724 height 19
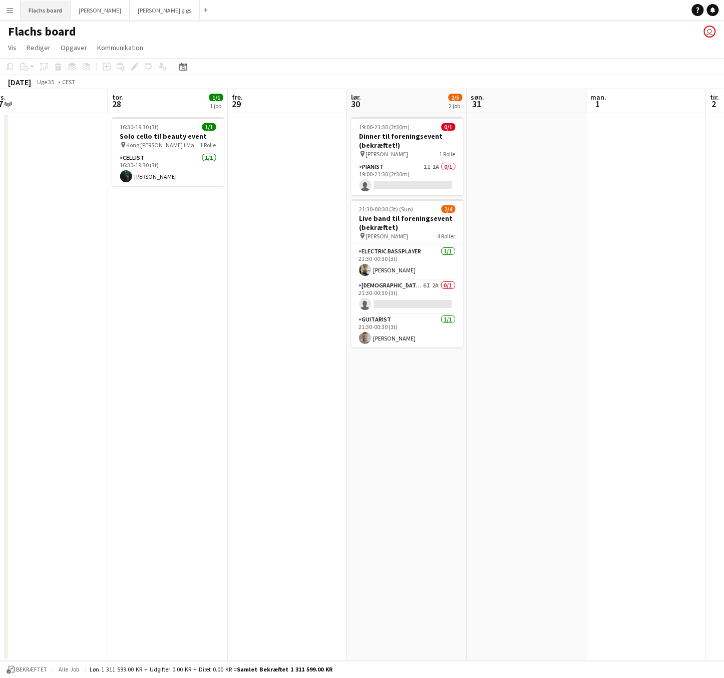
click at [45, 14] on button "Flachs board Luk" at bounding box center [46, 11] width 50 height 20
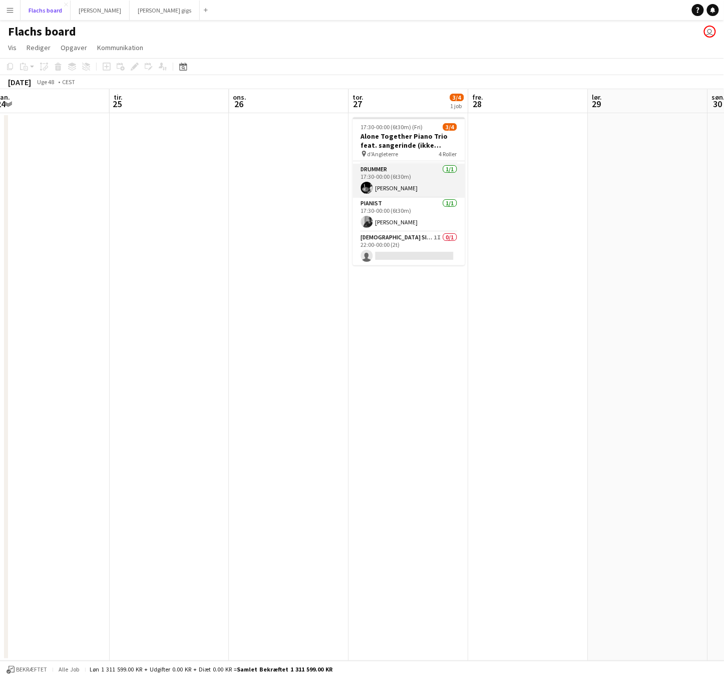
scroll to position [0, 0]
click at [16, 10] on button "Menu" at bounding box center [10, 10] width 20 height 20
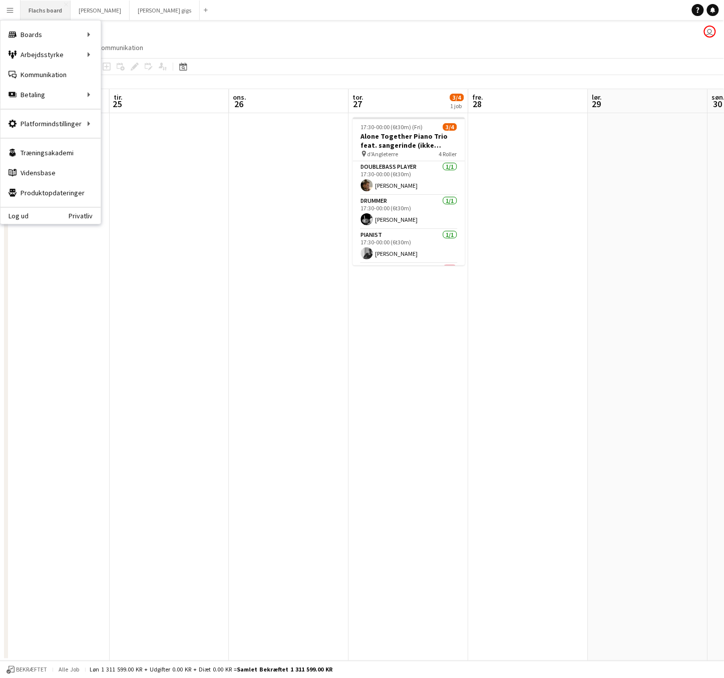
click at [48, 7] on button "Flachs board Luk" at bounding box center [46, 11] width 50 height 20
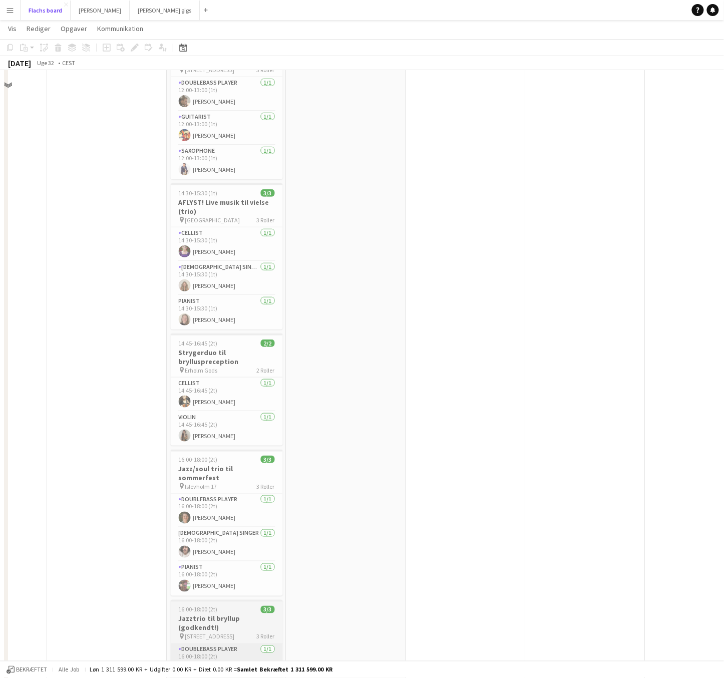
scroll to position [16, 0]
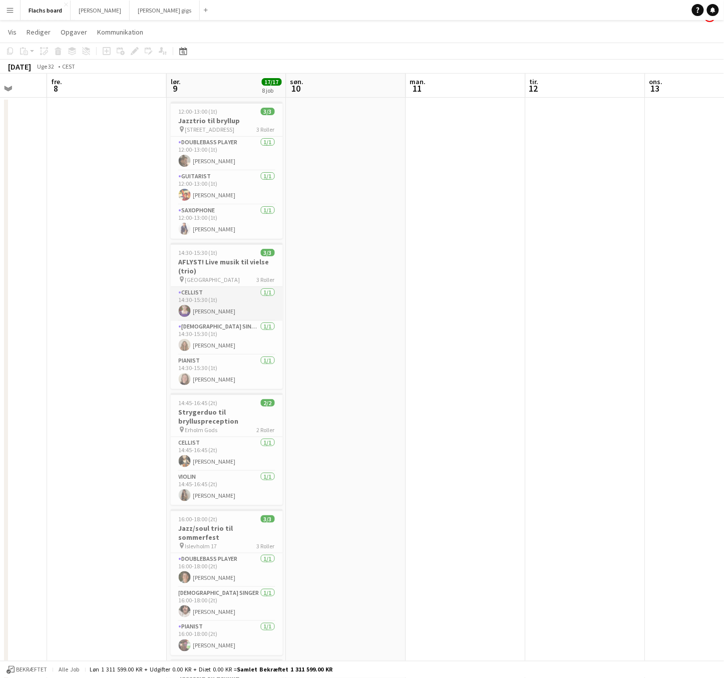
click at [225, 313] on app-card-role "Cellist [DATE] 14:30-15:30 (1t) [PERSON_NAME]" at bounding box center [227, 304] width 112 height 34
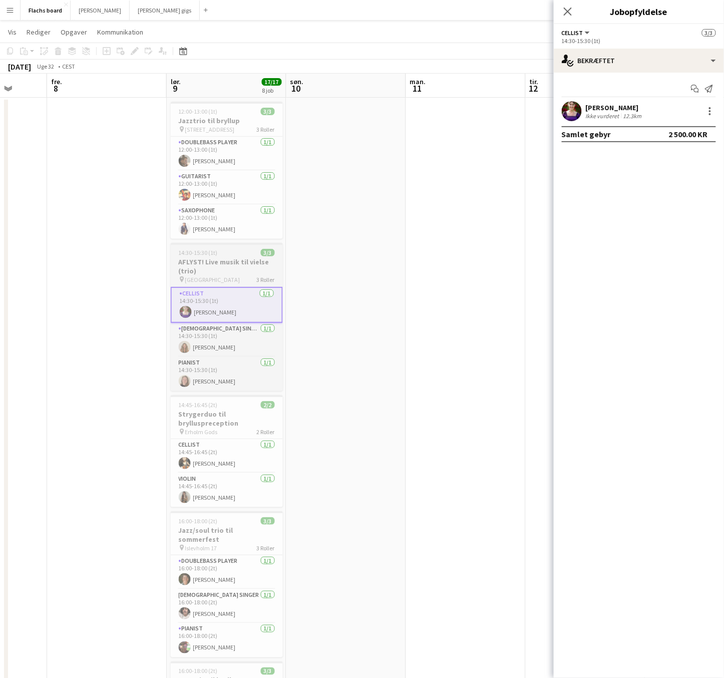
click at [216, 253] on span "14:30-15:30 (1t)" at bounding box center [198, 253] width 39 height 8
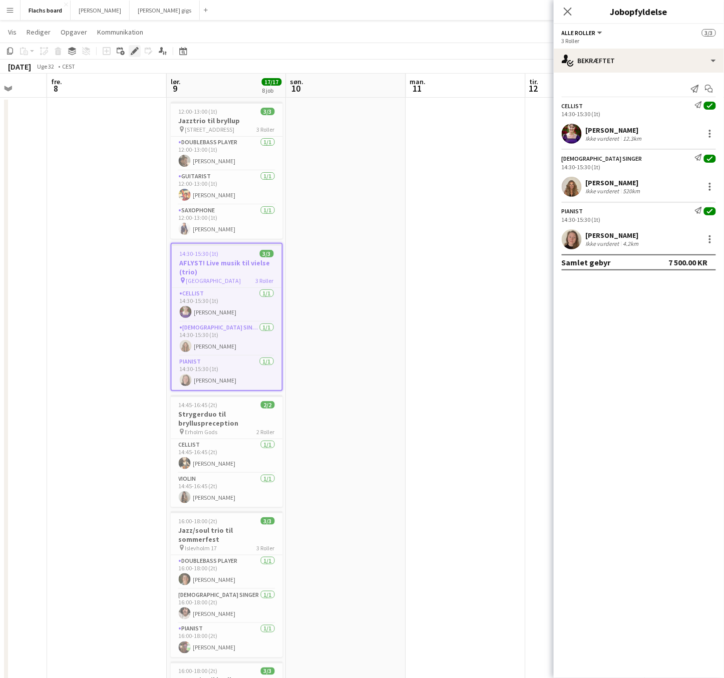
click at [136, 46] on div "Rediger" at bounding box center [135, 51] width 12 height 12
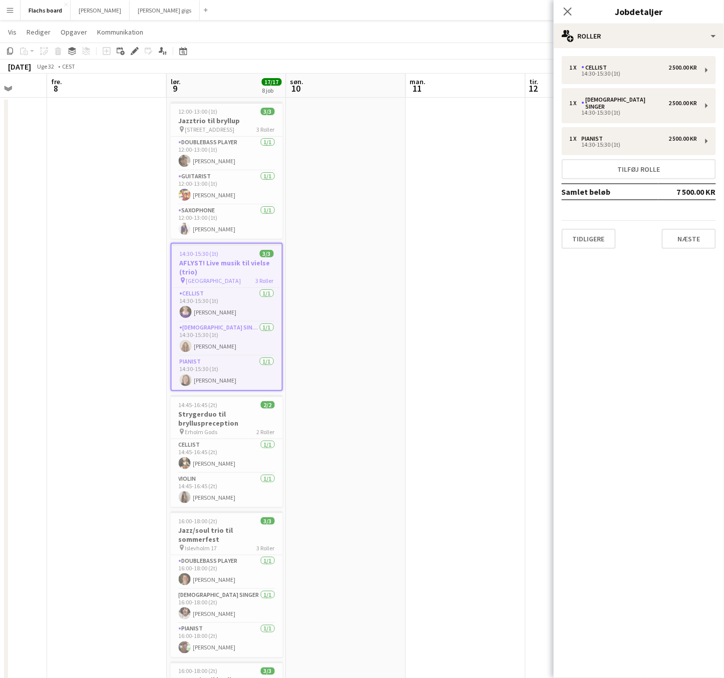
click at [236, 269] on h3 "AFLYST! Live musik til vielse (trio)" at bounding box center [227, 267] width 110 height 18
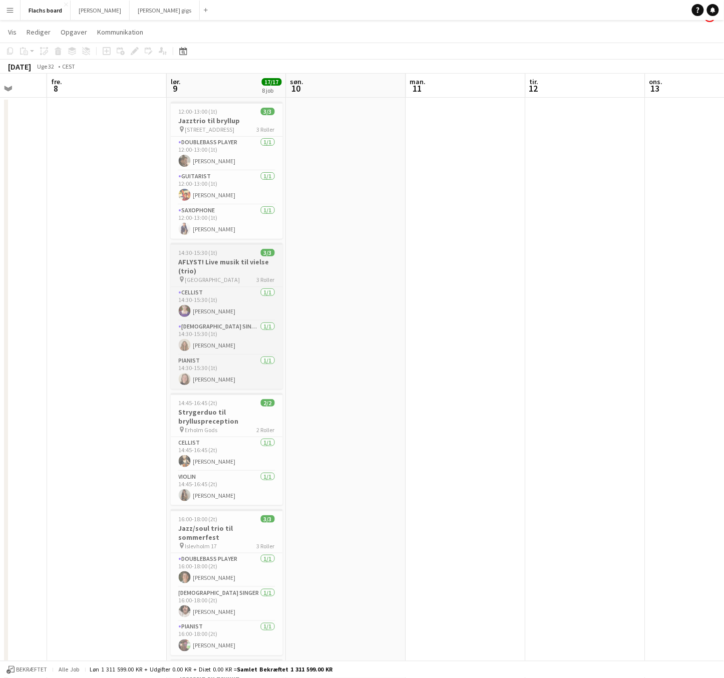
click at [246, 261] on h3 "AFLYST! Live musik til vielse (trio)" at bounding box center [227, 266] width 112 height 18
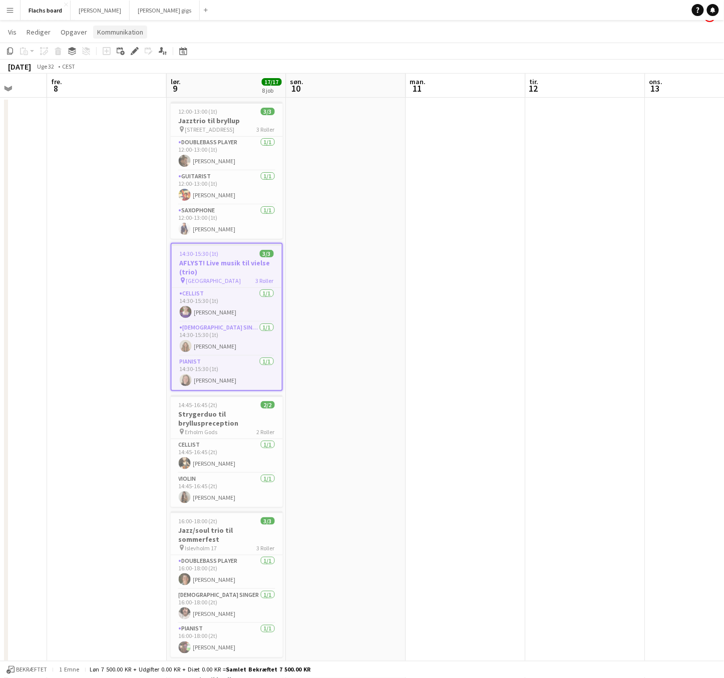
click at [112, 32] on span "Kommunikation" at bounding box center [120, 32] width 46 height 9
click at [119, 71] on span "Opret chat" at bounding box center [114, 74] width 33 height 9
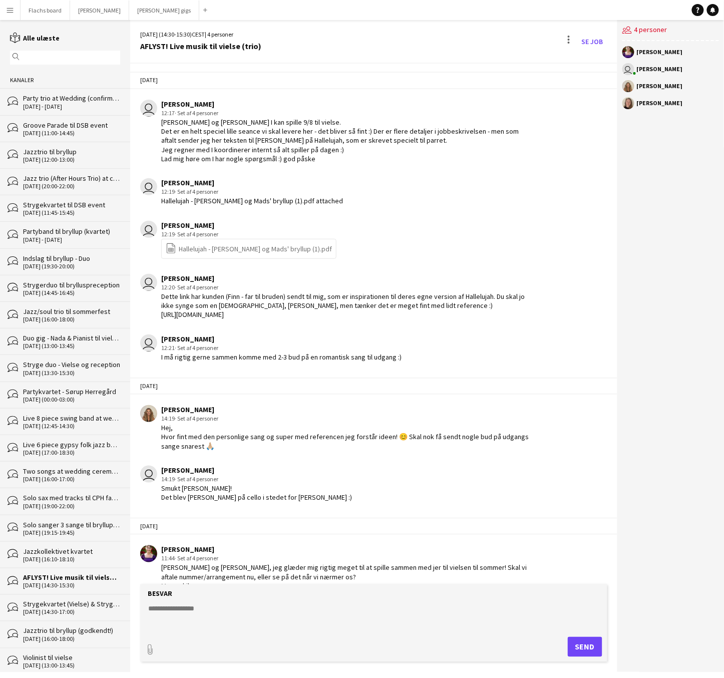
scroll to position [1356, 0]
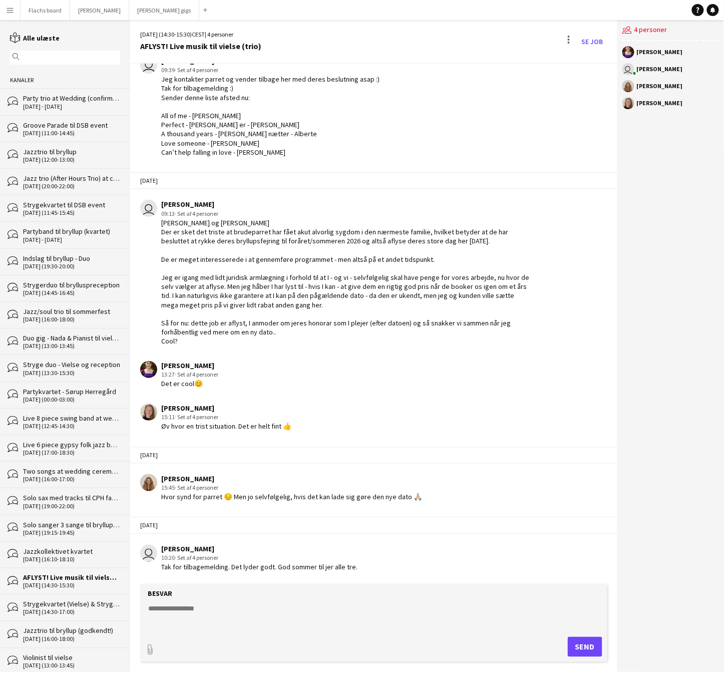
click at [257, 614] on textarea at bounding box center [375, 617] width 457 height 26
paste textarea "**********"
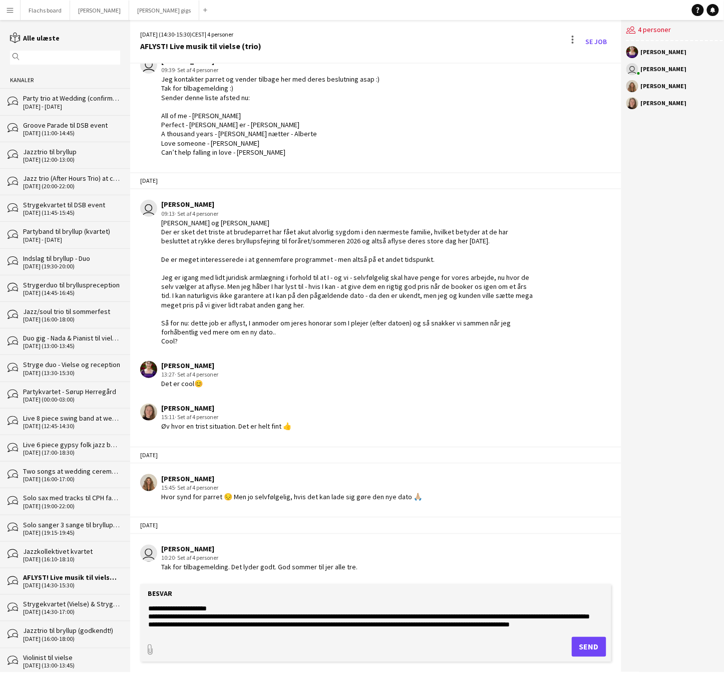
scroll to position [16, 0]
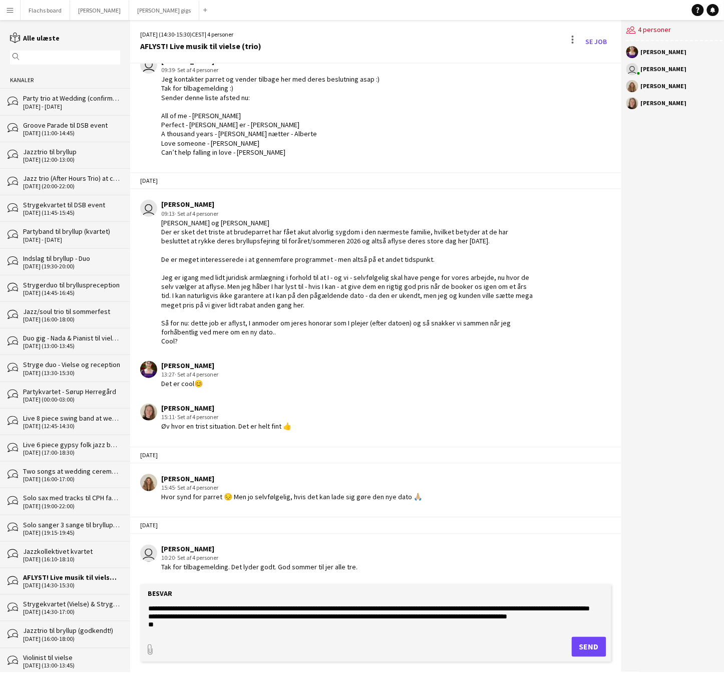
type textarea "**********"
click at [575, 646] on button "Send" at bounding box center [589, 647] width 35 height 20
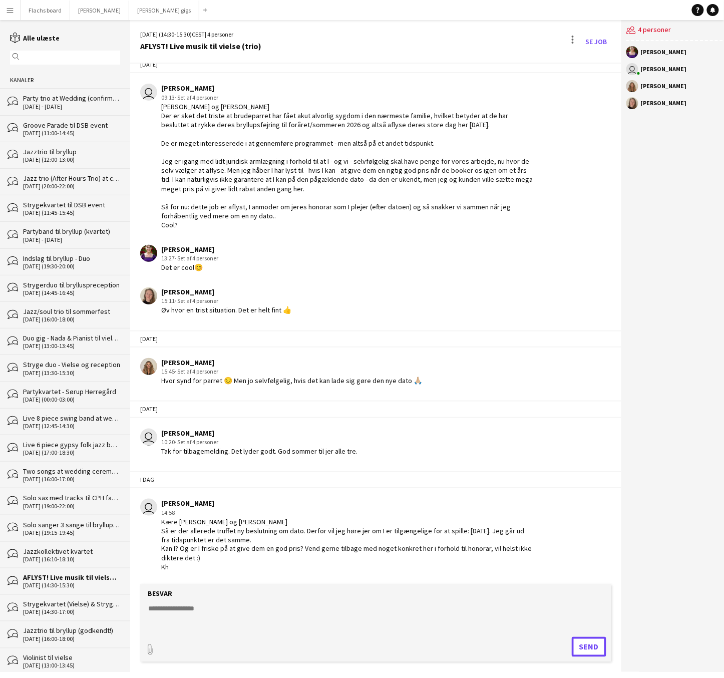
scroll to position [1472, 0]
click at [8, 11] on app-icon "Menu" at bounding box center [10, 10] width 8 height 8
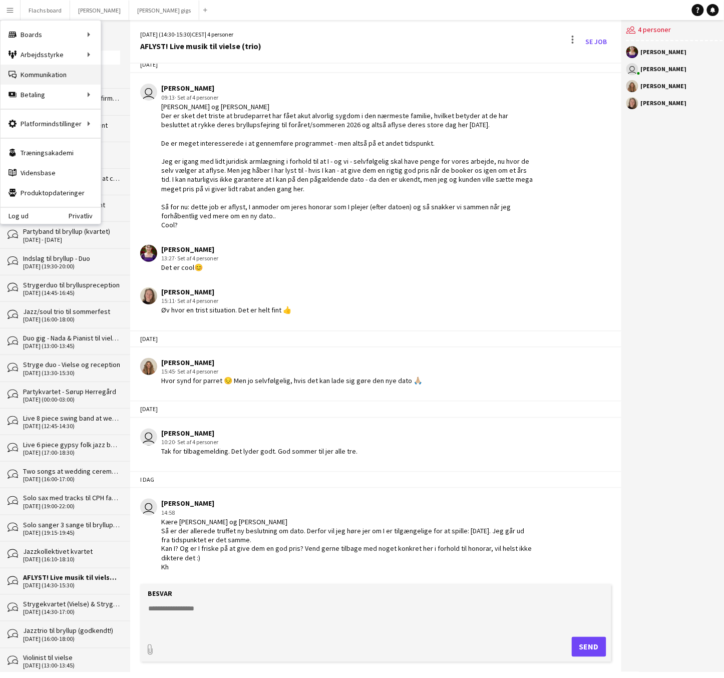
click at [50, 79] on link "Kommunikation Kommunikation" at bounding box center [51, 75] width 100 height 20
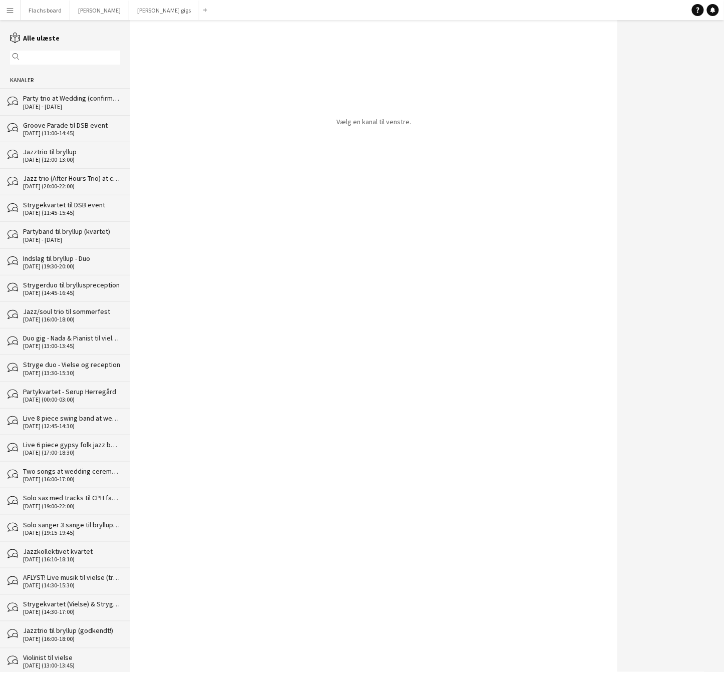
click at [49, 102] on div "Party trio at Wedding (confirmed!)" at bounding box center [71, 98] width 97 height 9
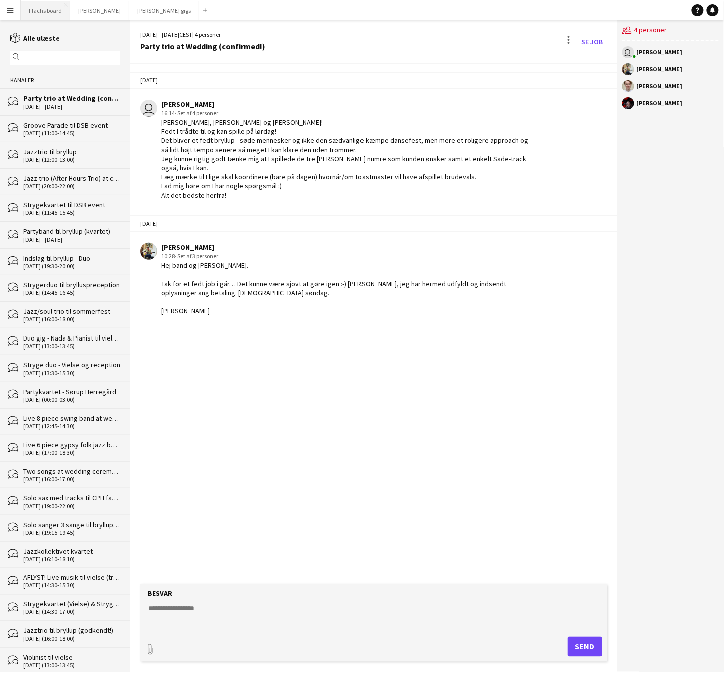
click at [42, 10] on button "Flachs board Luk" at bounding box center [46, 11] width 50 height 20
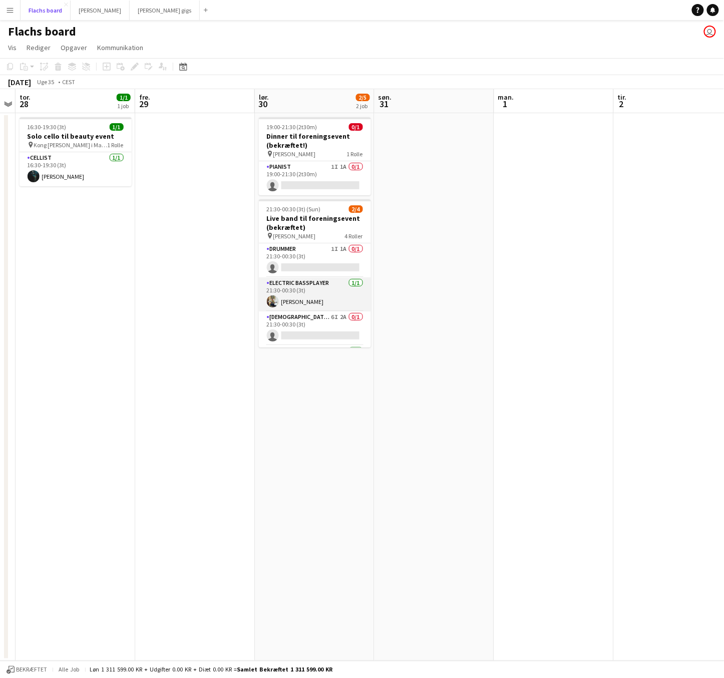
scroll to position [32, 0]
click at [331, 290] on app-card-role "[DEMOGRAPHIC_DATA] Singer 6I 2A 0/1 21:30-00:30 (3t) single-neutral-actions" at bounding box center [315, 297] width 112 height 34
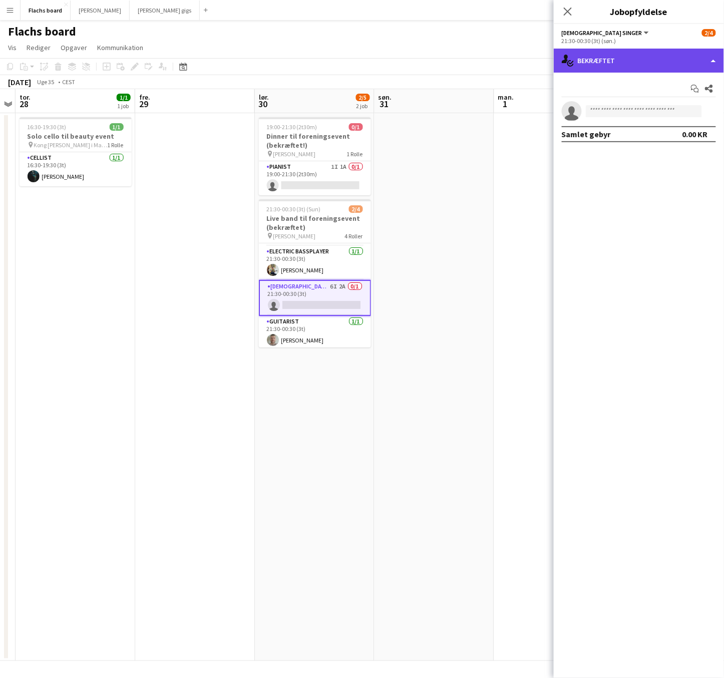
click at [633, 64] on div "single-neutral-actions-check-2 Bekræftet" at bounding box center [639, 61] width 170 height 24
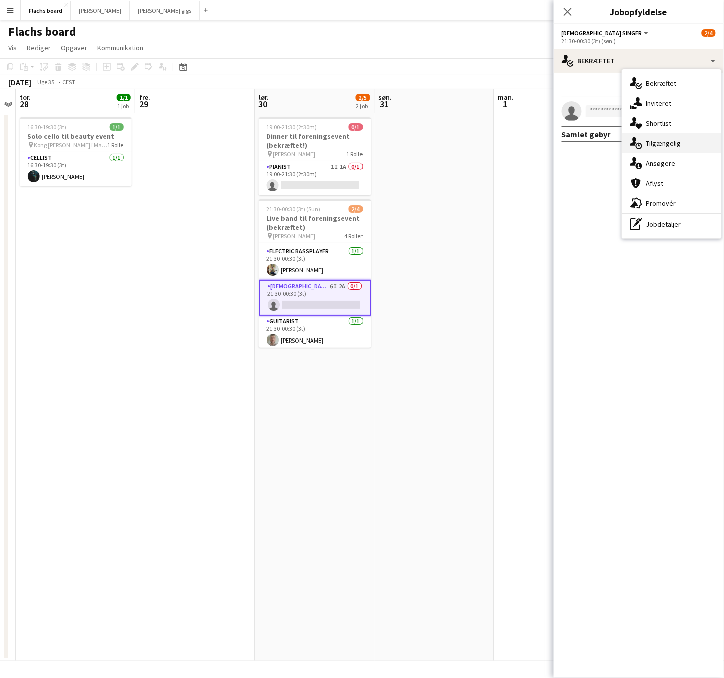
click at [670, 147] on div "single-neutral-actions-upload Tilgængelig" at bounding box center [672, 143] width 99 height 20
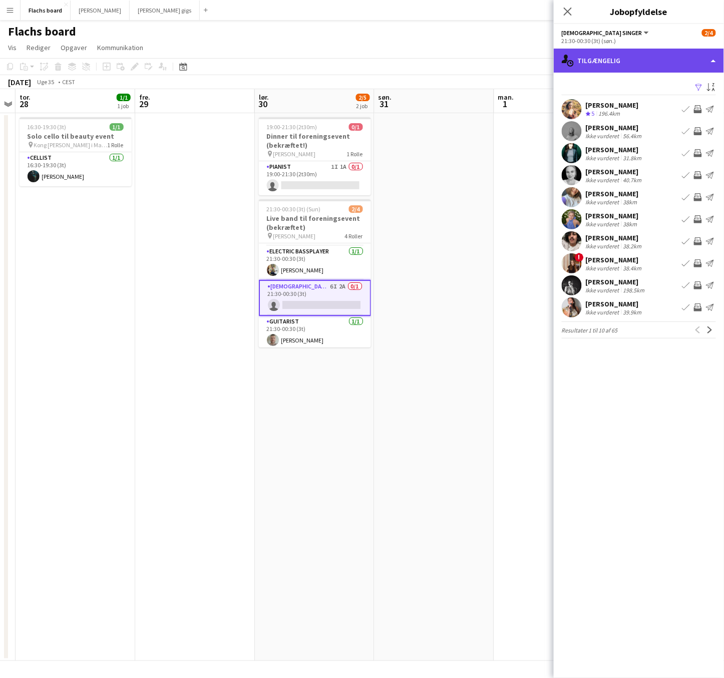
click at [650, 69] on div "single-neutral-actions-upload Tilgængelig" at bounding box center [639, 61] width 170 height 24
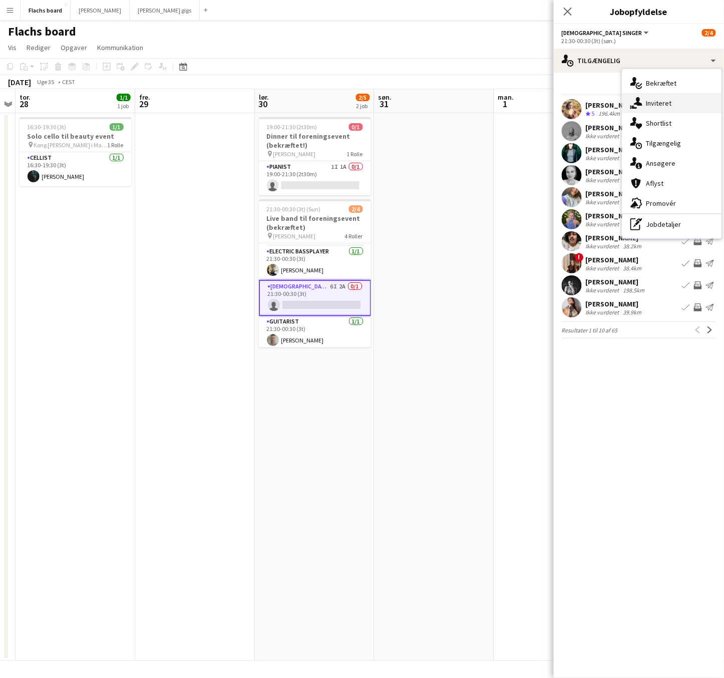
click at [660, 101] on div "single-neutral-actions-share-1 Inviteret" at bounding box center [672, 103] width 99 height 20
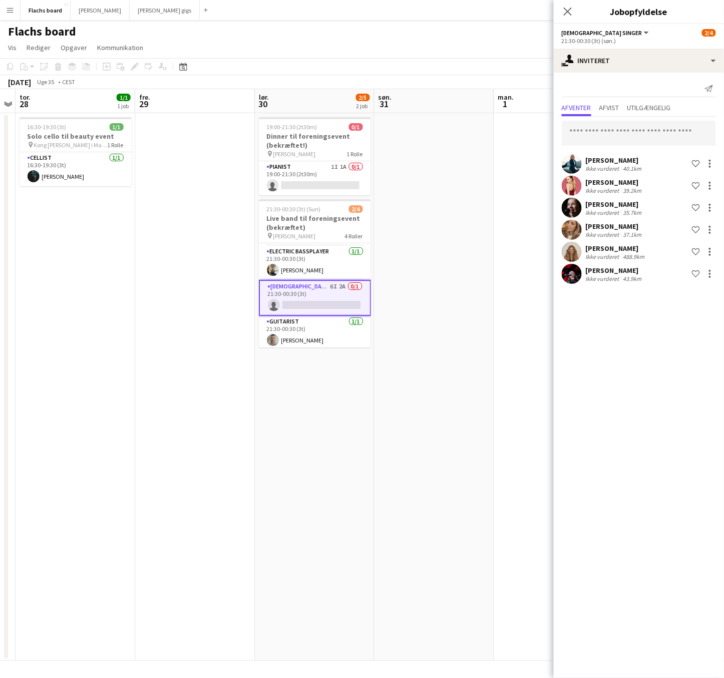
click at [564, 13] on icon "Luk pop-in" at bounding box center [568, 12] width 8 height 8
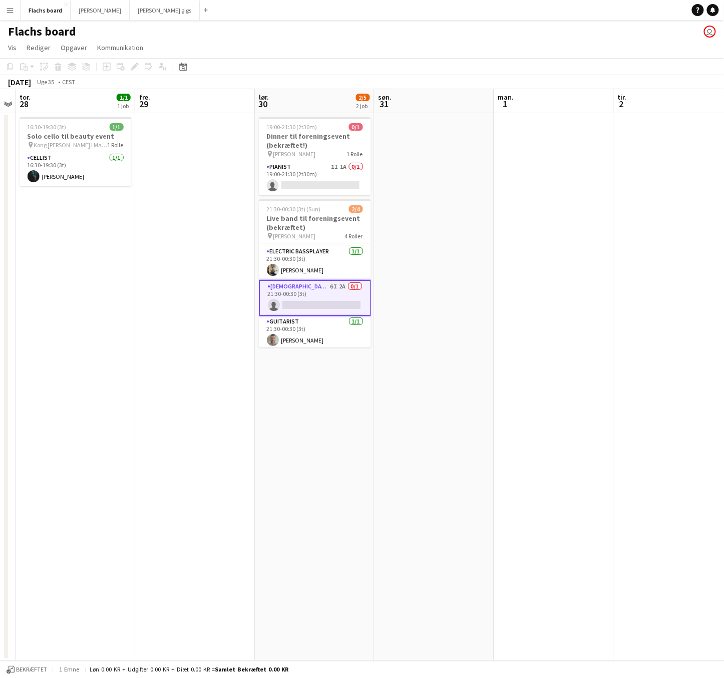
click at [465, 207] on app-date-cell at bounding box center [435, 387] width 120 height 548
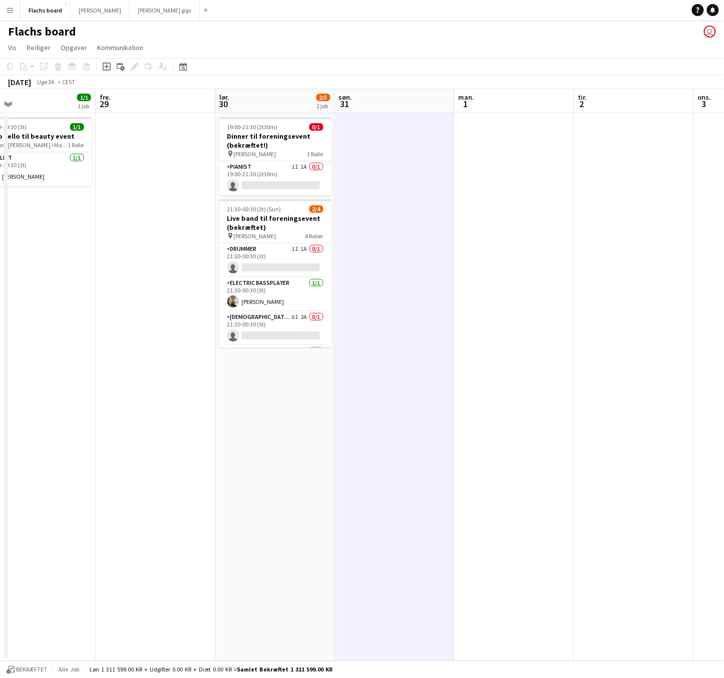
scroll to position [0, 307]
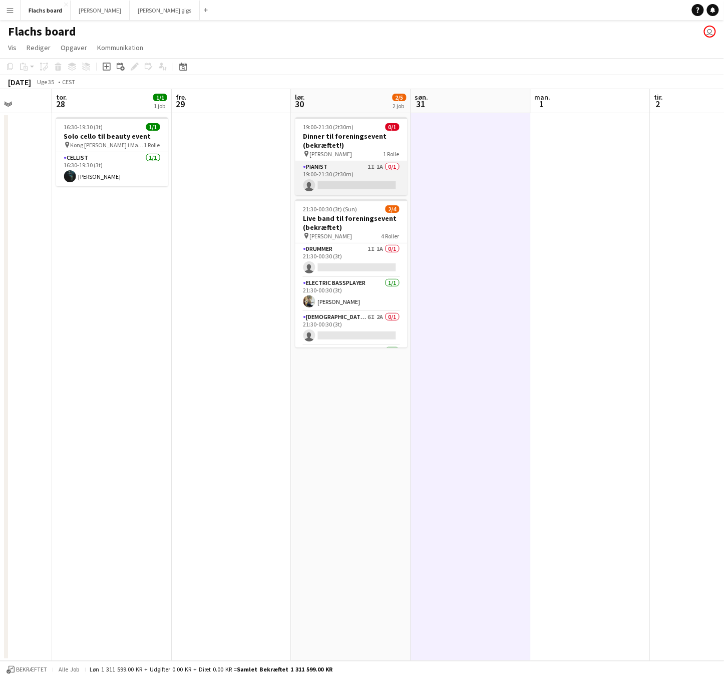
click at [359, 180] on app-card-role "Pianist 1I 1A 0/1 19:00-21:30 (2t30m) single-neutral-actions" at bounding box center [352, 178] width 112 height 34
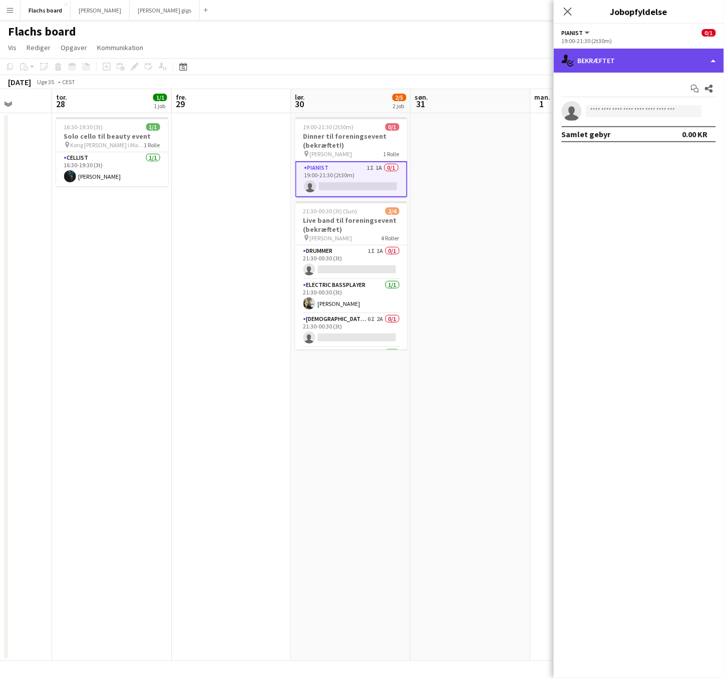
click at [645, 66] on div "single-neutral-actions-check-2 Bekræftet" at bounding box center [639, 61] width 170 height 24
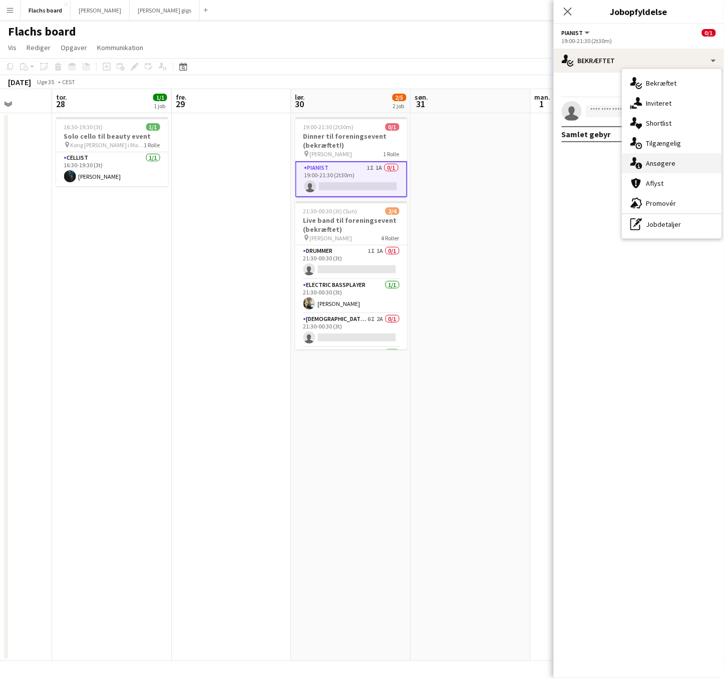
click at [676, 161] on div "single-neutral-actions-information Ansøgere" at bounding box center [672, 163] width 99 height 20
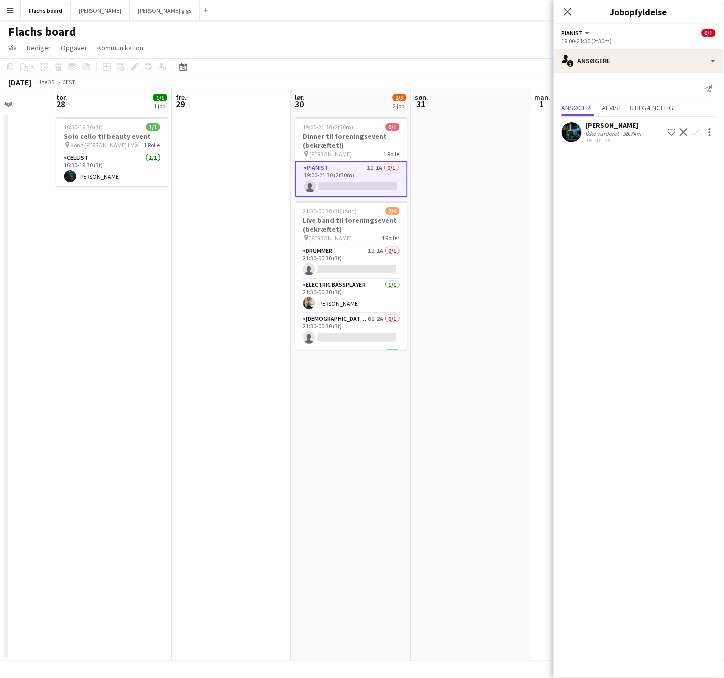
click at [580, 122] on div at bounding box center [572, 132] width 20 height 20
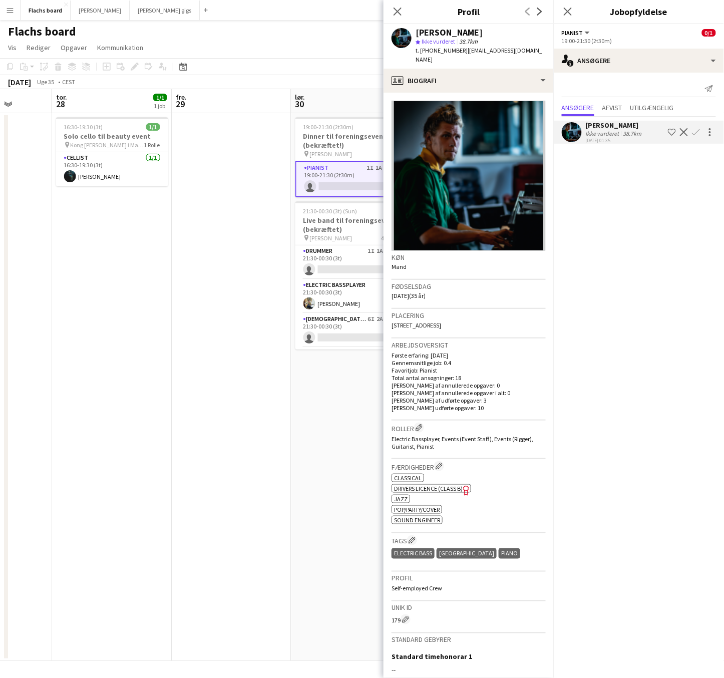
drag, startPoint x: 494, startPoint y: 32, endPoint x: 418, endPoint y: 29, distance: 76.2
click at [418, 29] on div "[PERSON_NAME]" at bounding box center [481, 32] width 130 height 9
copy div "[PERSON_NAME]"
click at [200, 216] on app-date-cell at bounding box center [232, 387] width 120 height 548
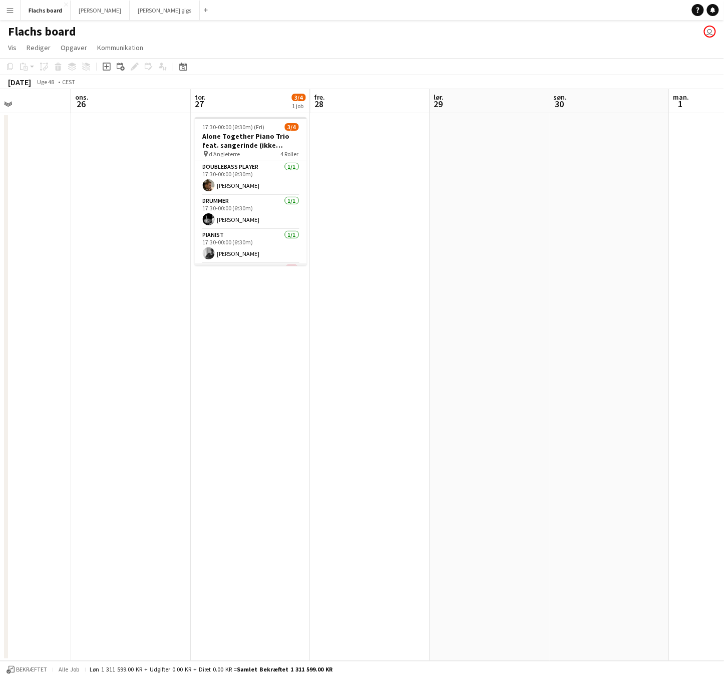
scroll to position [32, 0]
click at [255, 247] on app-card-role "[DEMOGRAPHIC_DATA] Singer 1I 0/1 22:00-00:00 (2t) single-neutral-actions" at bounding box center [251, 249] width 112 height 34
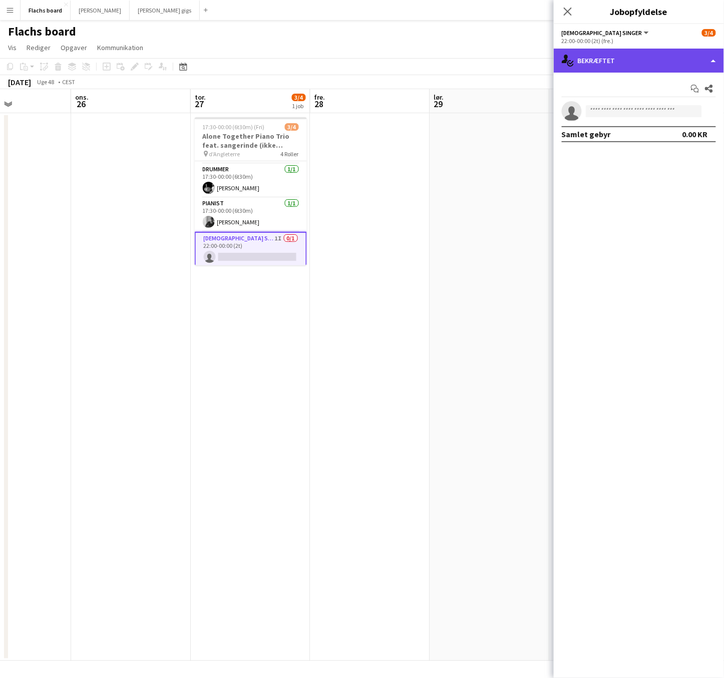
click at [611, 60] on div "single-neutral-actions-check-2 Bekræftet" at bounding box center [639, 61] width 170 height 24
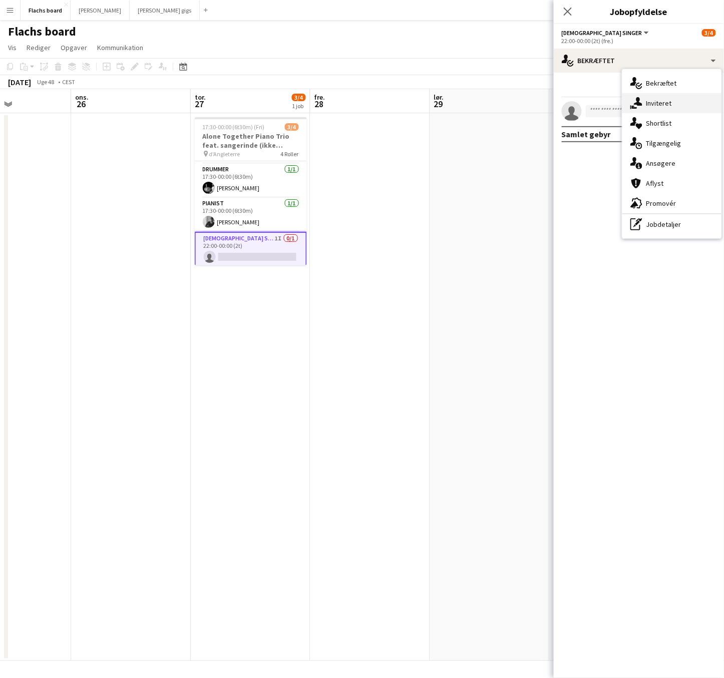
click at [650, 100] on div "single-neutral-actions-share-1 Inviteret" at bounding box center [672, 103] width 99 height 20
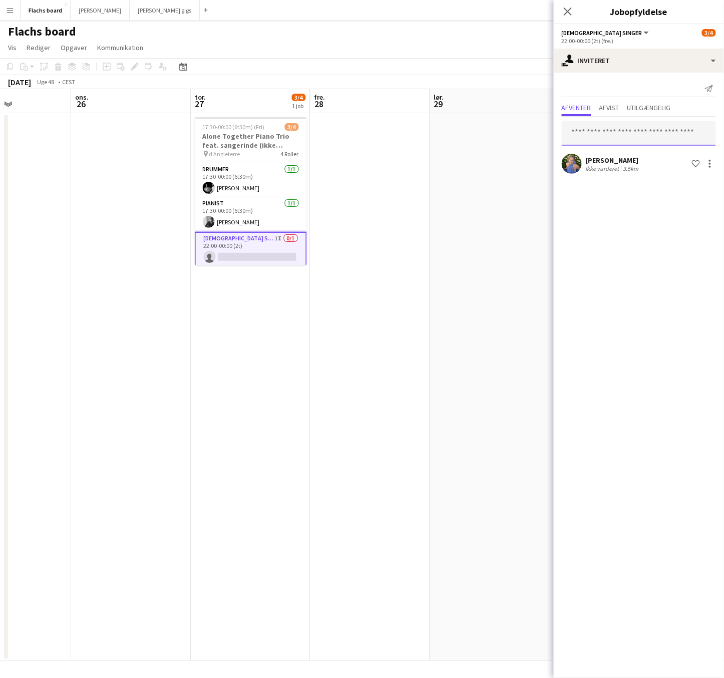
click at [620, 130] on input "text" at bounding box center [639, 133] width 154 height 25
type input "*****"
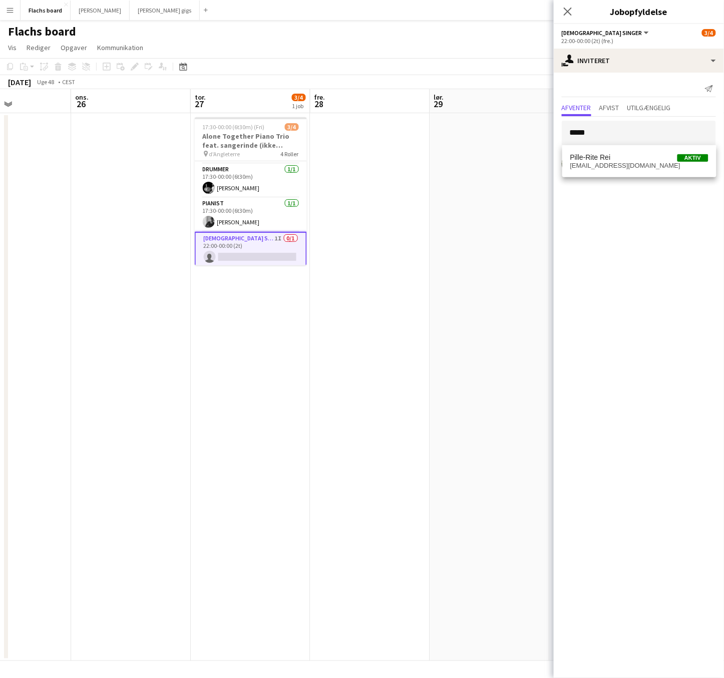
click at [617, 156] on span "Pille-Rite Rei Aktiv" at bounding box center [639, 157] width 138 height 9
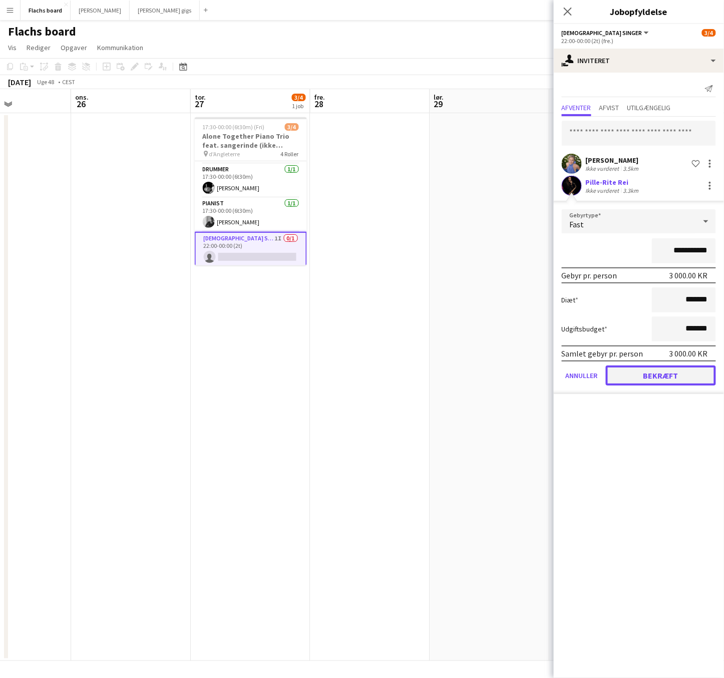
click at [663, 379] on button "Bekræft" at bounding box center [661, 376] width 110 height 20
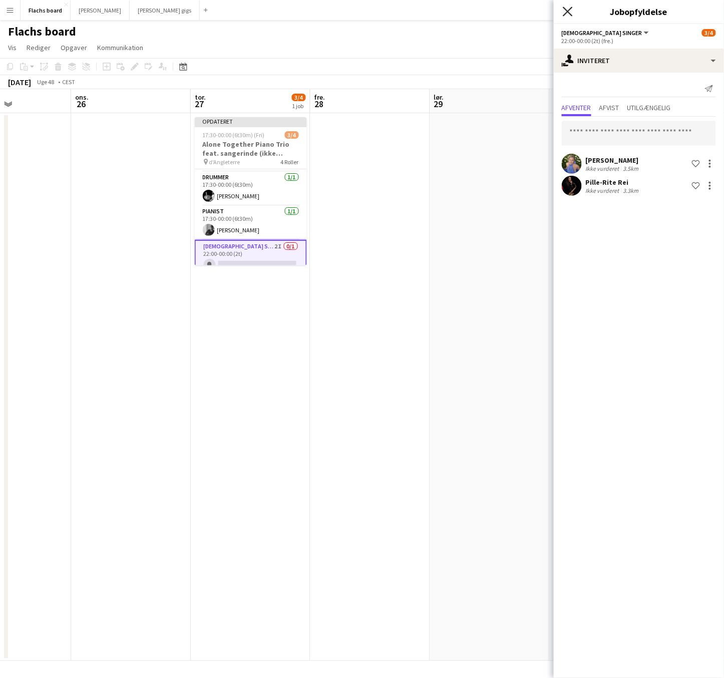
click at [565, 8] on icon "Luk pop-in" at bounding box center [568, 12] width 10 height 10
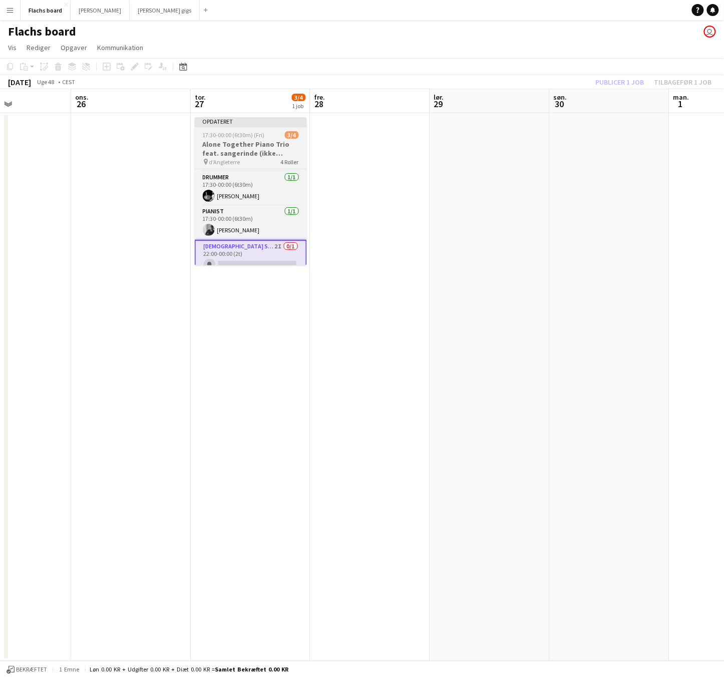
click at [230, 135] on span "17:30-00:00 (6t30m) (Fri)" at bounding box center [234, 135] width 62 height 8
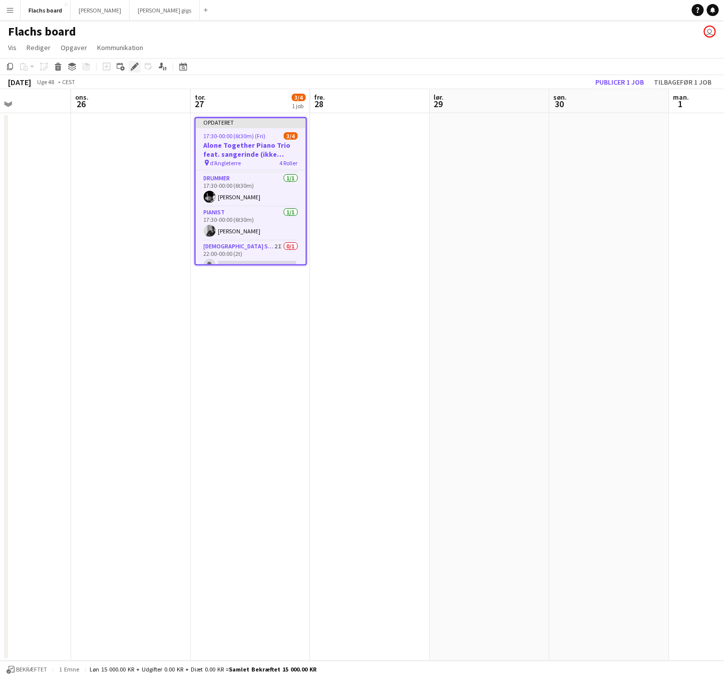
click at [137, 64] on icon at bounding box center [137, 64] width 3 height 3
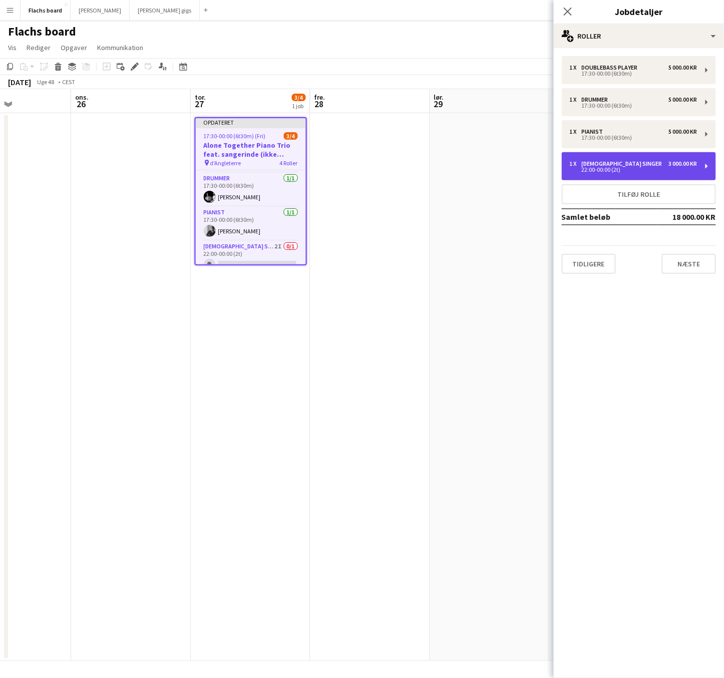
click at [614, 169] on div "22:00-00:00 (2t)" at bounding box center [634, 169] width 128 height 5
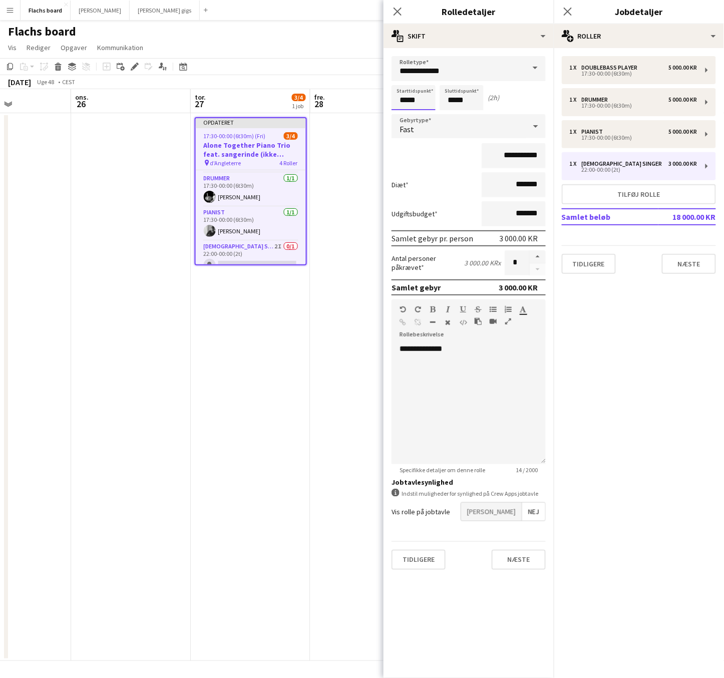
click at [408, 96] on input "*****" at bounding box center [414, 97] width 44 height 25
type input "*****"
click at [527, 545] on div "Tidligere Næste" at bounding box center [469, 559] width 154 height 37
click at [523, 527] on form "**********" at bounding box center [469, 317] width 170 height 522
click at [513, 561] on button "Næste" at bounding box center [519, 560] width 54 height 20
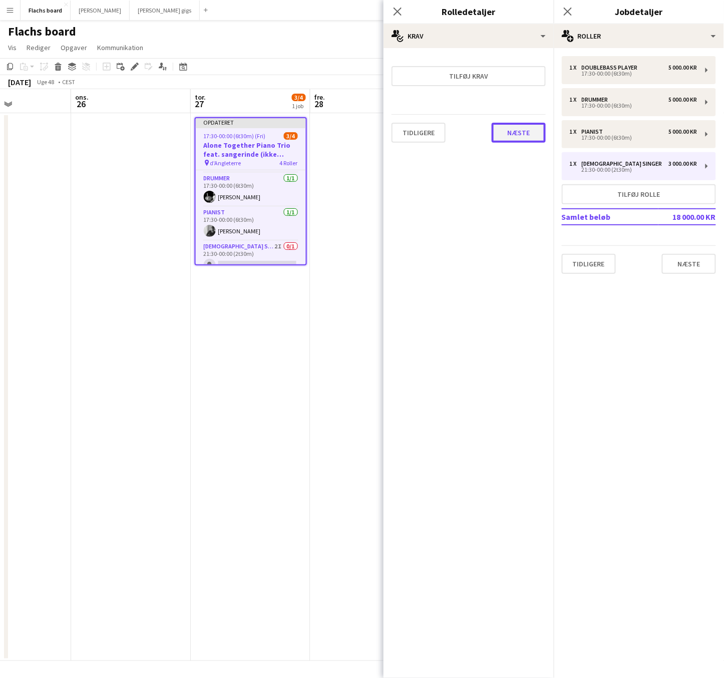
click at [531, 138] on button "Næste" at bounding box center [519, 133] width 54 height 20
click at [530, 138] on button "Afslut" at bounding box center [525, 134] width 41 height 20
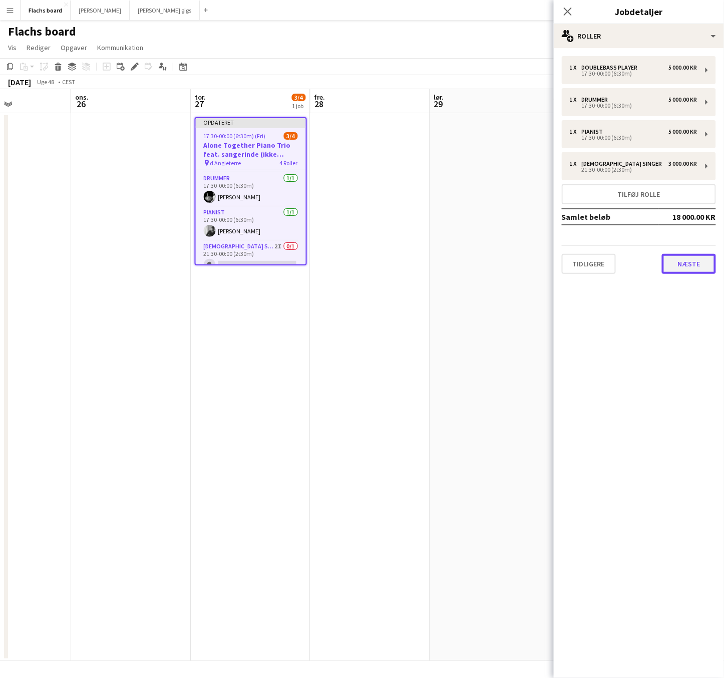
click at [677, 263] on button "Næste" at bounding box center [689, 264] width 54 height 20
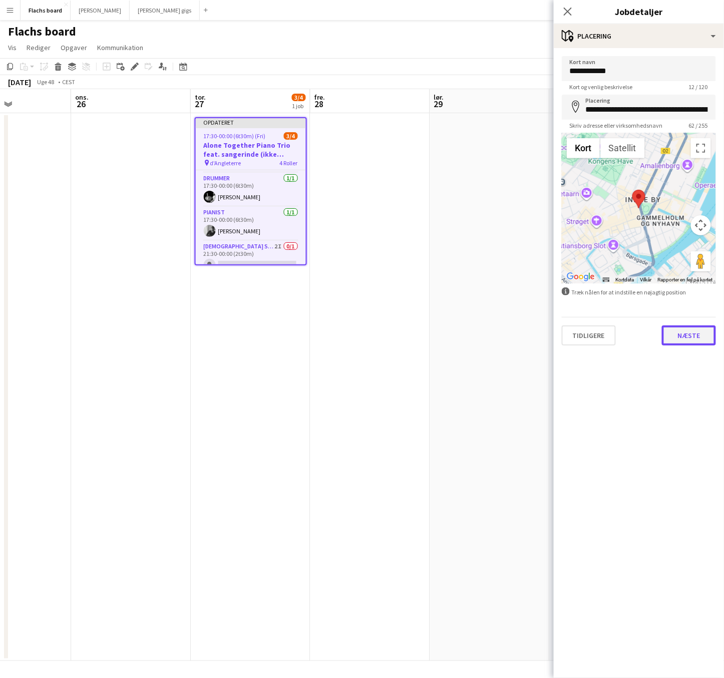
click at [682, 342] on button "Næste" at bounding box center [689, 336] width 54 height 20
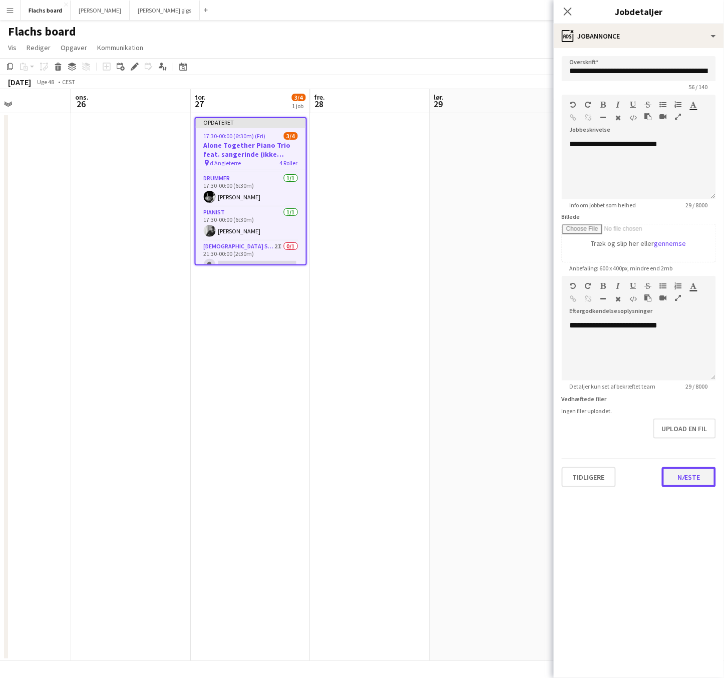
click at [670, 477] on button "Næste" at bounding box center [689, 477] width 54 height 20
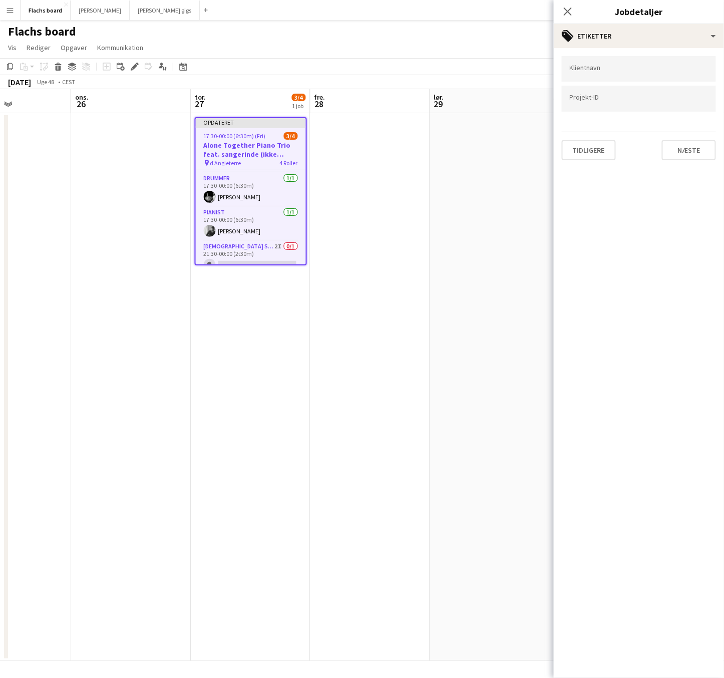
click at [696, 162] on div "Klientnavn Projekt-ID [GEOGRAPHIC_DATA]" at bounding box center [639, 108] width 170 height 120
click at [693, 143] on button "Næste" at bounding box center [689, 150] width 54 height 20
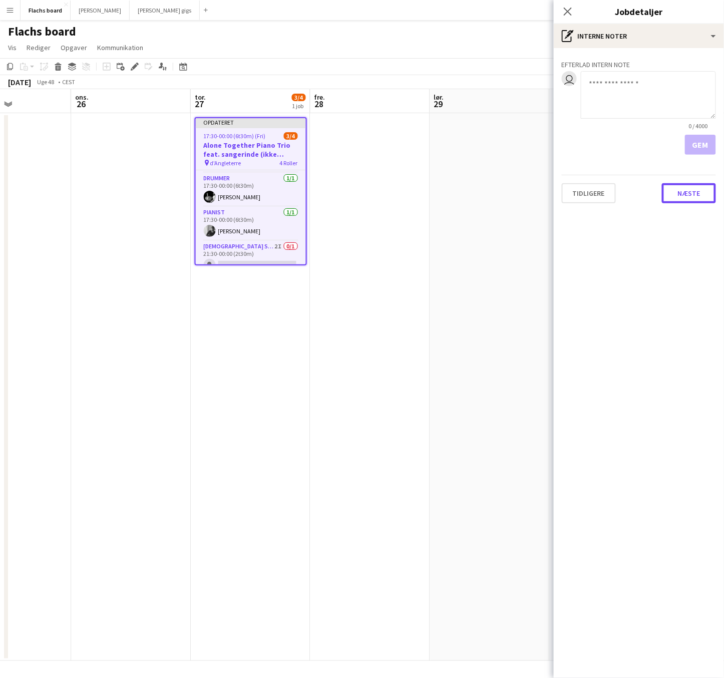
click at [691, 191] on button "Næste" at bounding box center [689, 193] width 54 height 20
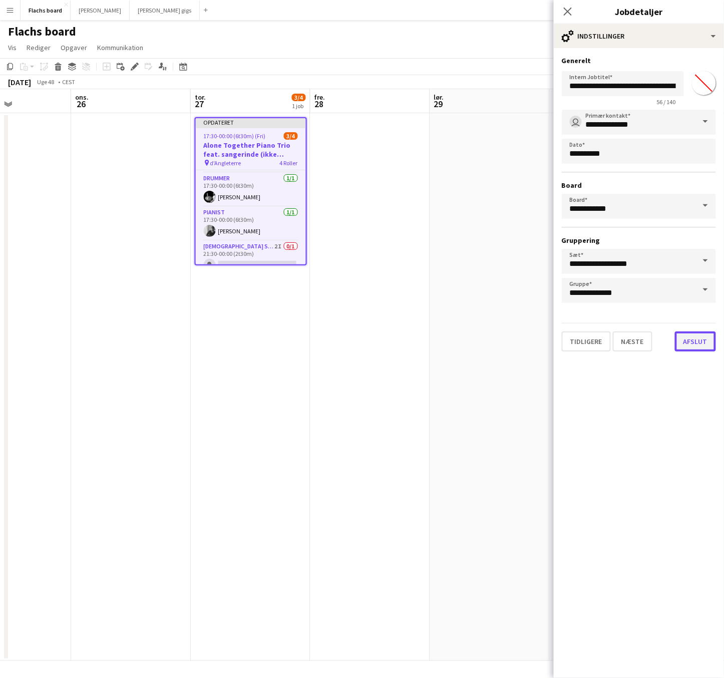
click at [694, 341] on button "Afslut" at bounding box center [695, 342] width 41 height 20
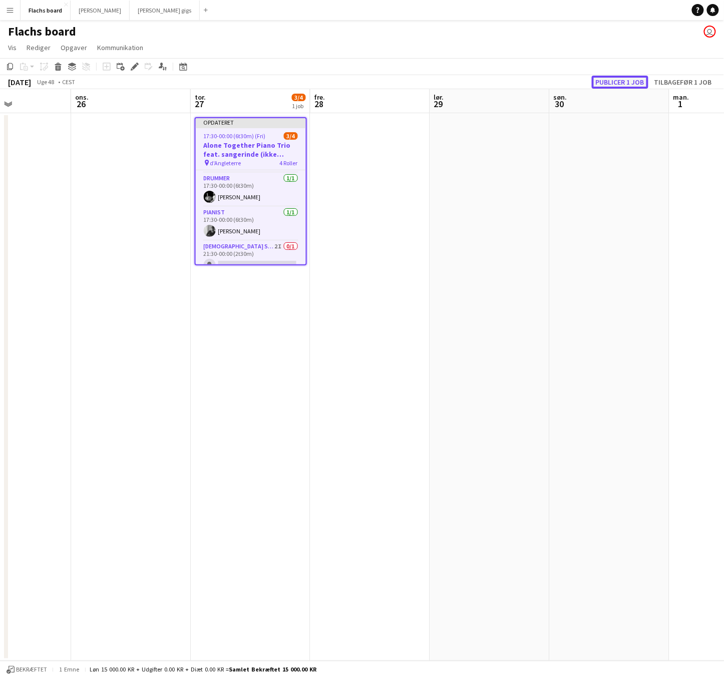
click at [610, 88] on button "Publicer 1 job" at bounding box center [620, 82] width 57 height 13
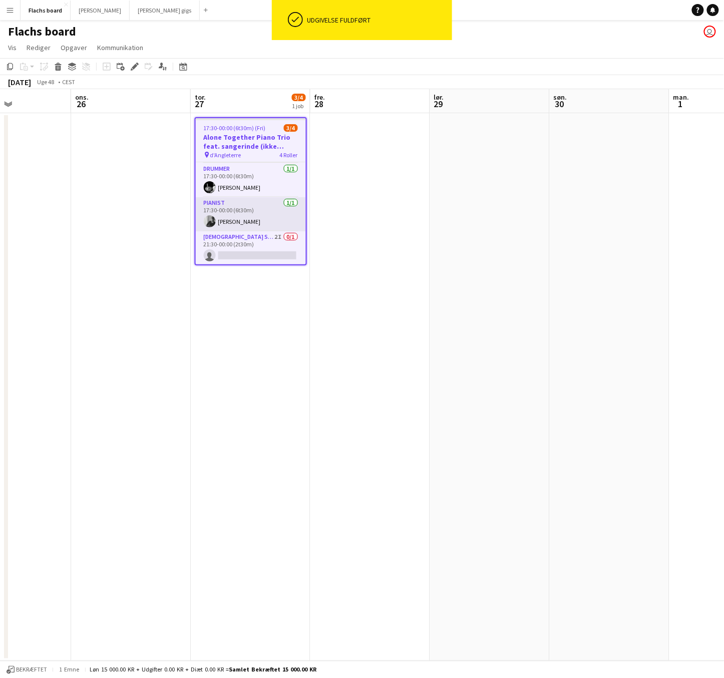
scroll to position [0, 0]
click at [357, 194] on app-date-cell at bounding box center [371, 387] width 120 height 548
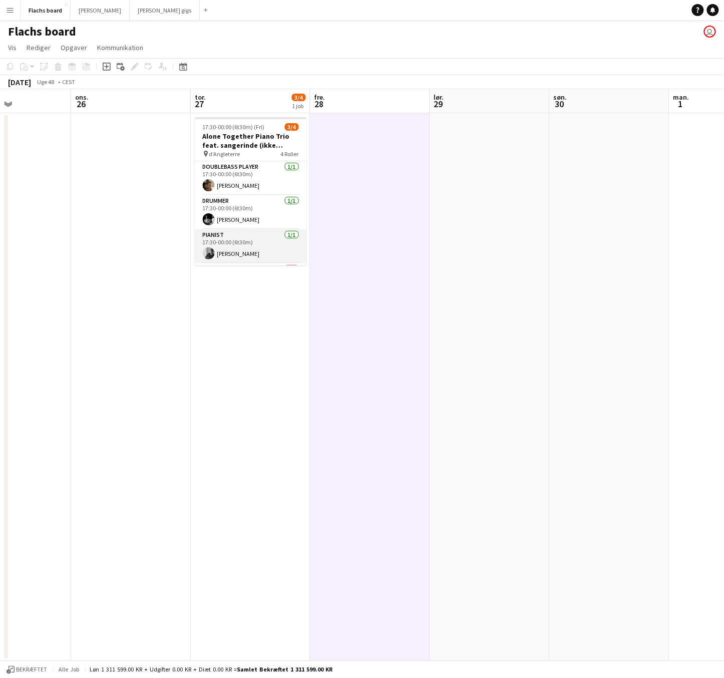
scroll to position [32, 0]
click at [41, 7] on button "Flachs board Luk" at bounding box center [46, 11] width 50 height 20
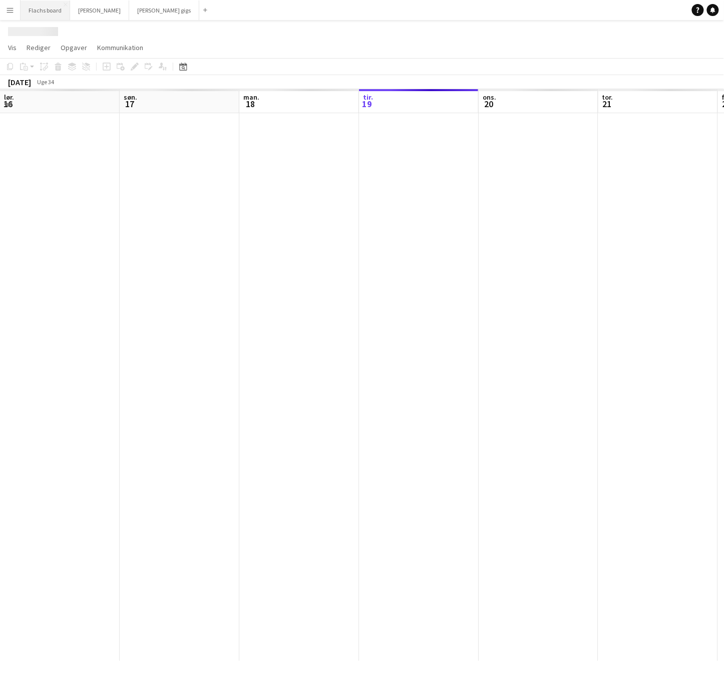
scroll to position [0, 239]
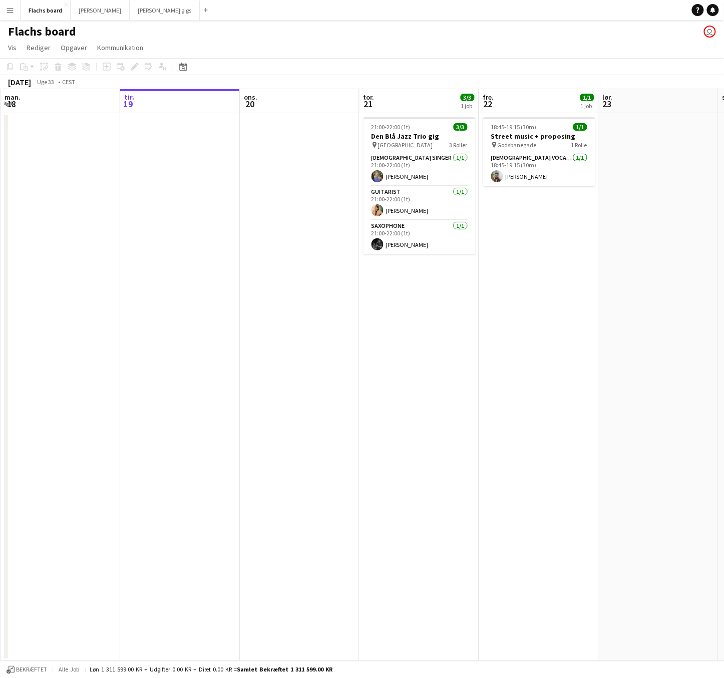
click at [11, 8] on app-icon "Menu" at bounding box center [10, 10] width 8 height 8
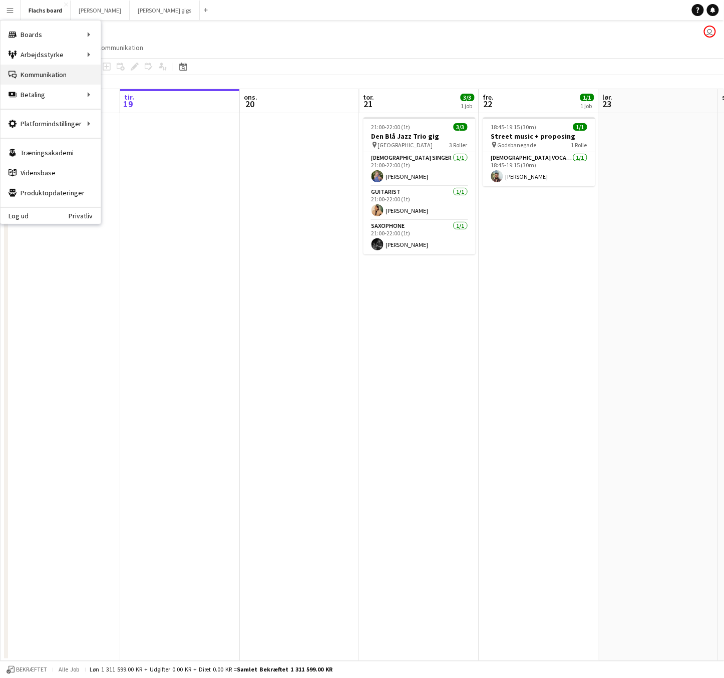
click at [48, 72] on link "Kommunikation Kommunikation" at bounding box center [51, 75] width 100 height 20
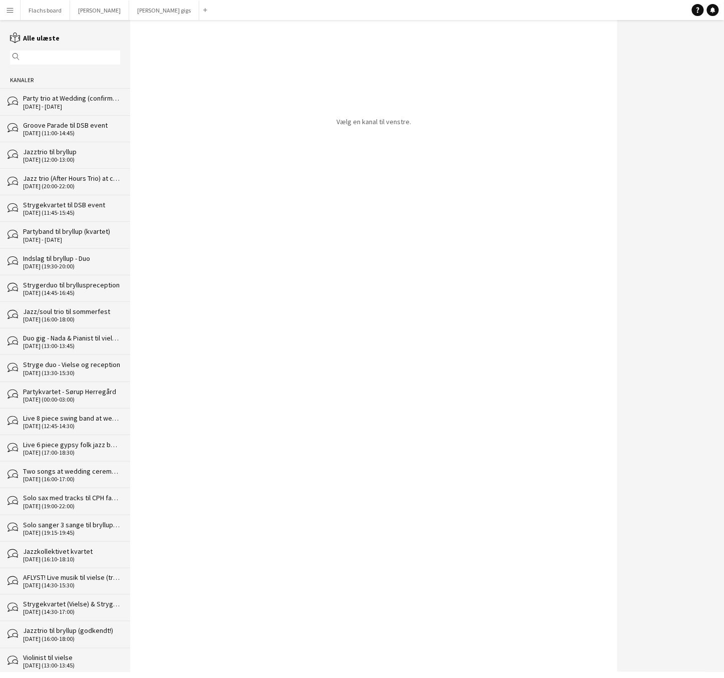
click at [53, 103] on div "[DATE] - [DATE]" at bounding box center [71, 106] width 97 height 7
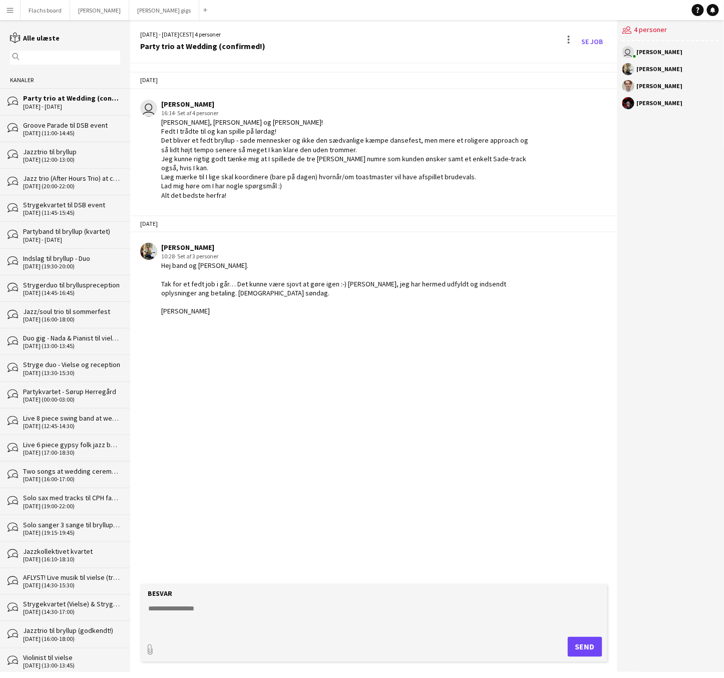
click at [63, 154] on div "Jazztrio til bryllup" at bounding box center [71, 151] width 97 height 9
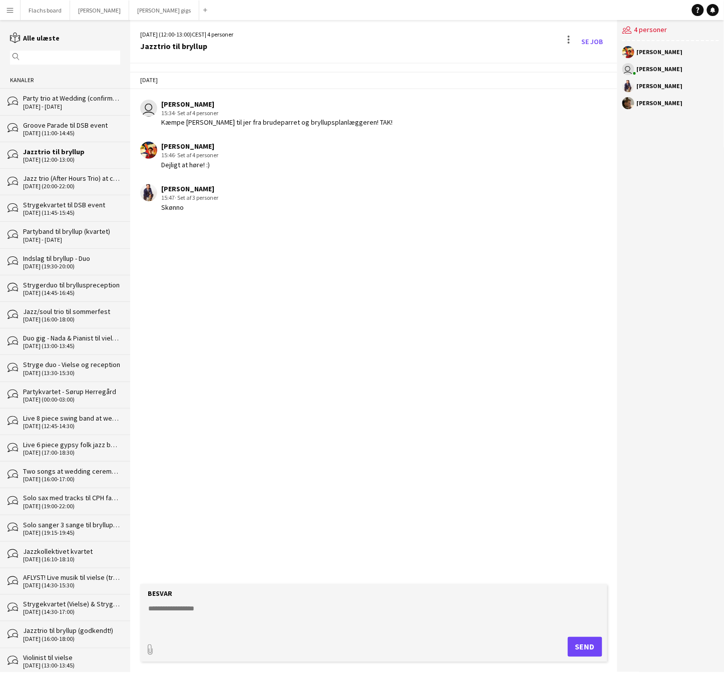
click at [64, 179] on div "Jazz trio (After Hours Trio) at corporate dinner" at bounding box center [71, 178] width 97 height 9
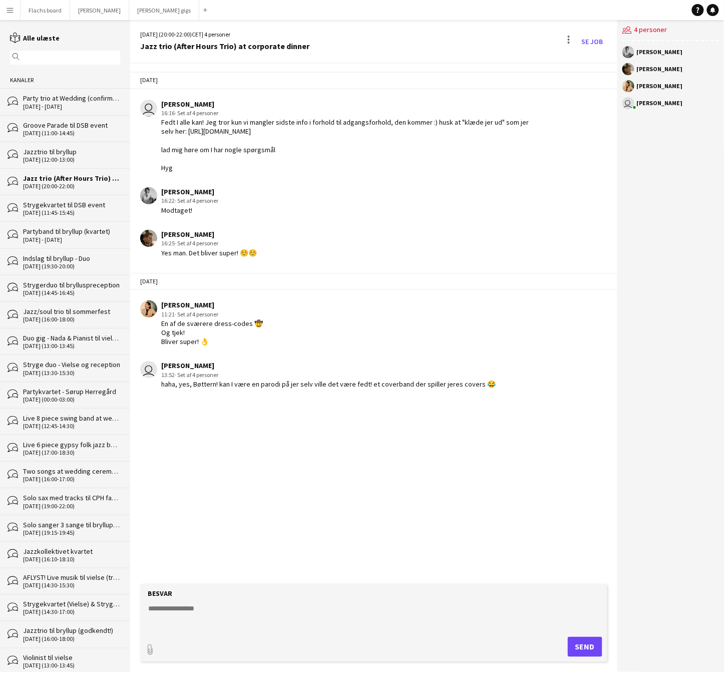
click at [67, 212] on div "[DATE] (11:45-15:45)" at bounding box center [71, 212] width 97 height 7
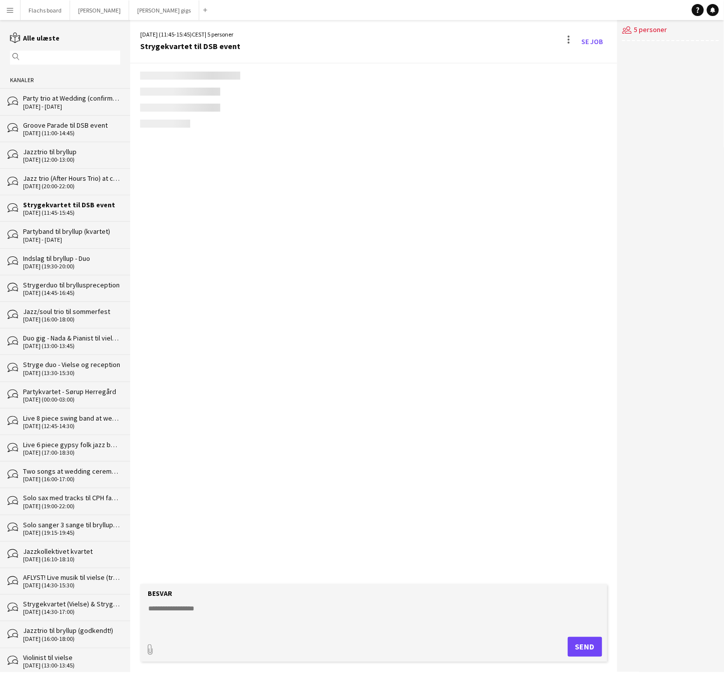
scroll to position [487, 0]
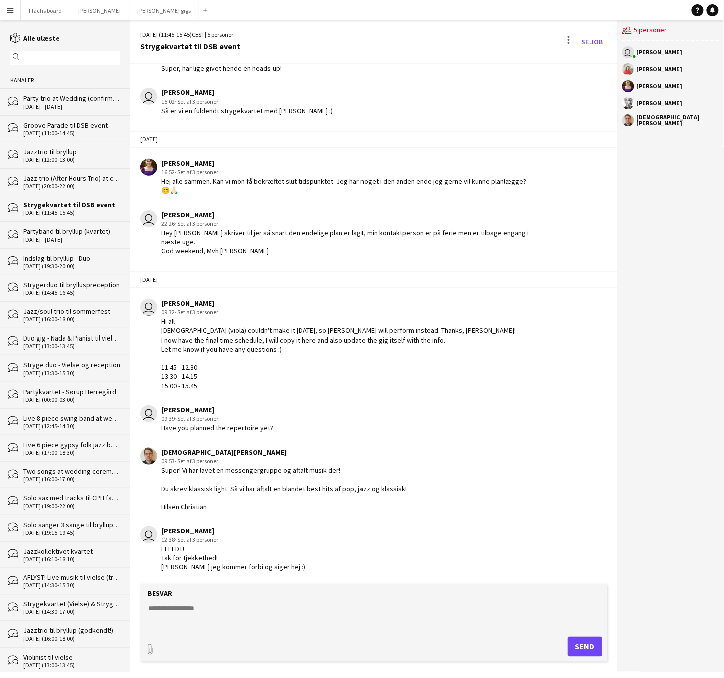
click at [69, 255] on div "Indslag til bryllup - Duo" at bounding box center [71, 258] width 97 height 9
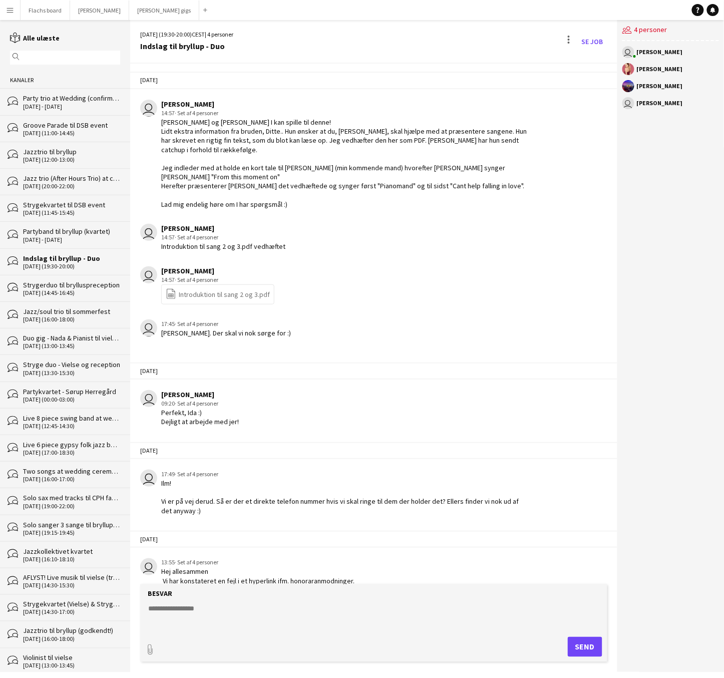
scroll to position [215, 0]
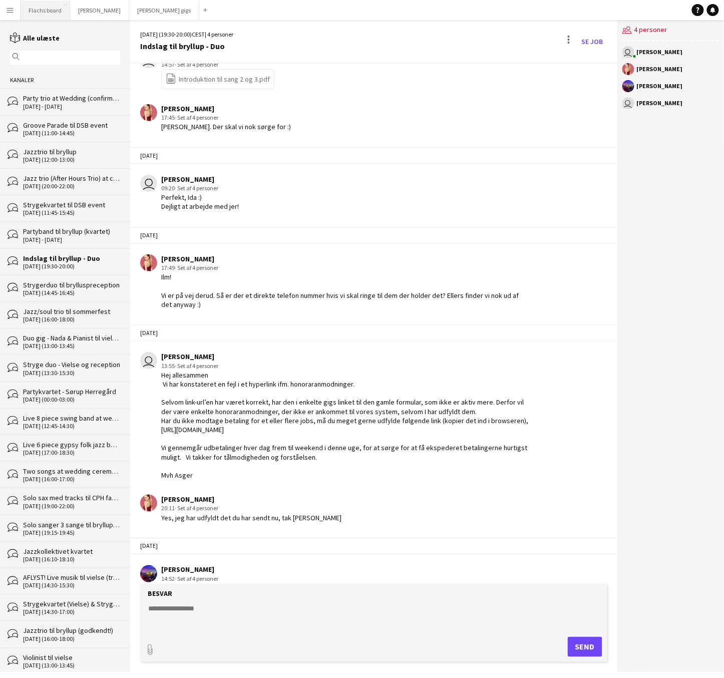
click at [36, 10] on button "Flachs board Luk" at bounding box center [46, 11] width 50 height 20
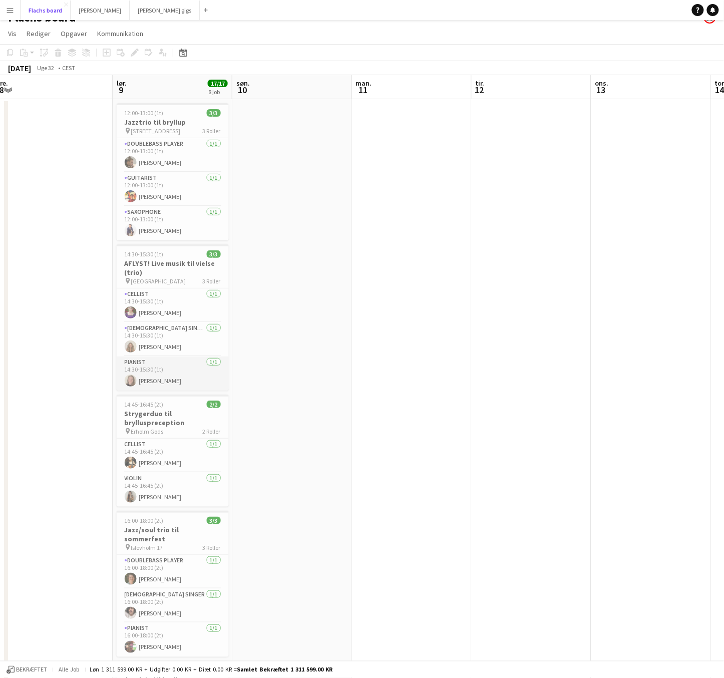
scroll to position [18, 0]
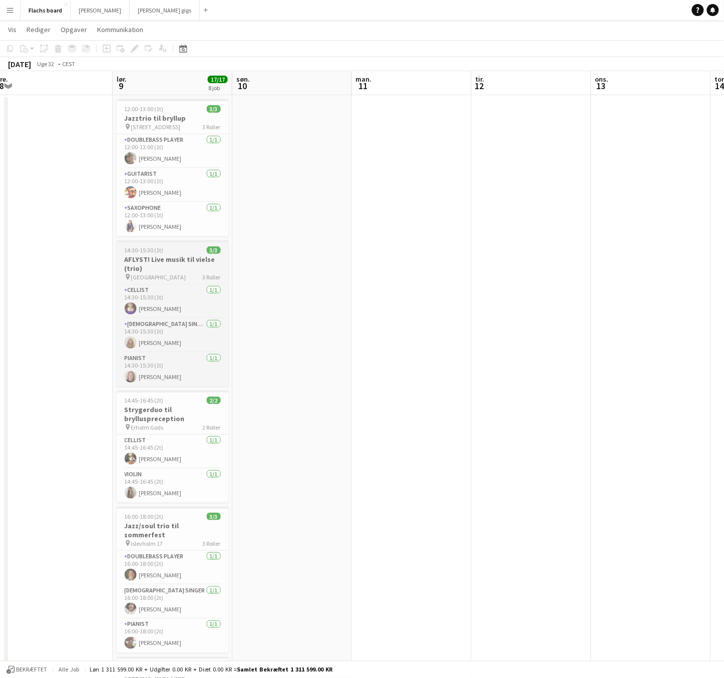
click at [161, 259] on h3 "AFLYST! Live musik til vielse (trio)" at bounding box center [173, 264] width 112 height 18
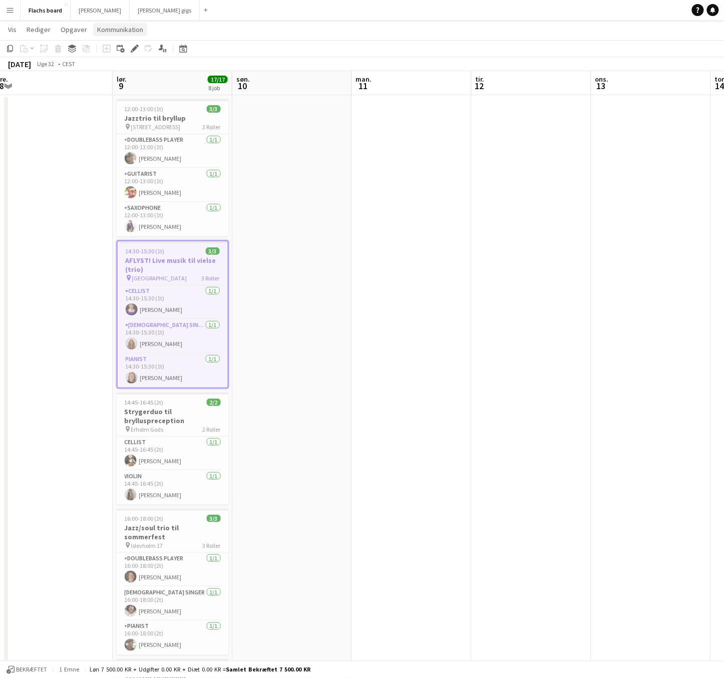
click at [113, 27] on span "Kommunikation" at bounding box center [120, 29] width 46 height 9
click at [121, 64] on link "Opret chat" at bounding box center [144, 72] width 108 height 21
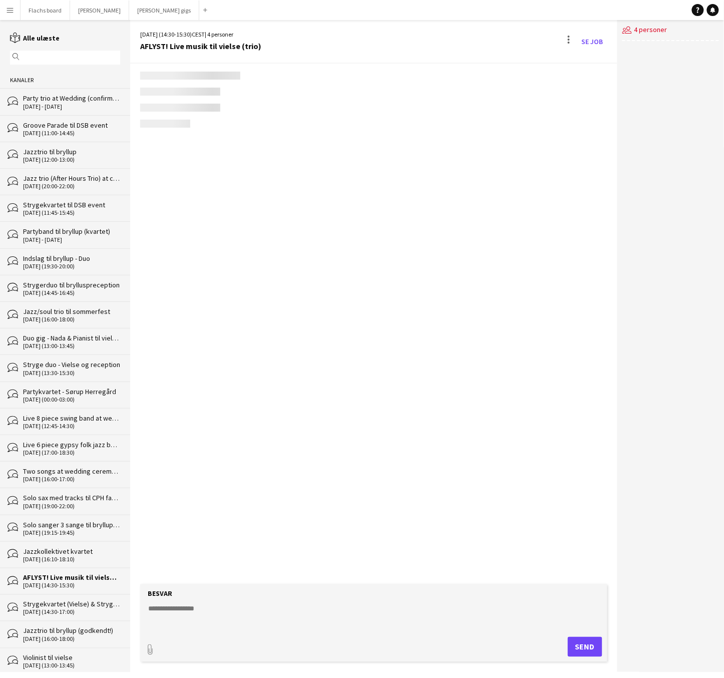
scroll to position [1472, 0]
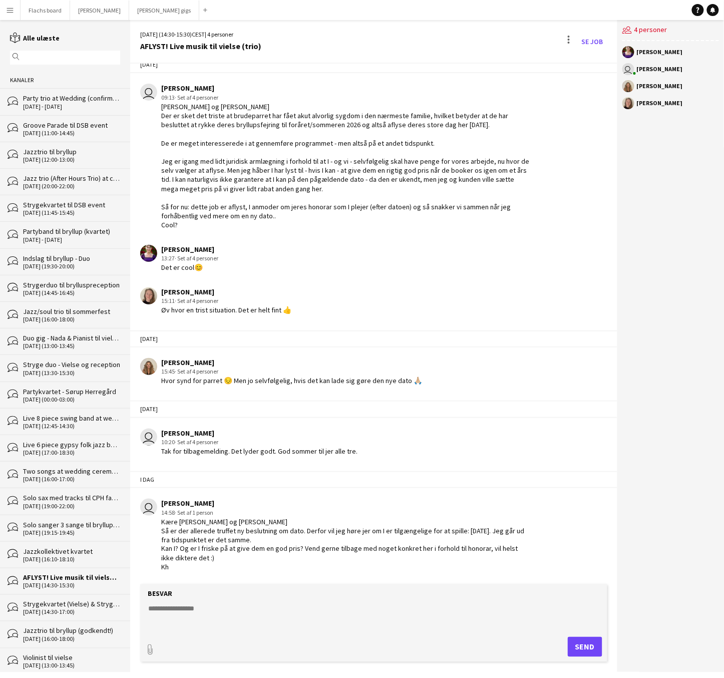
click at [16, 12] on button "Menu" at bounding box center [10, 10] width 20 height 20
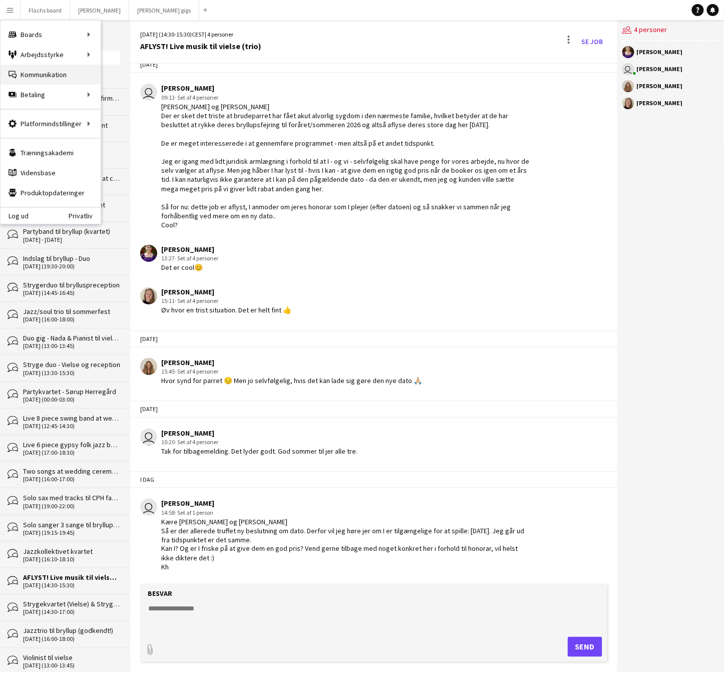
click at [22, 76] on link "Kommunikation Kommunikation" at bounding box center [51, 75] width 100 height 20
